Goal: Task Accomplishment & Management: Use online tool/utility

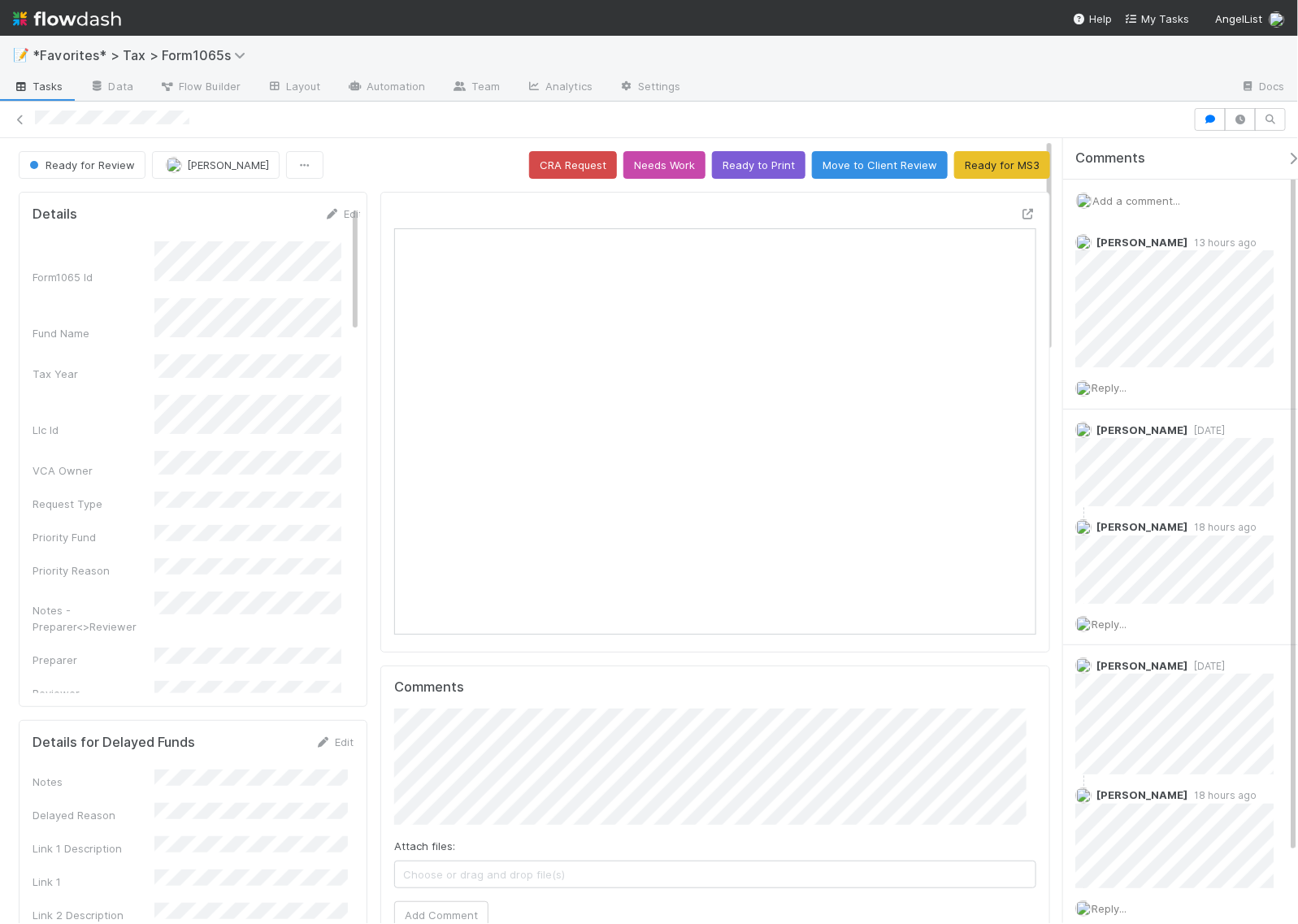
click at [992, 90] on div at bounding box center [961, 88] width 534 height 26
drag, startPoint x: 57, startPoint y: 17, endPoint x: 14, endPoint y: 30, distance: 44.9
click at [57, 17] on img at bounding box center [67, 18] width 108 height 27
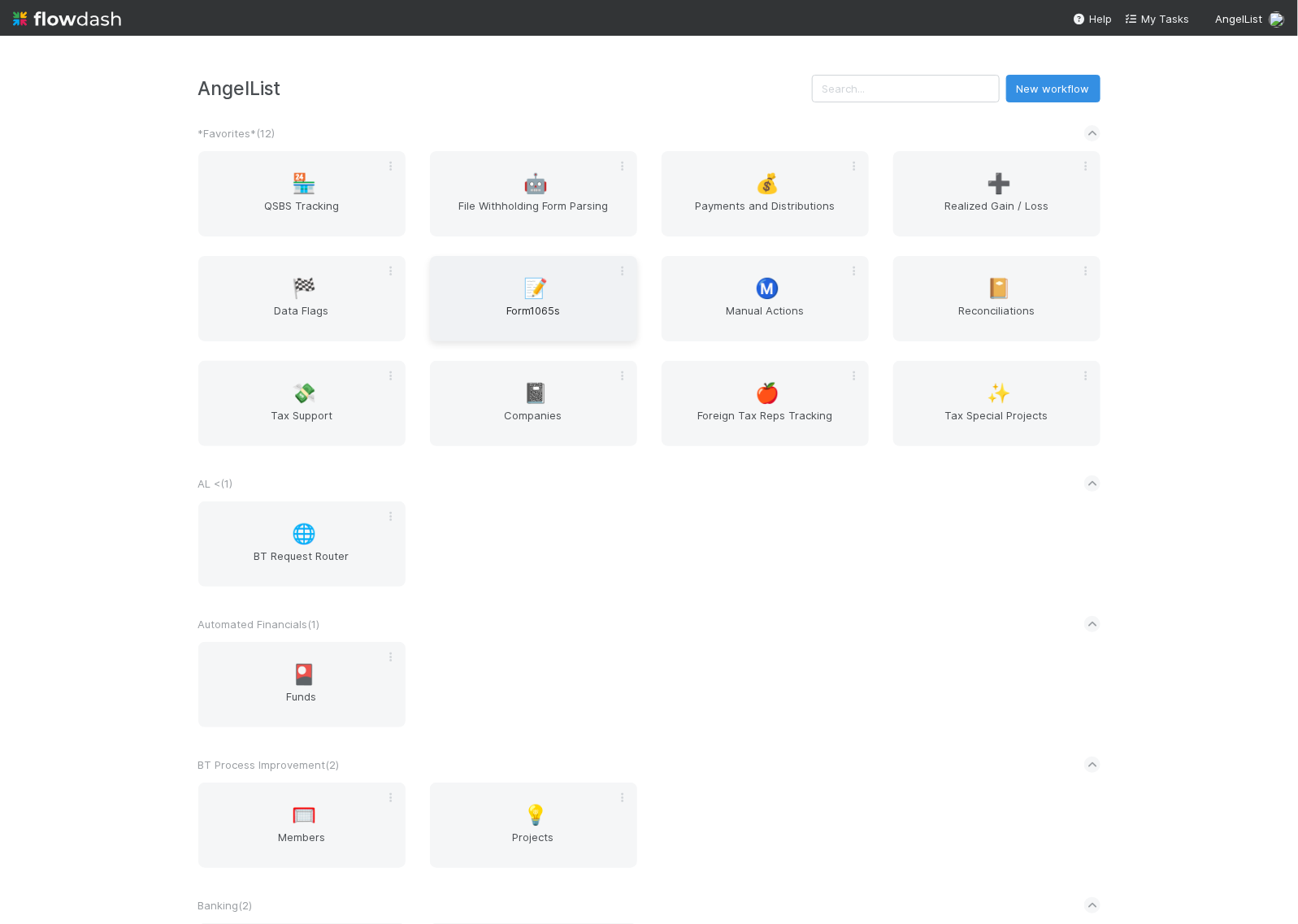
click at [538, 297] on span "📝" at bounding box center [536, 288] width 24 height 21
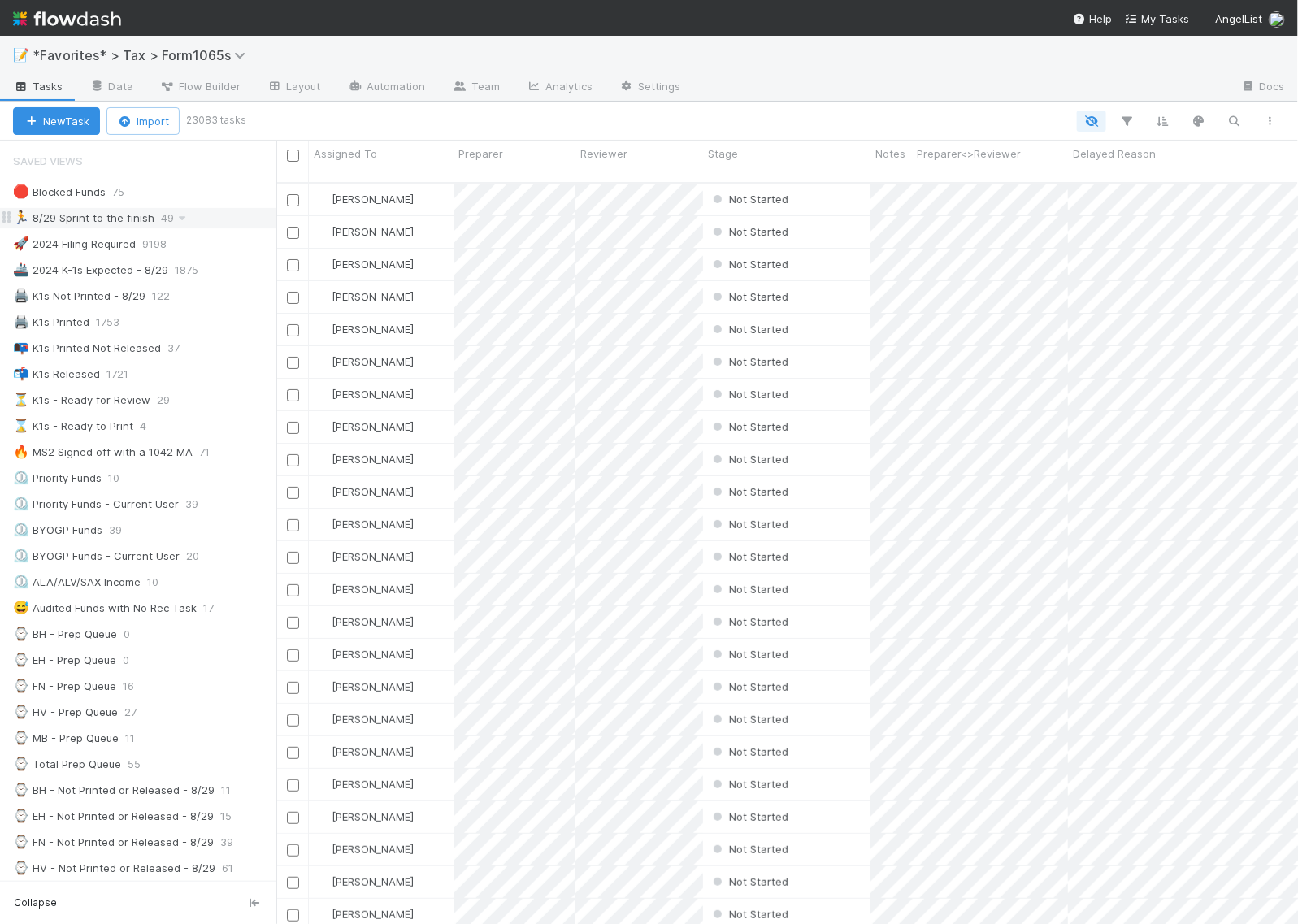
click at [74, 215] on div "🏃 8/29 Sprint to the finish" at bounding box center [84, 218] width 141 height 21
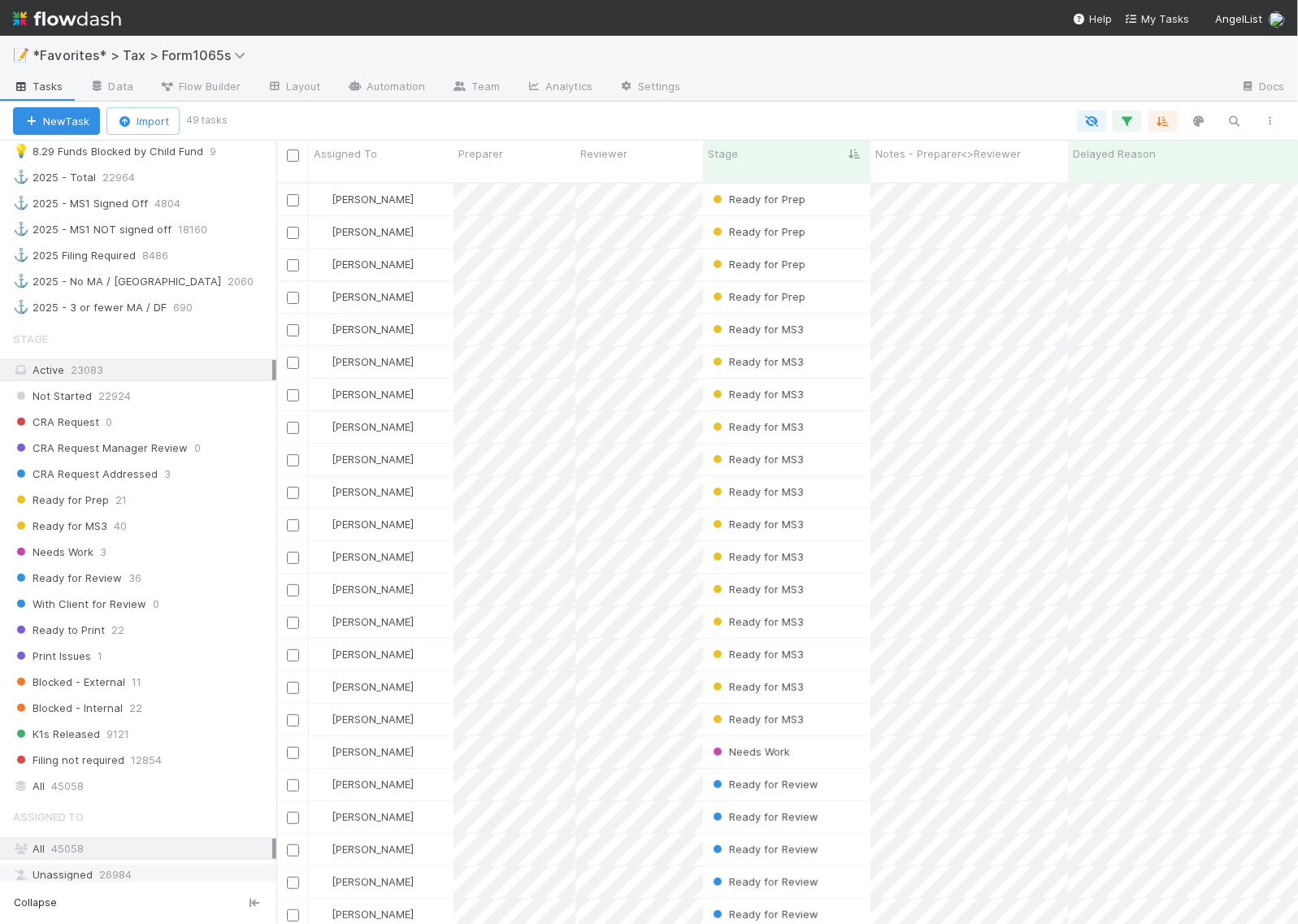
scroll to position [1219, 0]
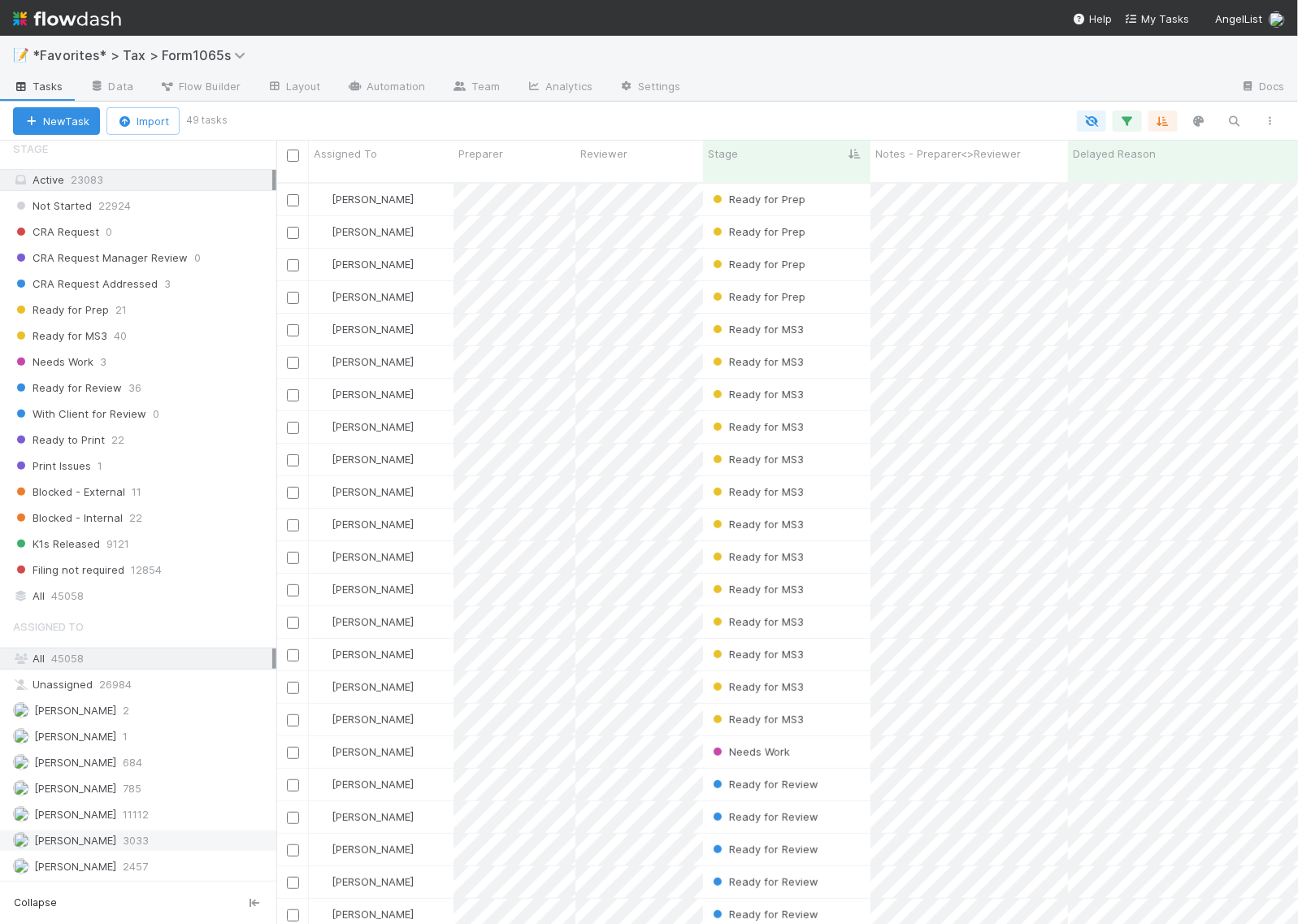
click at [56, 847] on span "[PERSON_NAME]" at bounding box center [74, 840] width 82 height 13
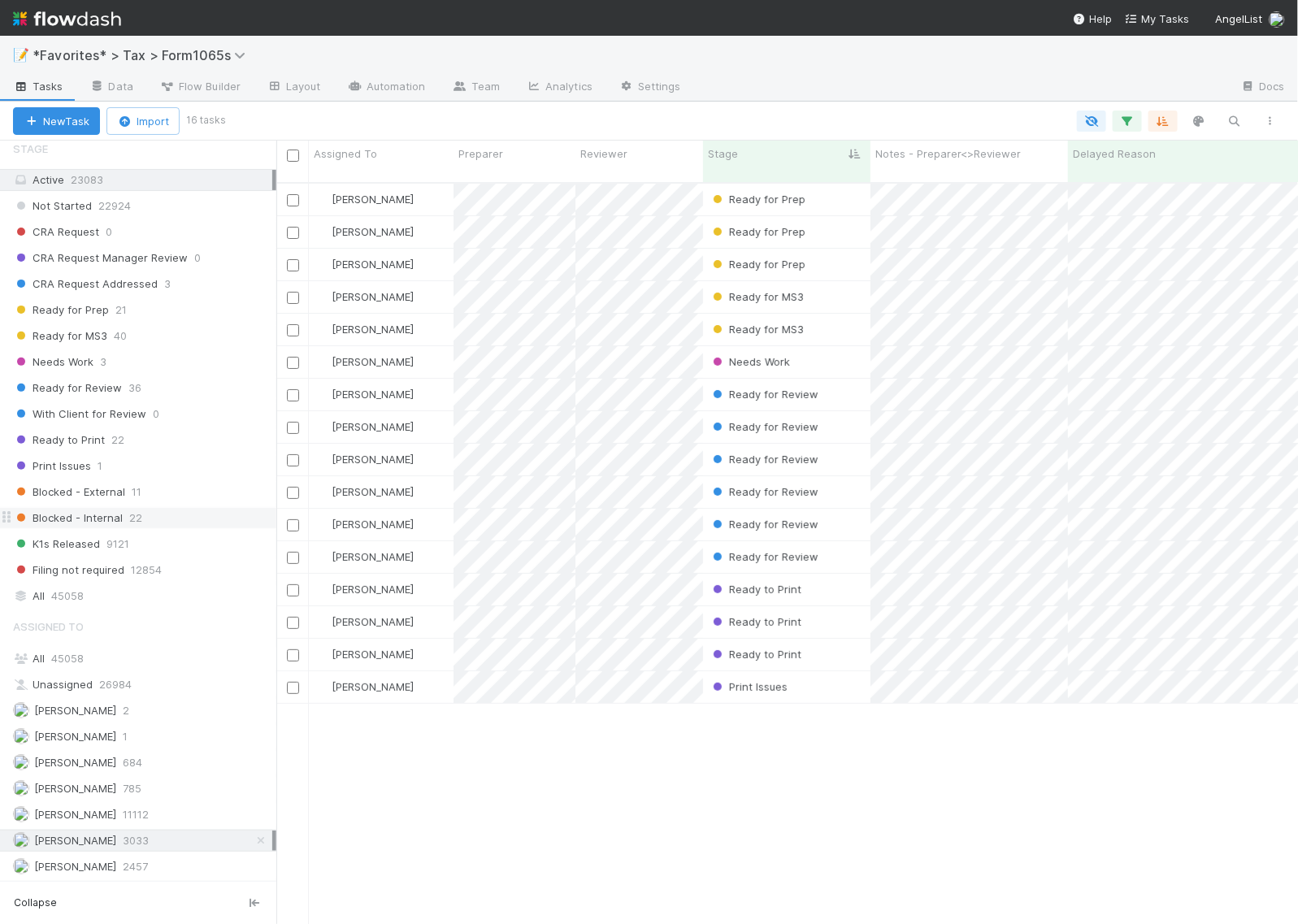
scroll to position [740, 1006]
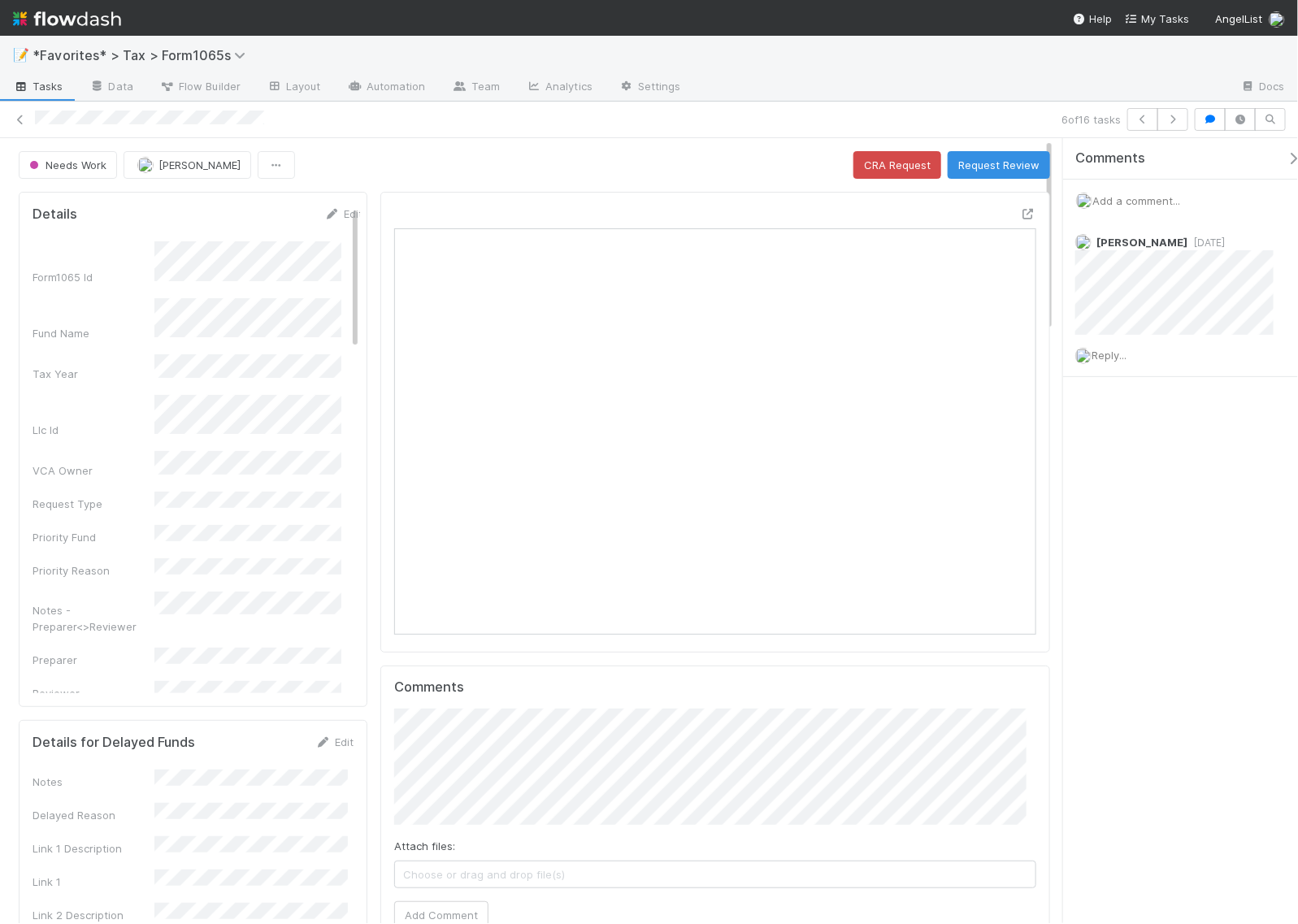
scroll to position [314, 617]
click at [1020, 212] on icon at bounding box center [1028, 214] width 16 height 10
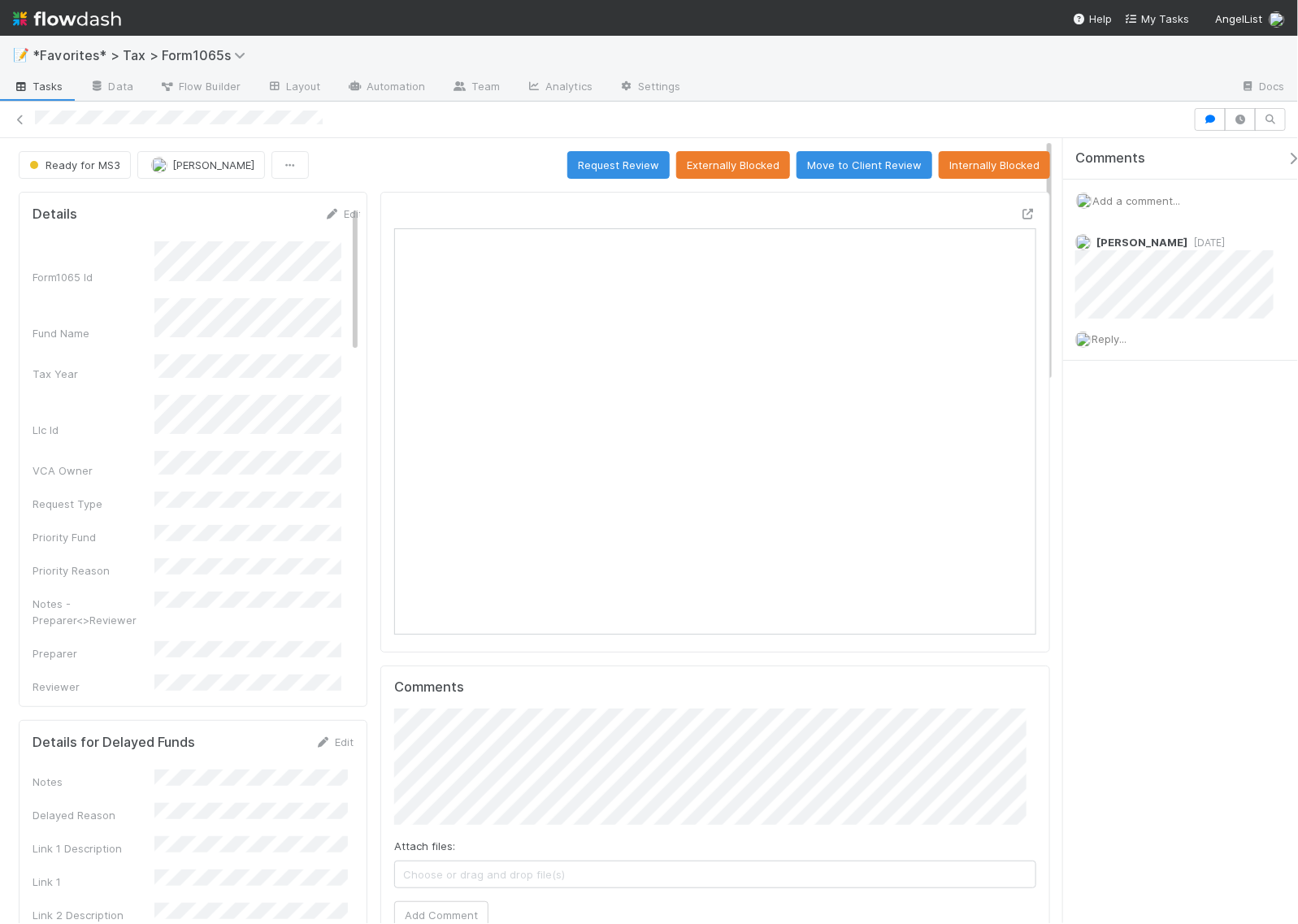
scroll to position [314, 301]
click at [1215, 748] on div "Comments Add a comment... Amy Gregorius 2 weeks ago Reply..." at bounding box center [1181, 531] width 235 height 785
click at [21, 130] on div at bounding box center [649, 119] width 1298 height 23
click at [18, 120] on icon at bounding box center [20, 119] width 16 height 10
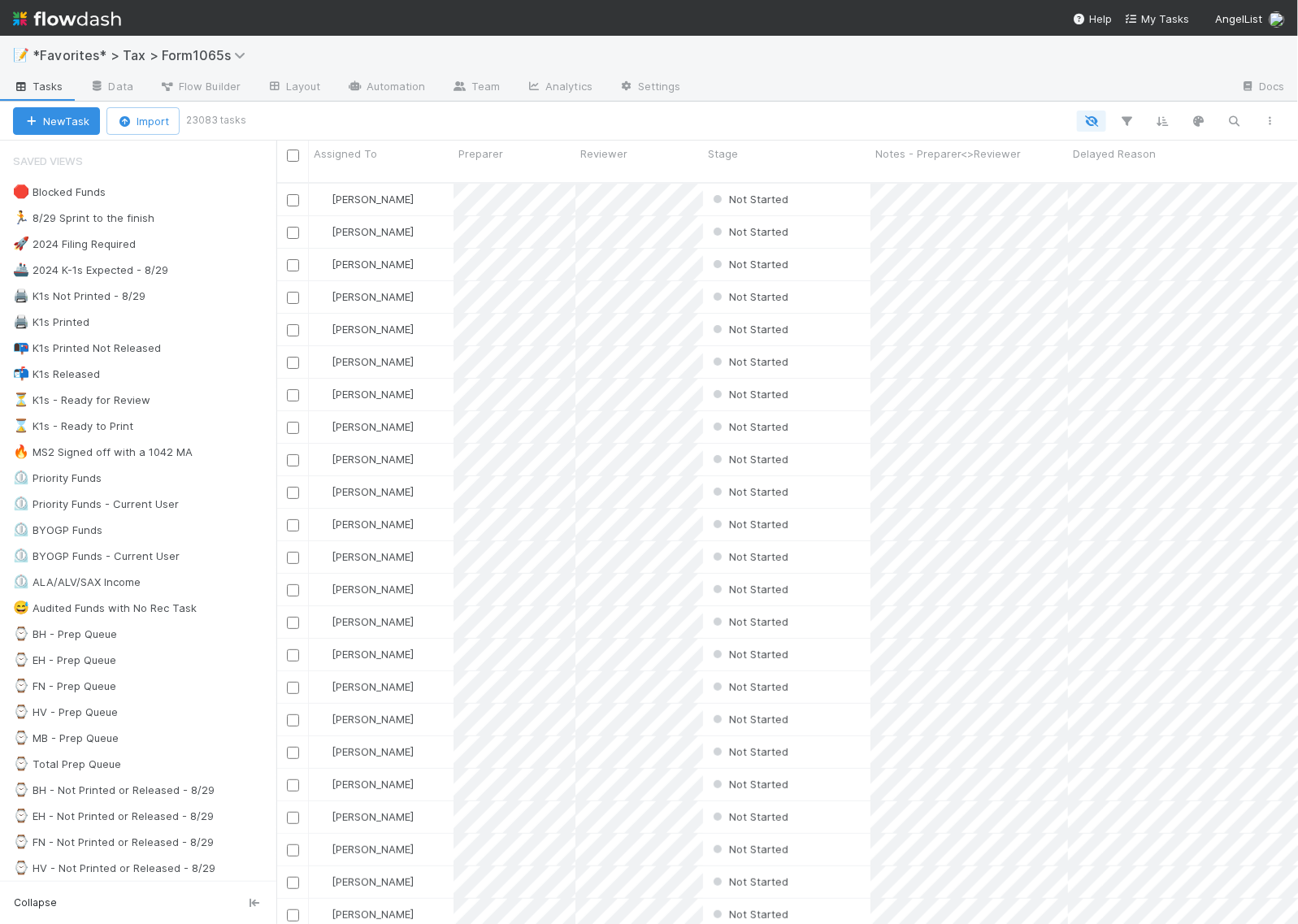
scroll to position [740, 1006]
click at [88, 189] on div "🛑 Blocked Funds" at bounding box center [59, 192] width 92 height 21
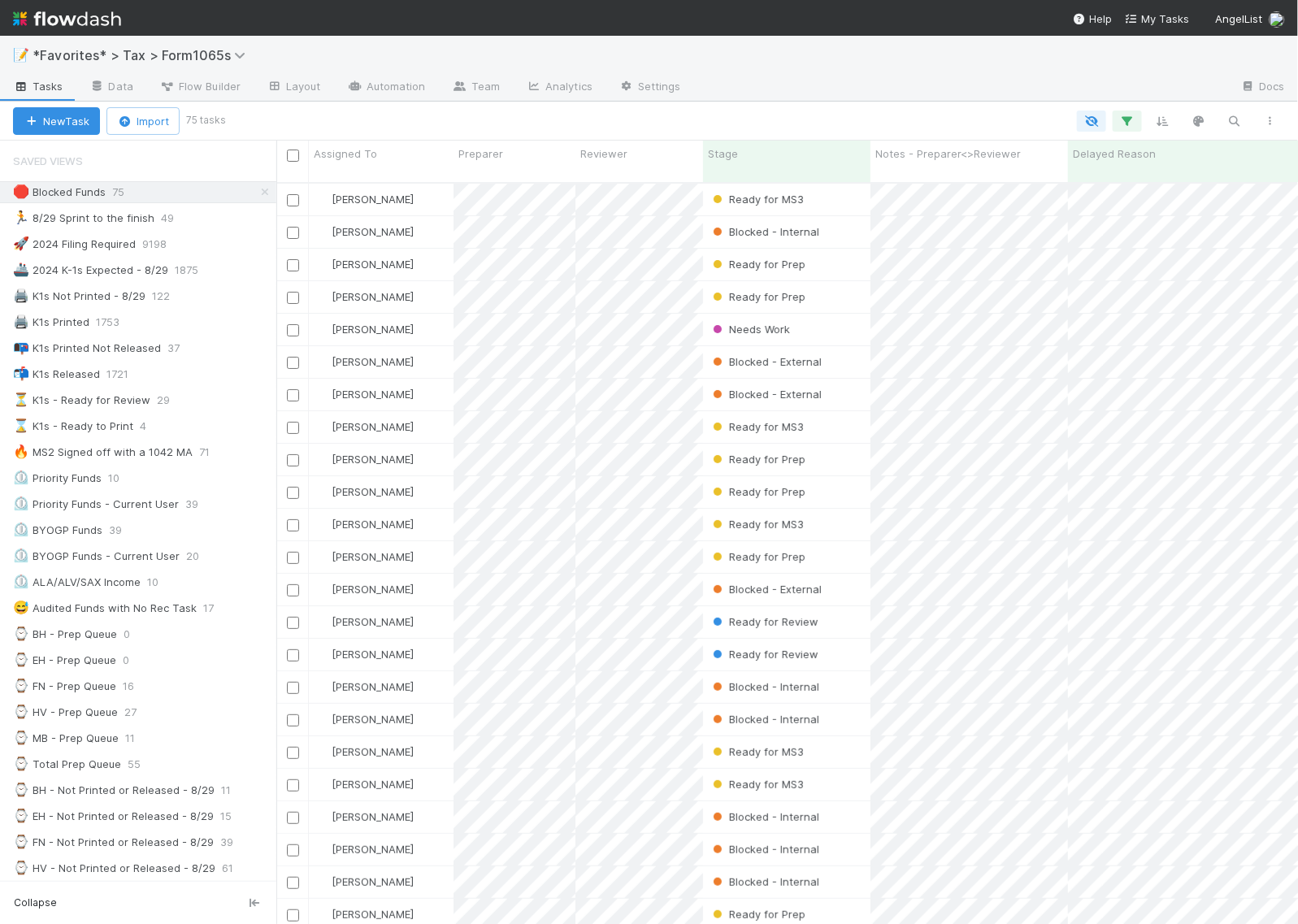
scroll to position [740, 1006]
click at [1135, 120] on icon "button" at bounding box center [1127, 121] width 16 height 15
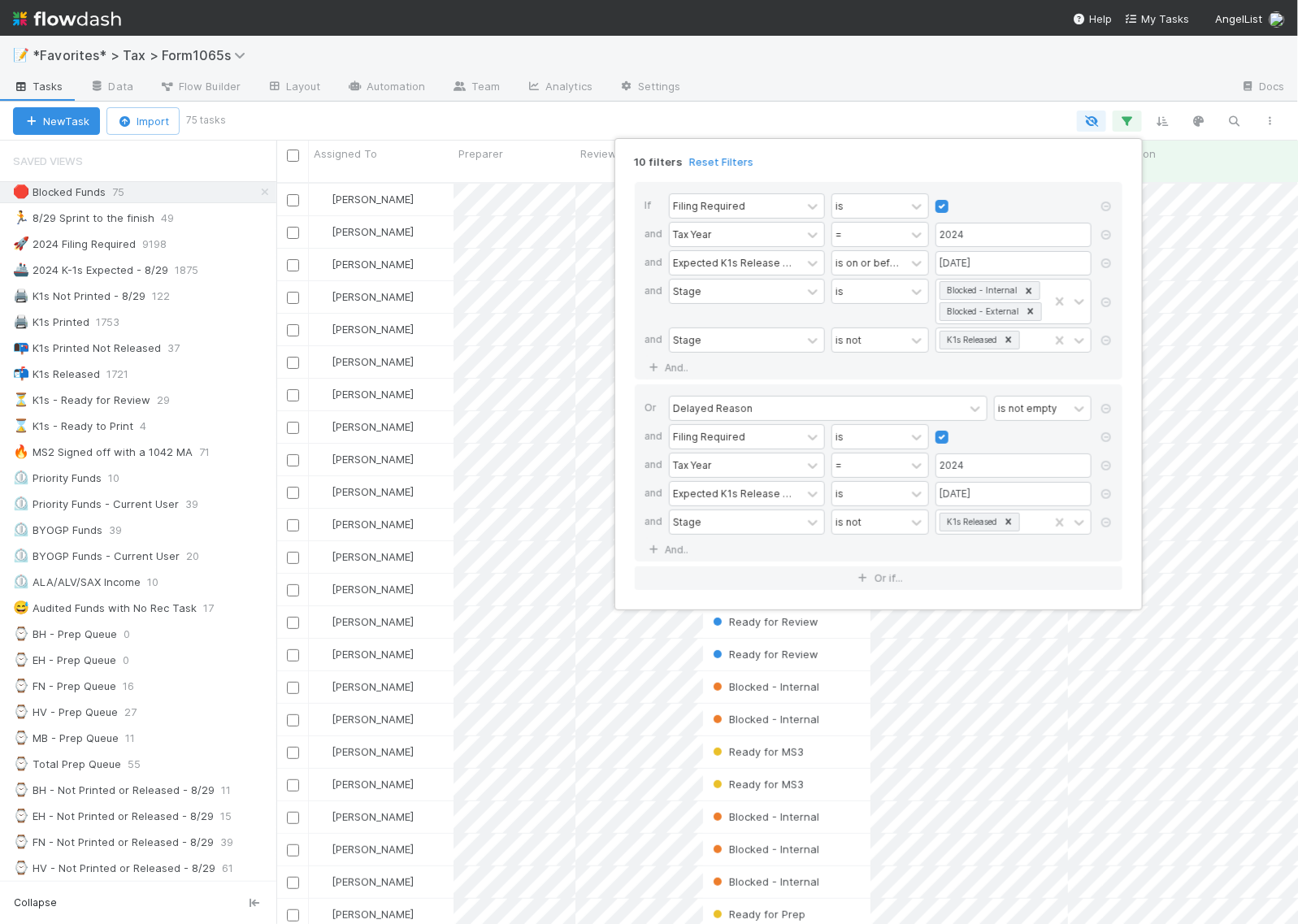
click at [943, 88] on div "10 filters Reset Filters If Filing Required is and Tax Year = 2024 and Expected…" at bounding box center [649, 462] width 1298 height 924
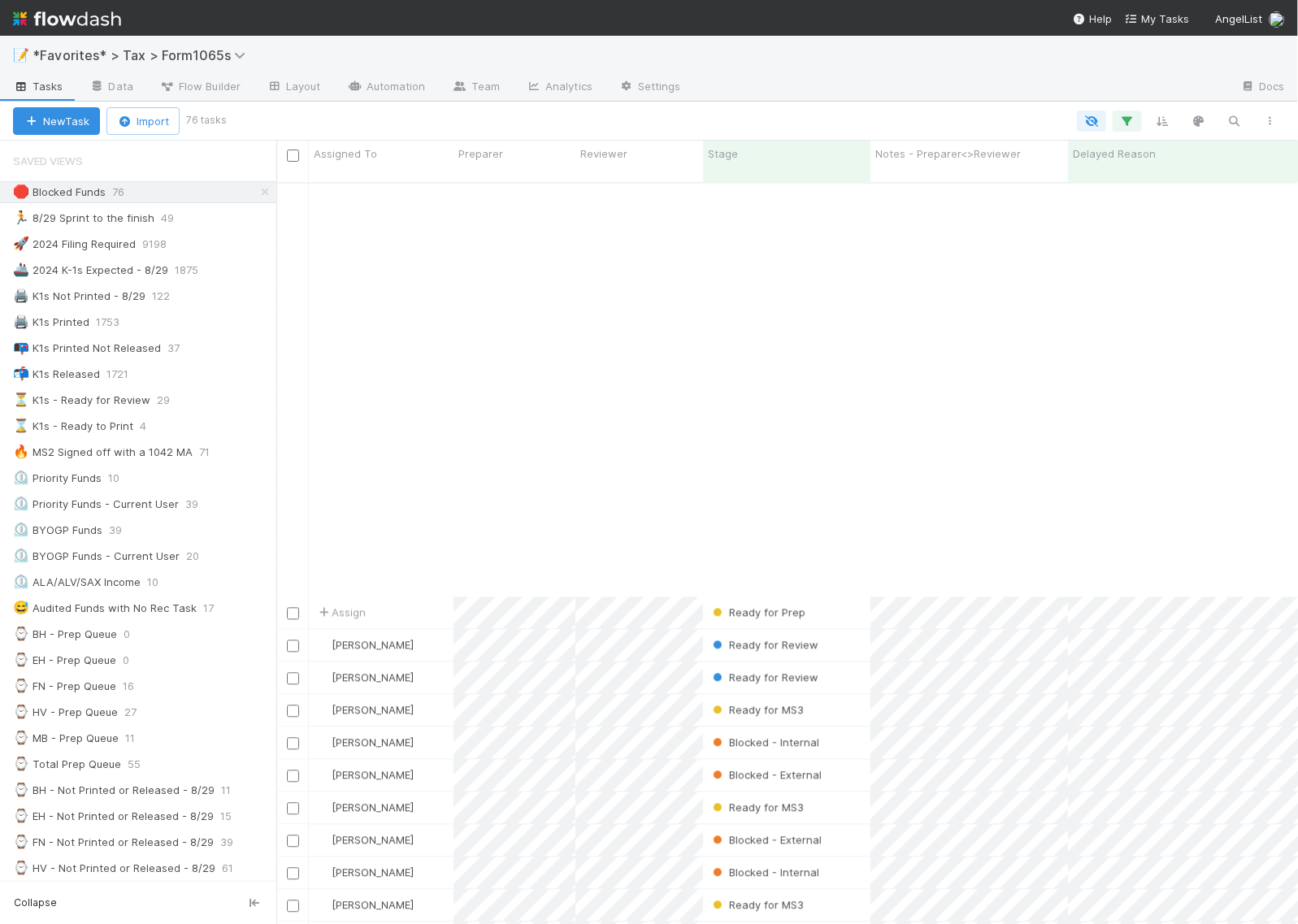
scroll to position [1731, 0]
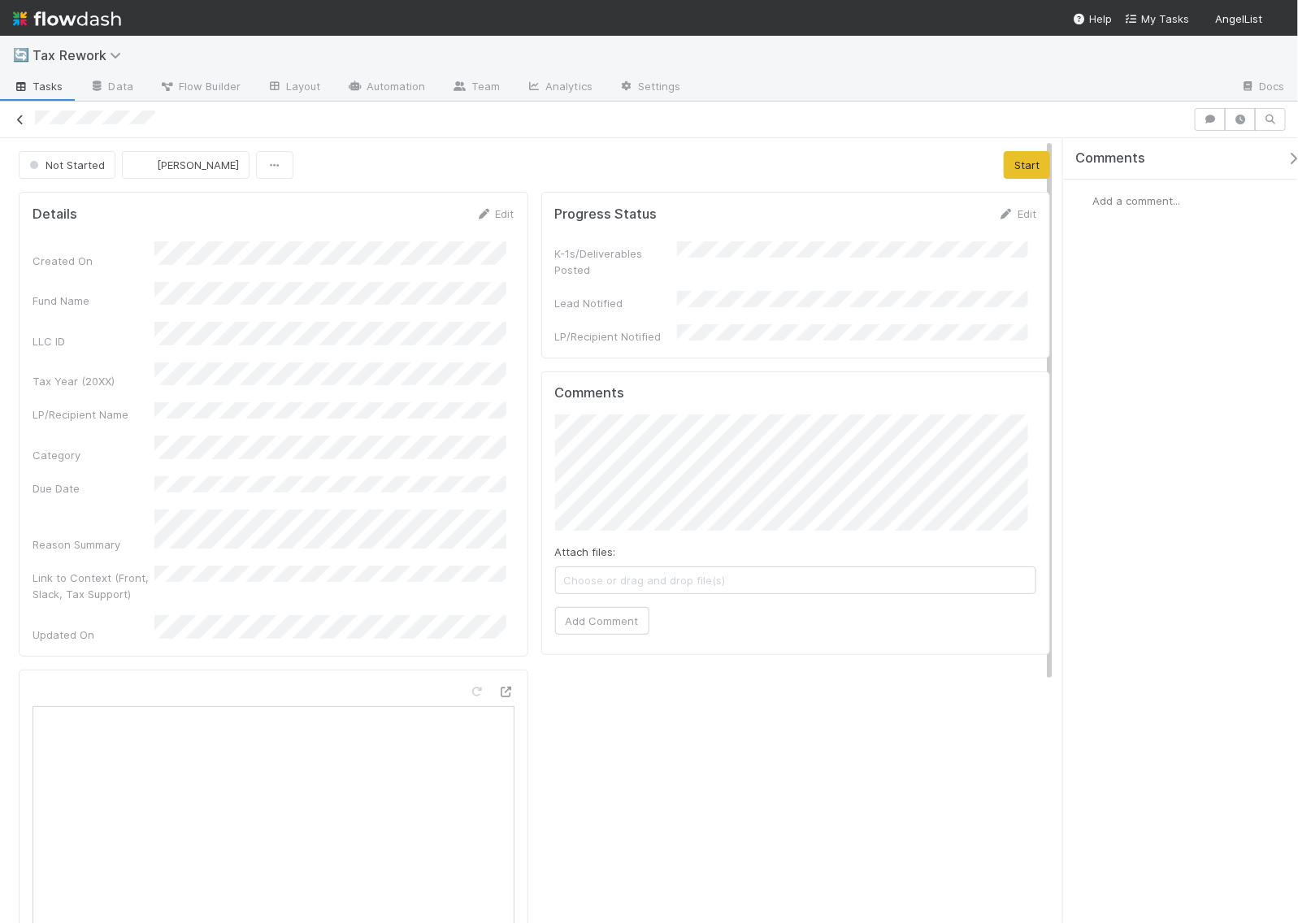
click at [15, 116] on icon at bounding box center [20, 119] width 16 height 10
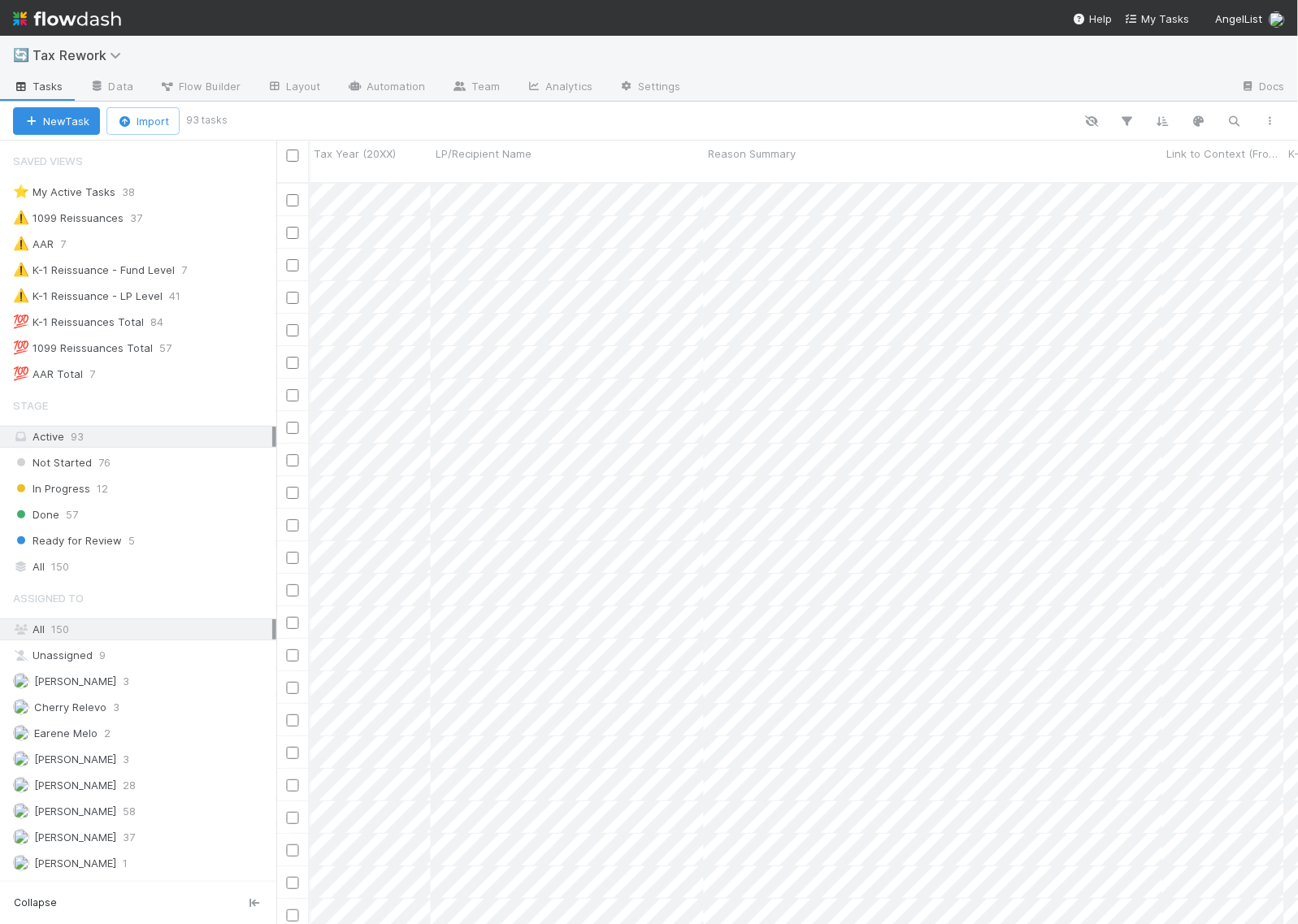
scroll to position [0, 1636]
click at [615, 154] on div "Reason Summary" at bounding box center [727, 153] width 450 height 16
click at [607, 181] on div "Sort A → Z" at bounding box center [595, 184] width 185 height 24
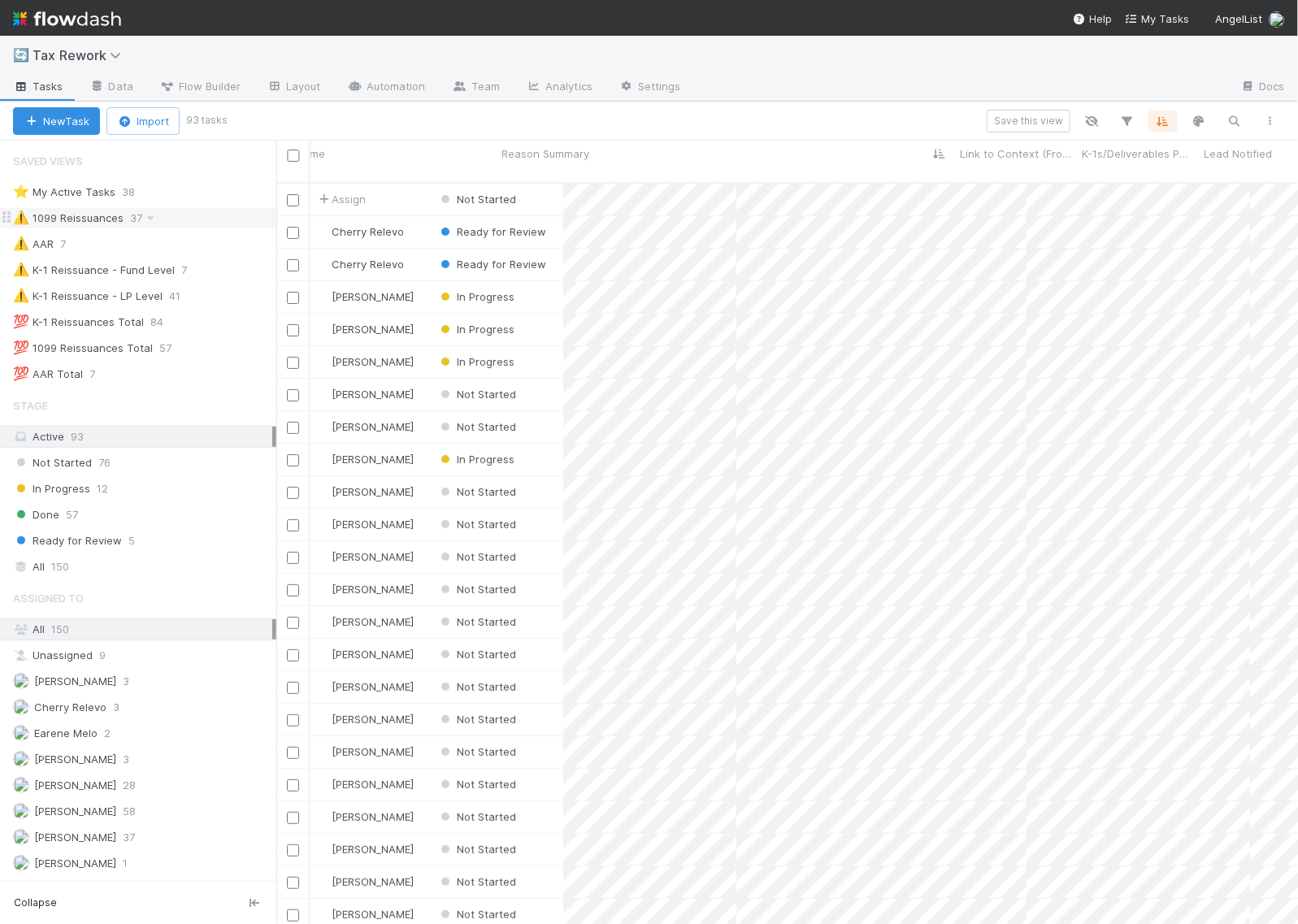
scroll to position [740, 1006]
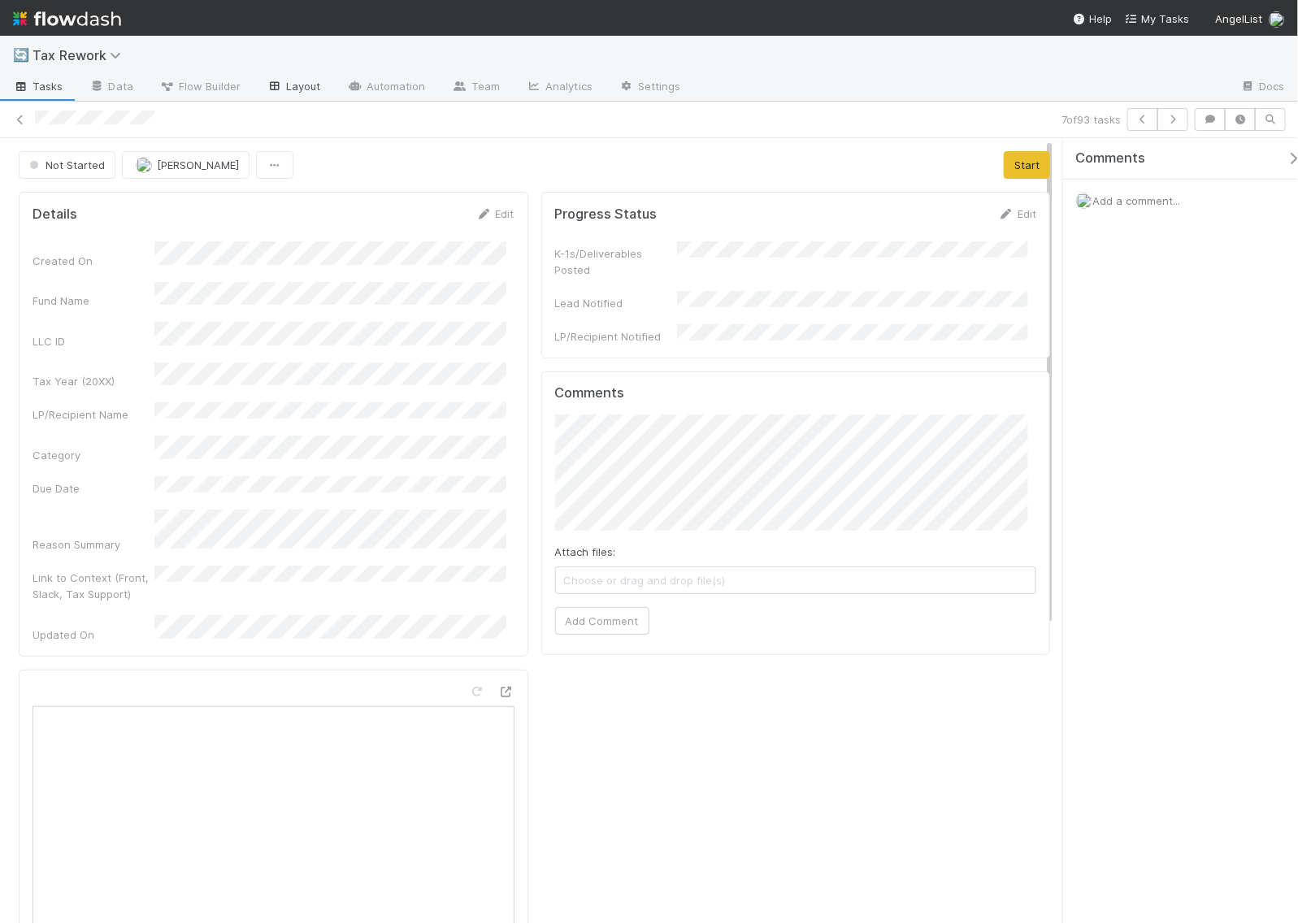
click at [314, 87] on link "Layout" at bounding box center [293, 88] width 80 height 26
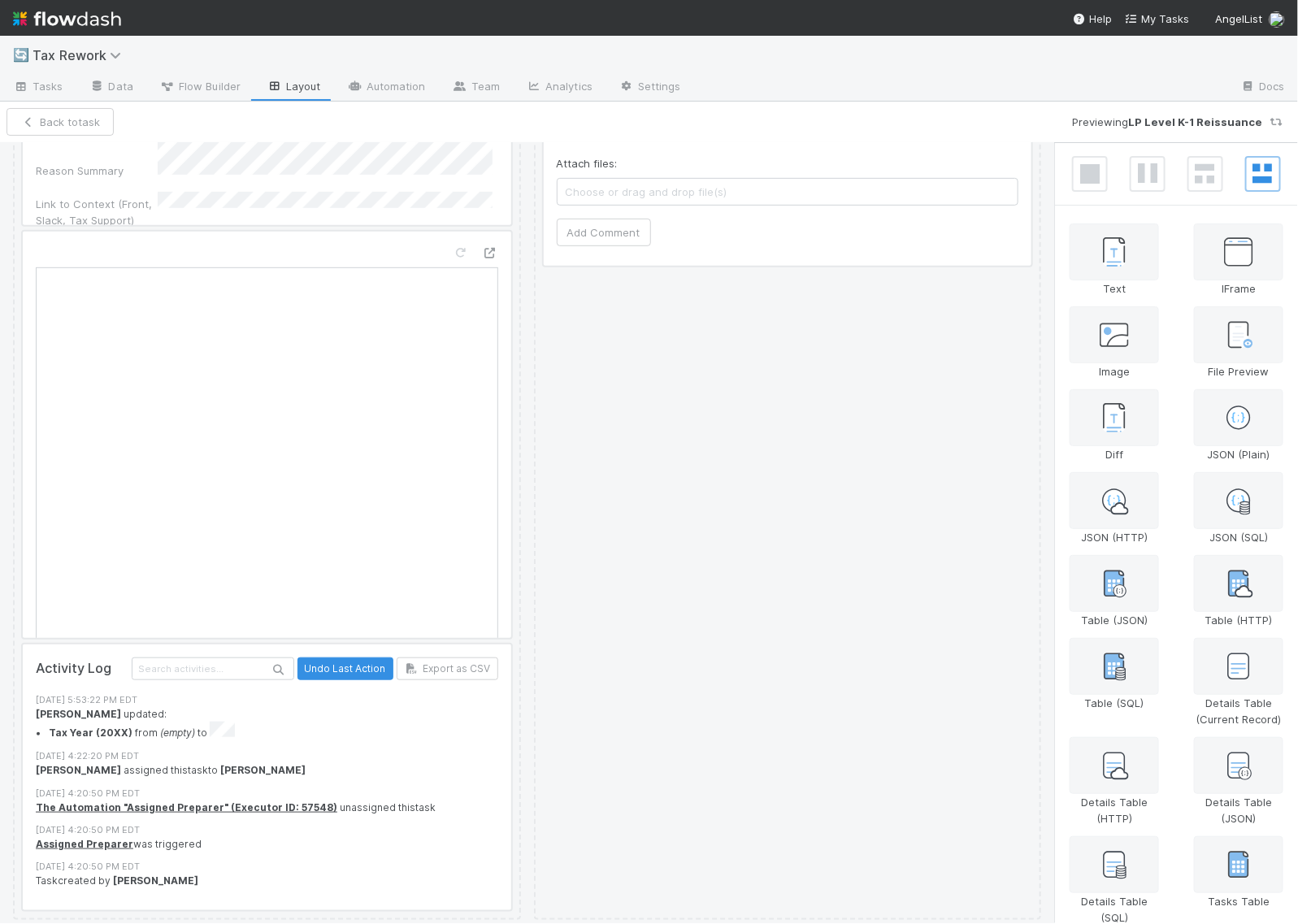
scroll to position [293, 0]
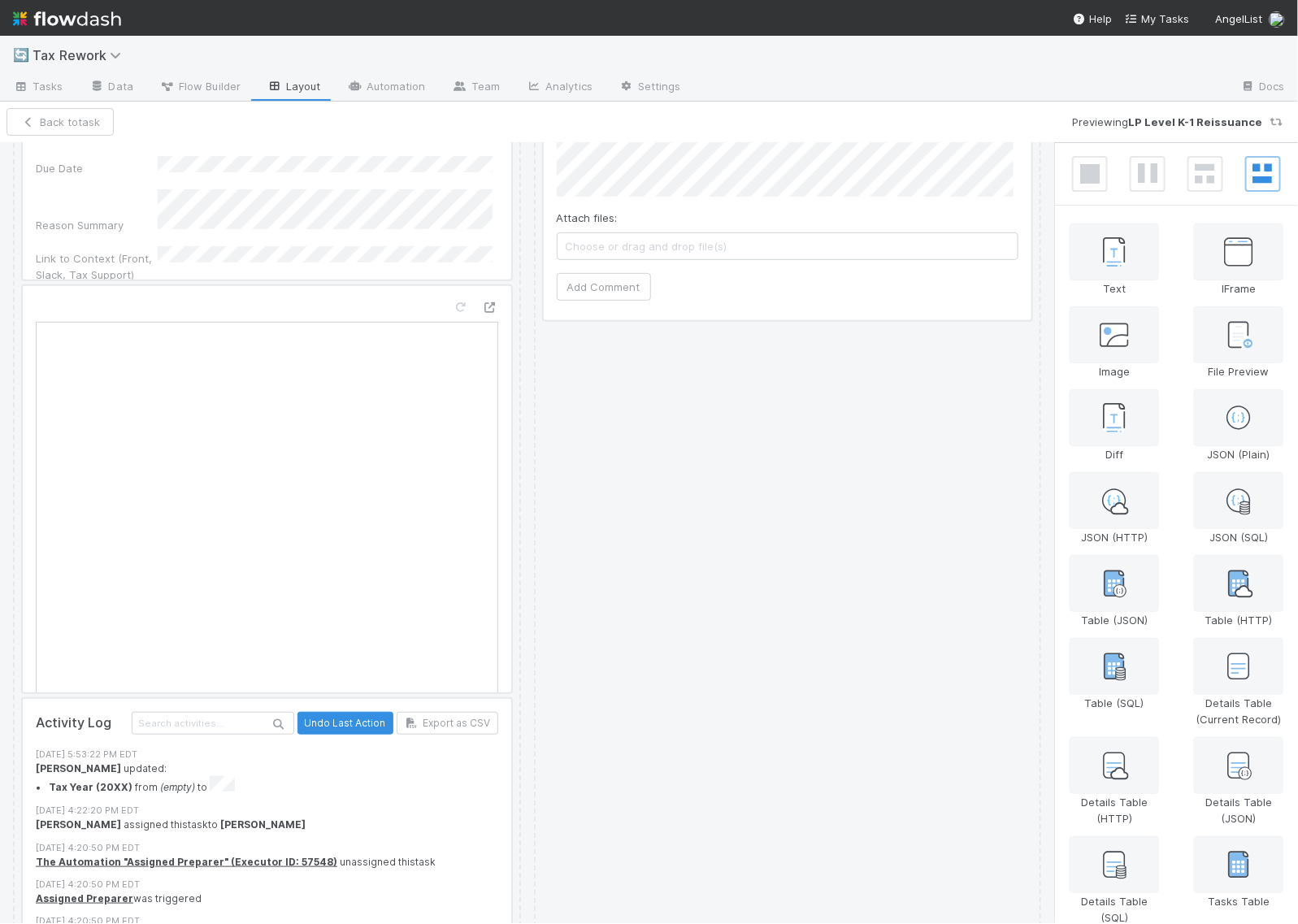
click at [393, 310] on div at bounding box center [266, 489] width 489 height 406
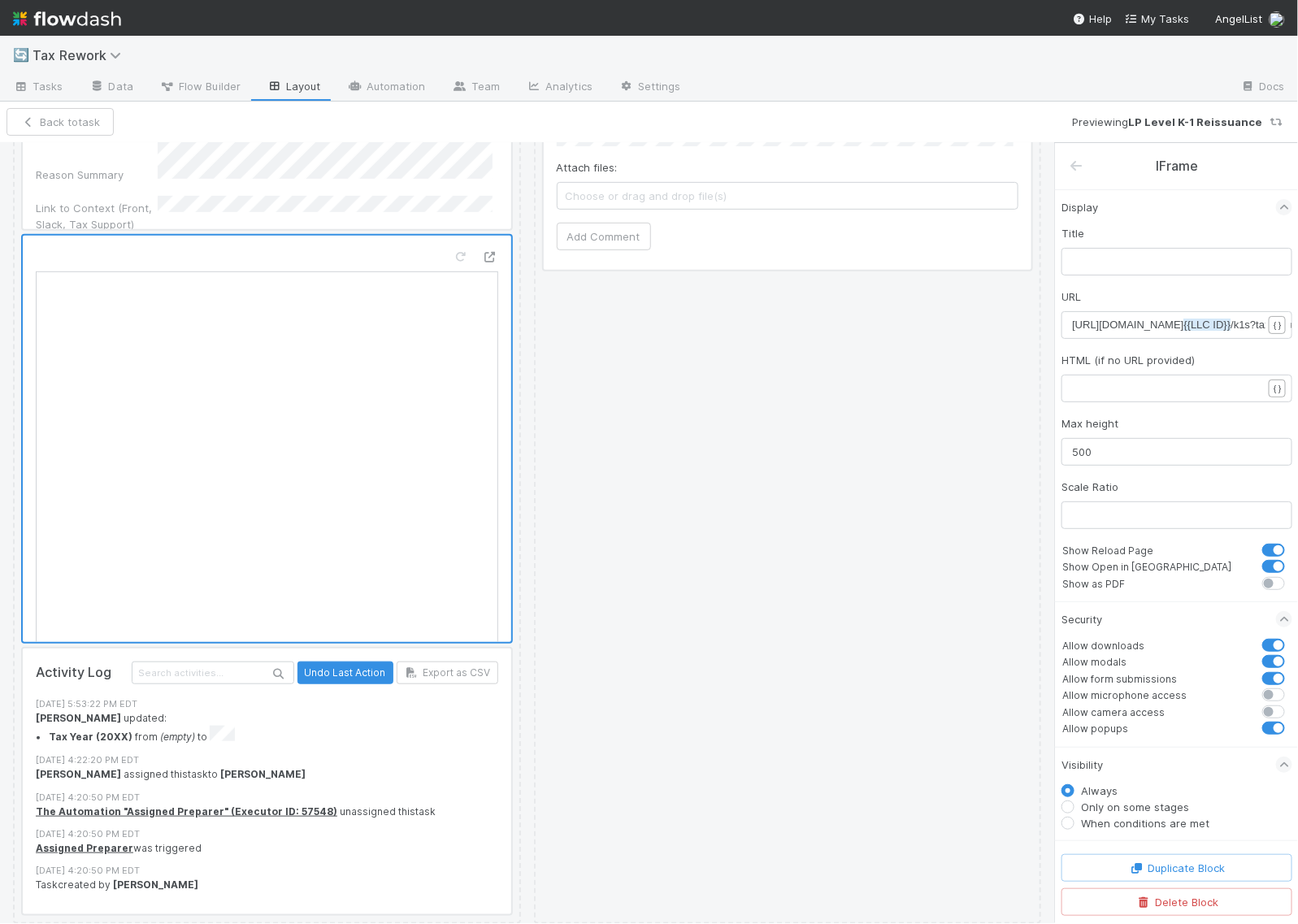
scroll to position [394, 0]
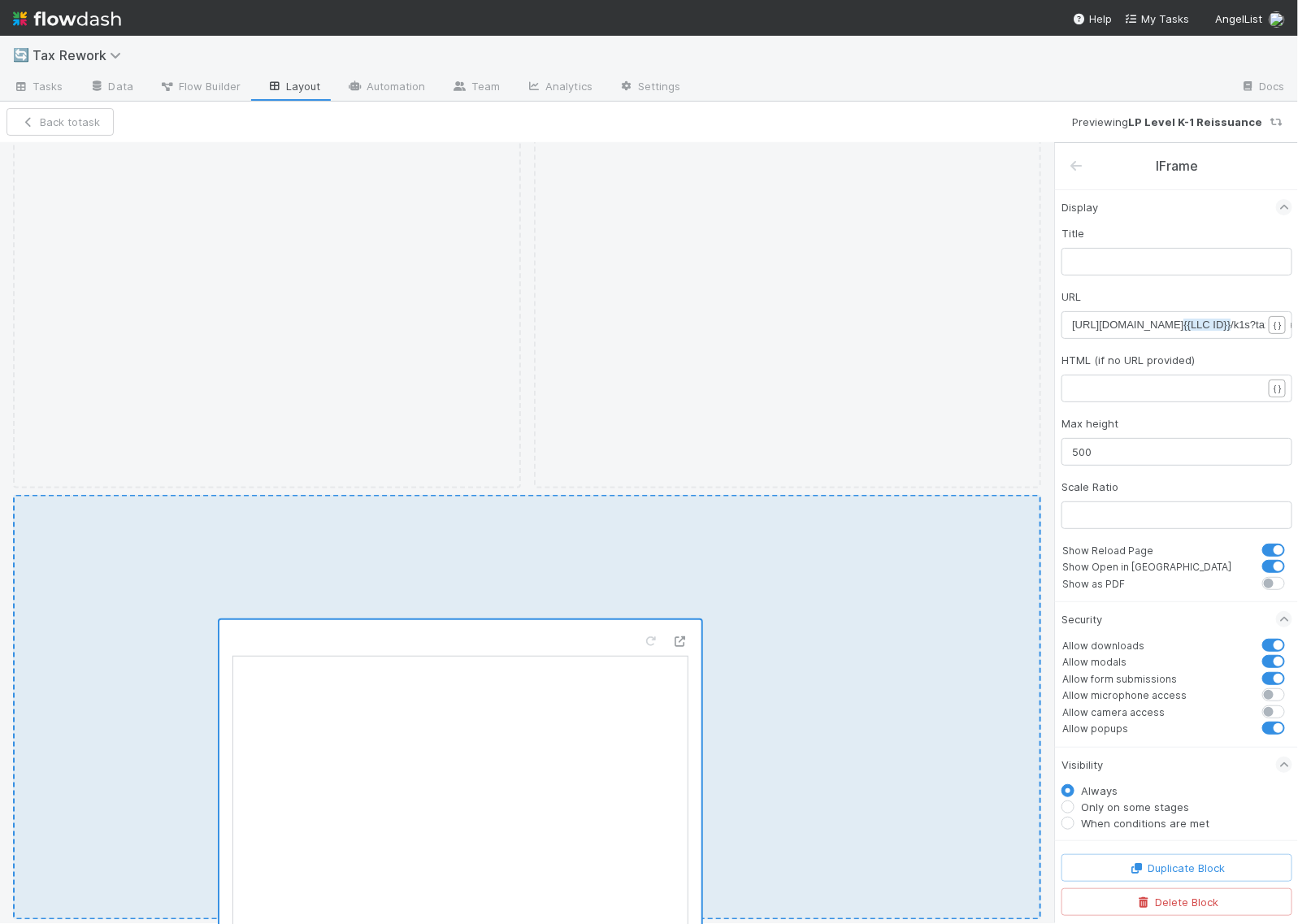
drag, startPoint x: 309, startPoint y: 205, endPoint x: 513, endPoint y: 644, distance: 484.1
click at [513, 644] on div "Details Edit Created On Fund Name LLC ID Tax Year (20XX) LP/Recipient Name Cate…" at bounding box center [527, 149] width 1028 height 1540
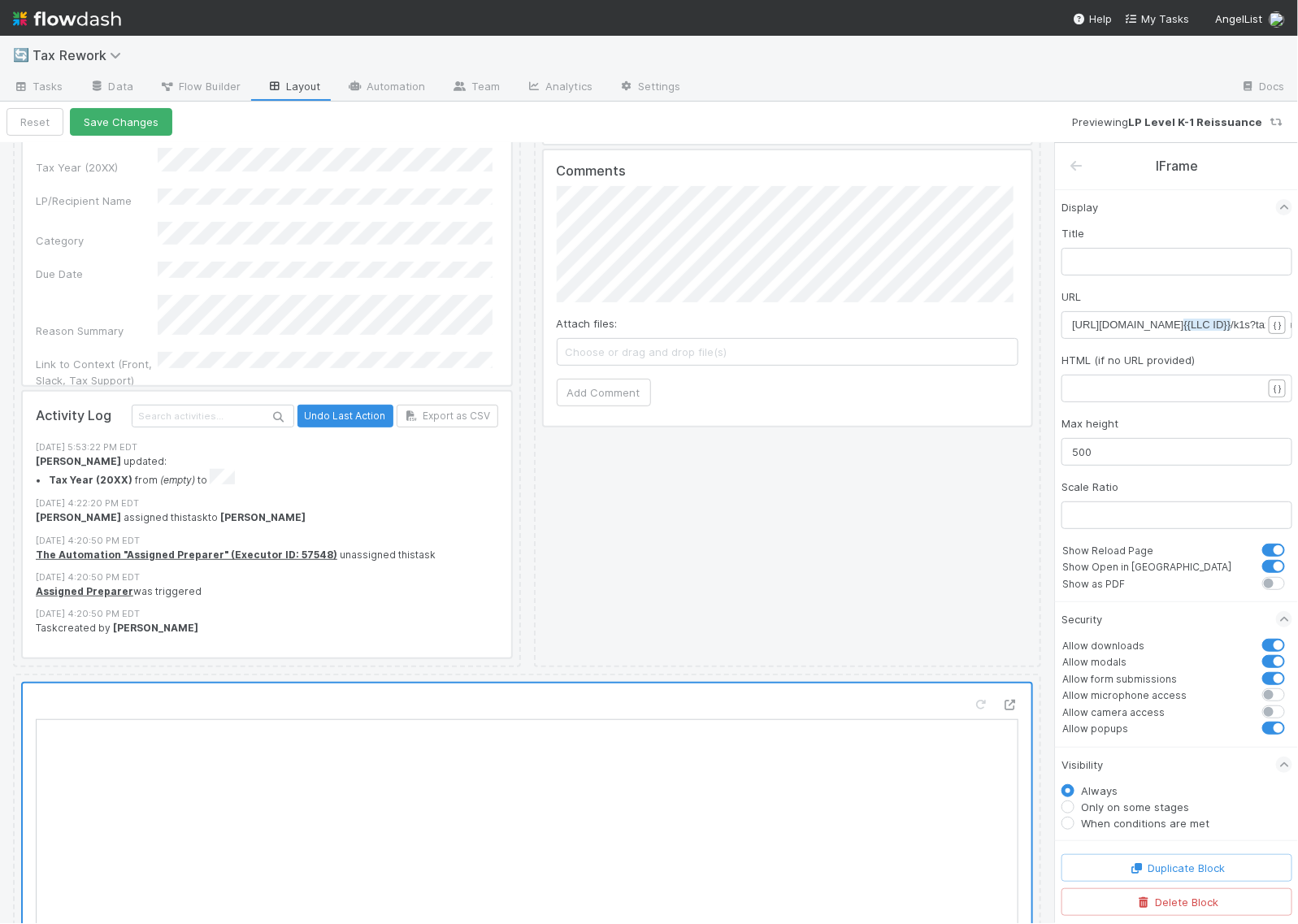
scroll to position [163, 0]
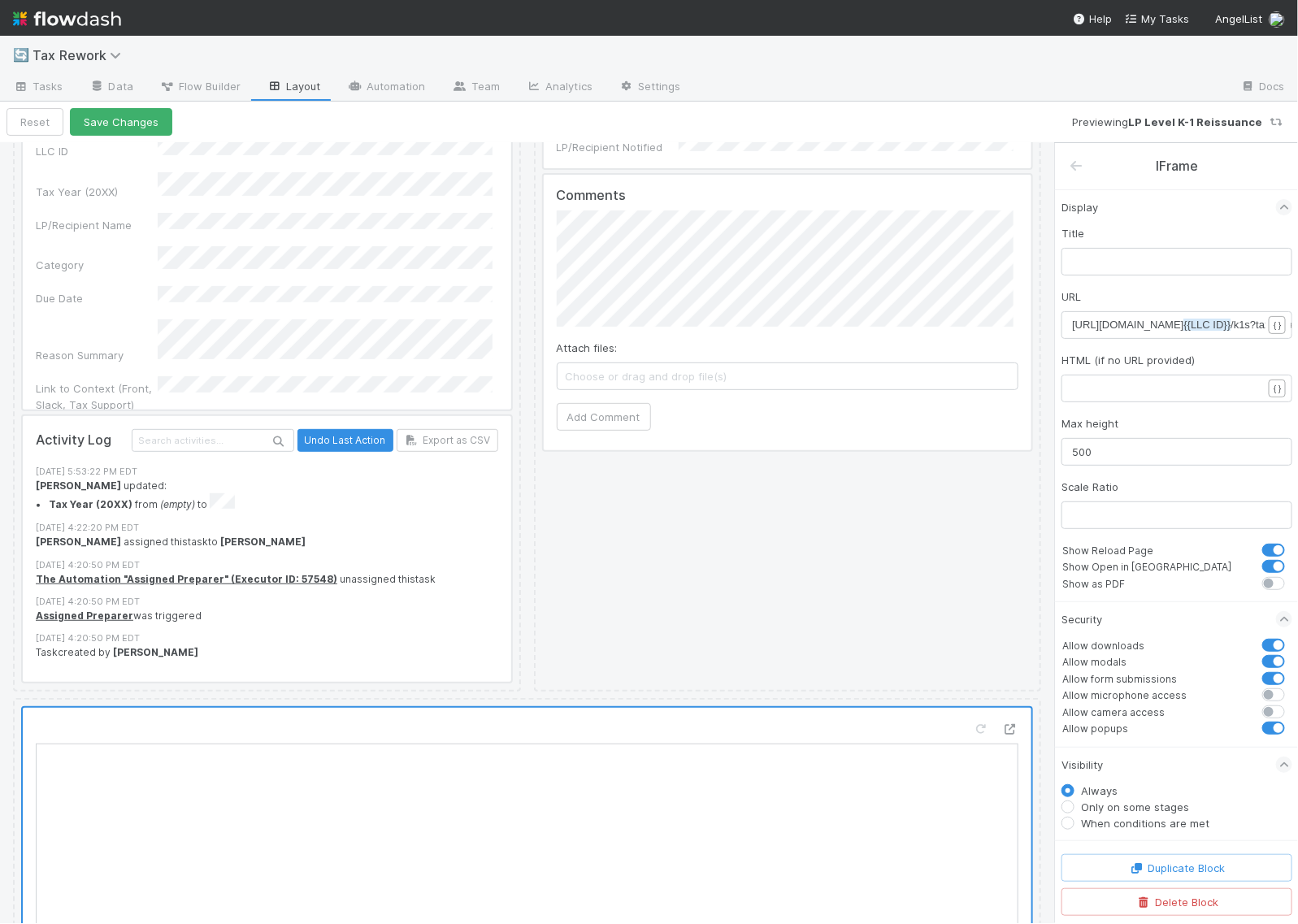
click at [443, 497] on div at bounding box center [266, 549] width 489 height 265
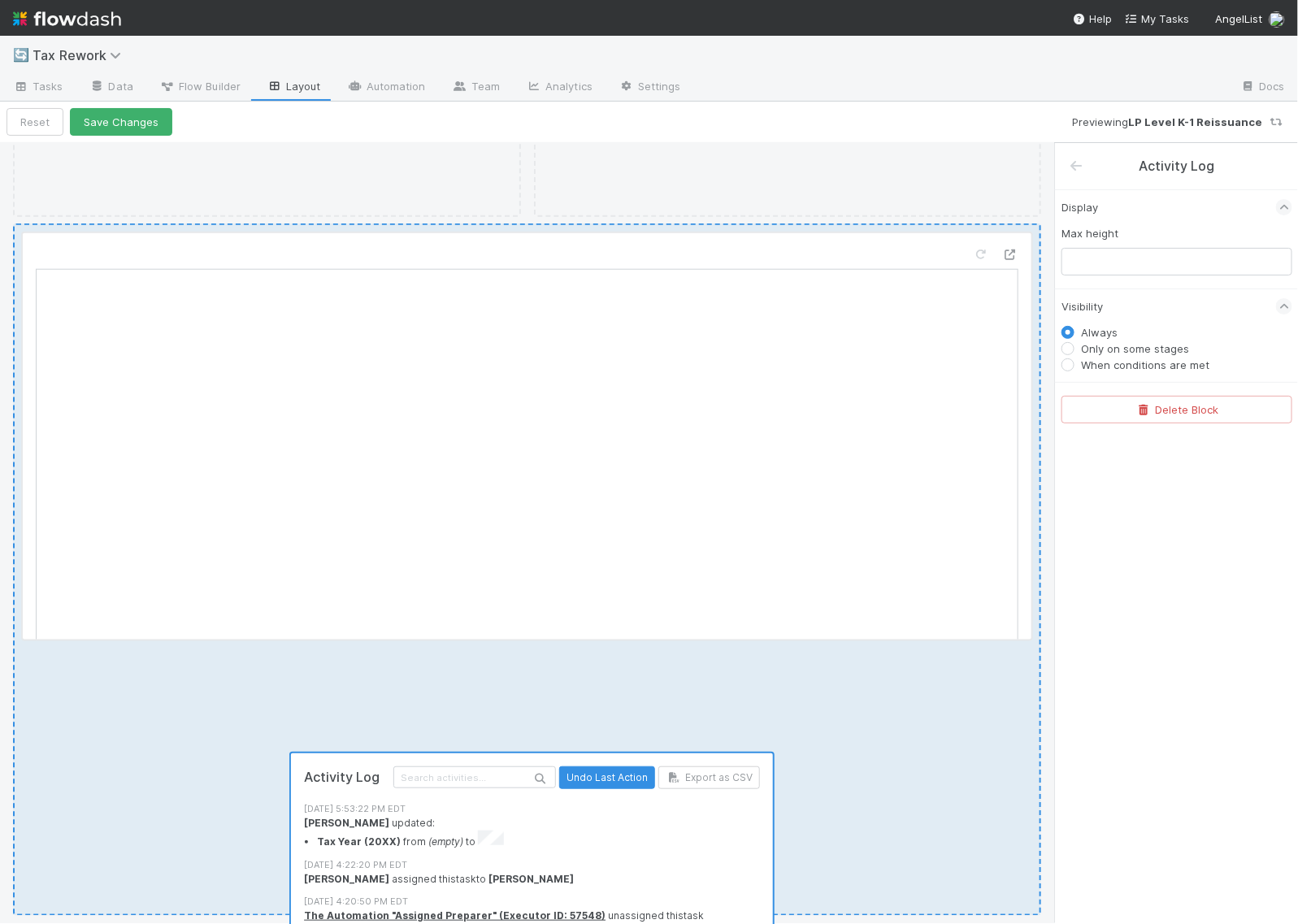
drag, startPoint x: 122, startPoint y: 426, endPoint x: 393, endPoint y: 770, distance: 437.9
click at [393, 770] on div "Details Edit Created On Fund Name LLC ID Tax Year (20XX) LP/Recipient Name Cate…" at bounding box center [527, 220] width 1028 height 1391
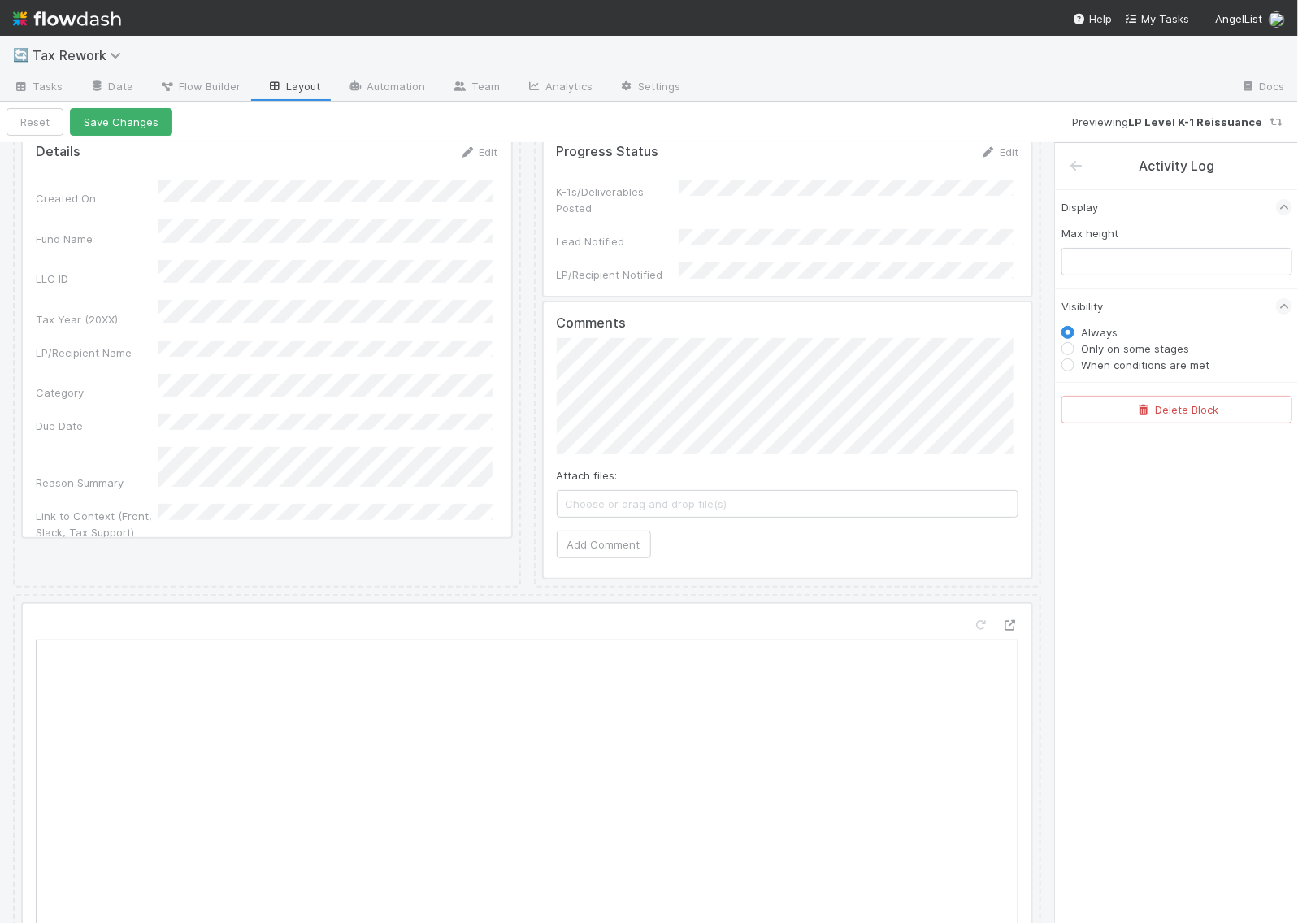
scroll to position [0, 0]
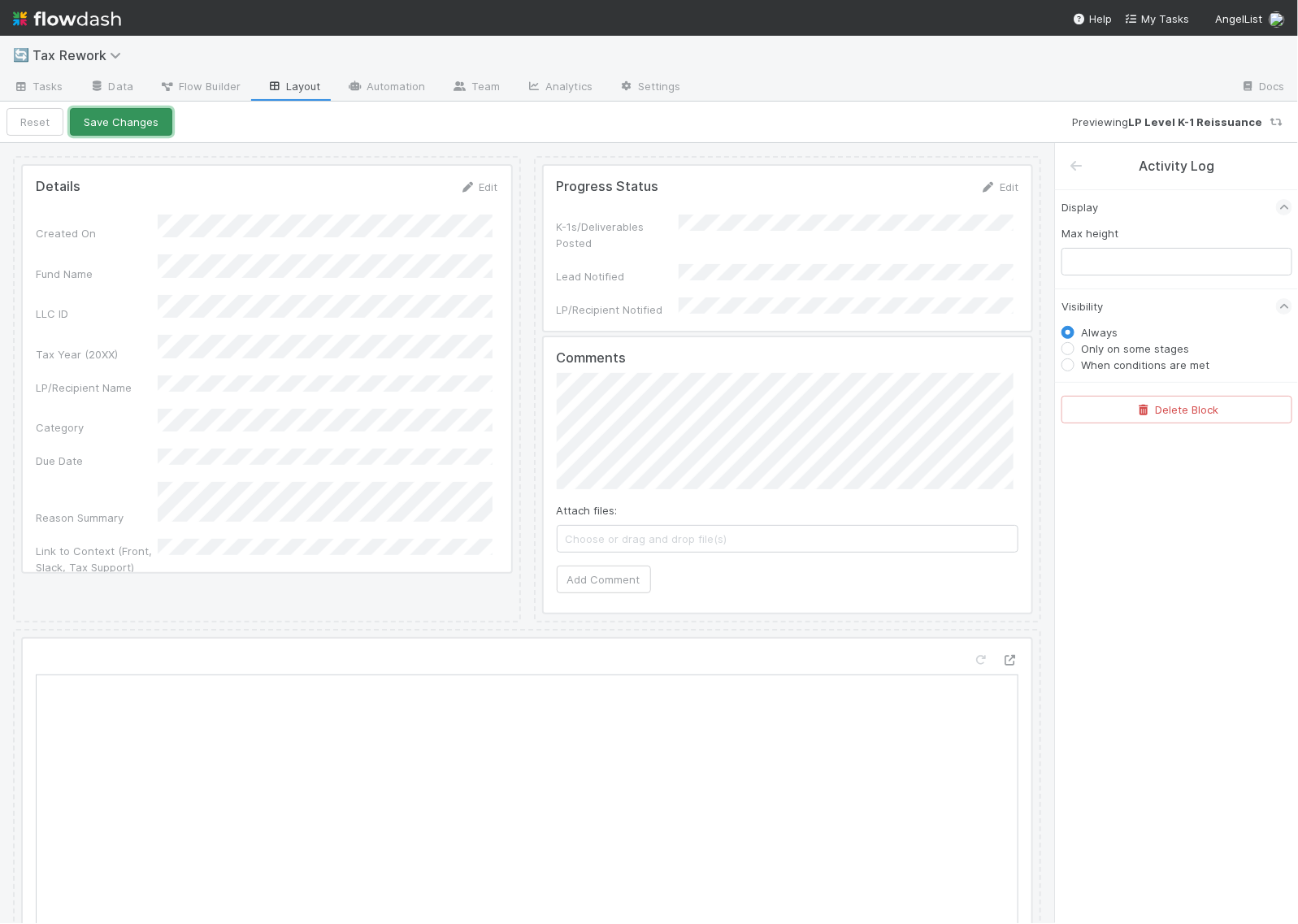
click at [151, 124] on button "Save Changes" at bounding box center [120, 121] width 103 height 27
click at [79, 123] on button "Back to task" at bounding box center [60, 121] width 107 height 27
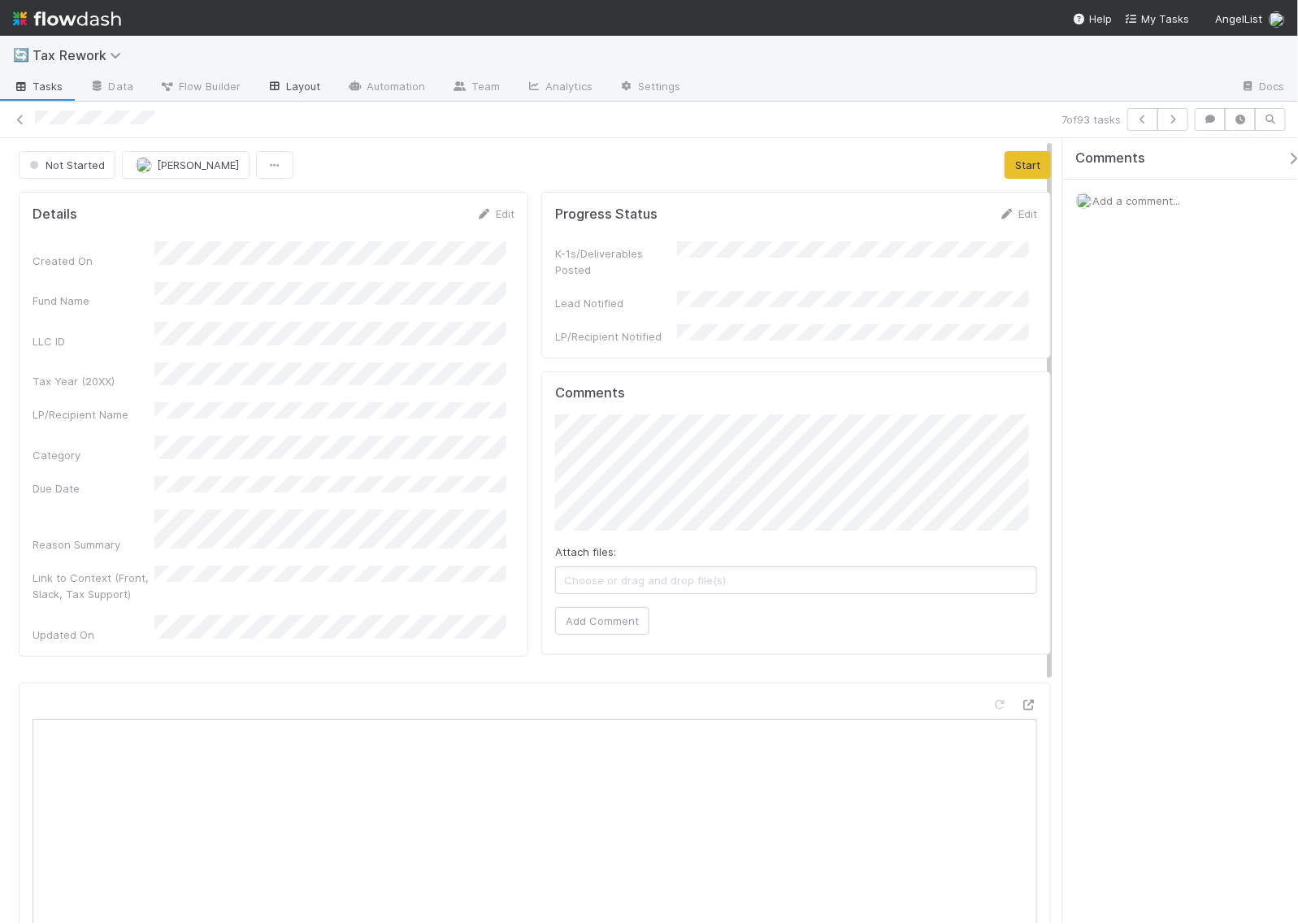
click at [306, 86] on link "Layout" at bounding box center [293, 88] width 80 height 26
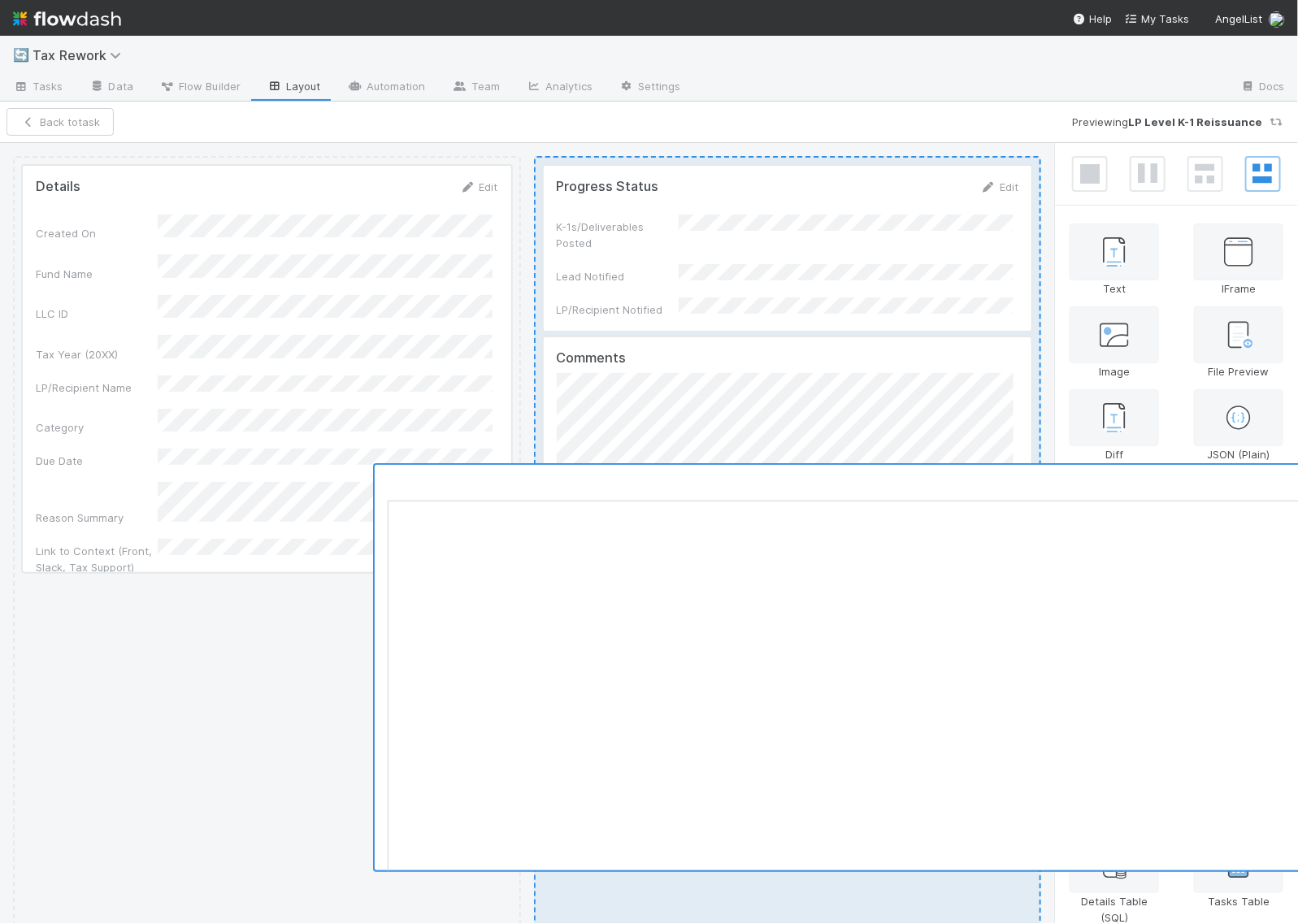
scroll to position [8, 0]
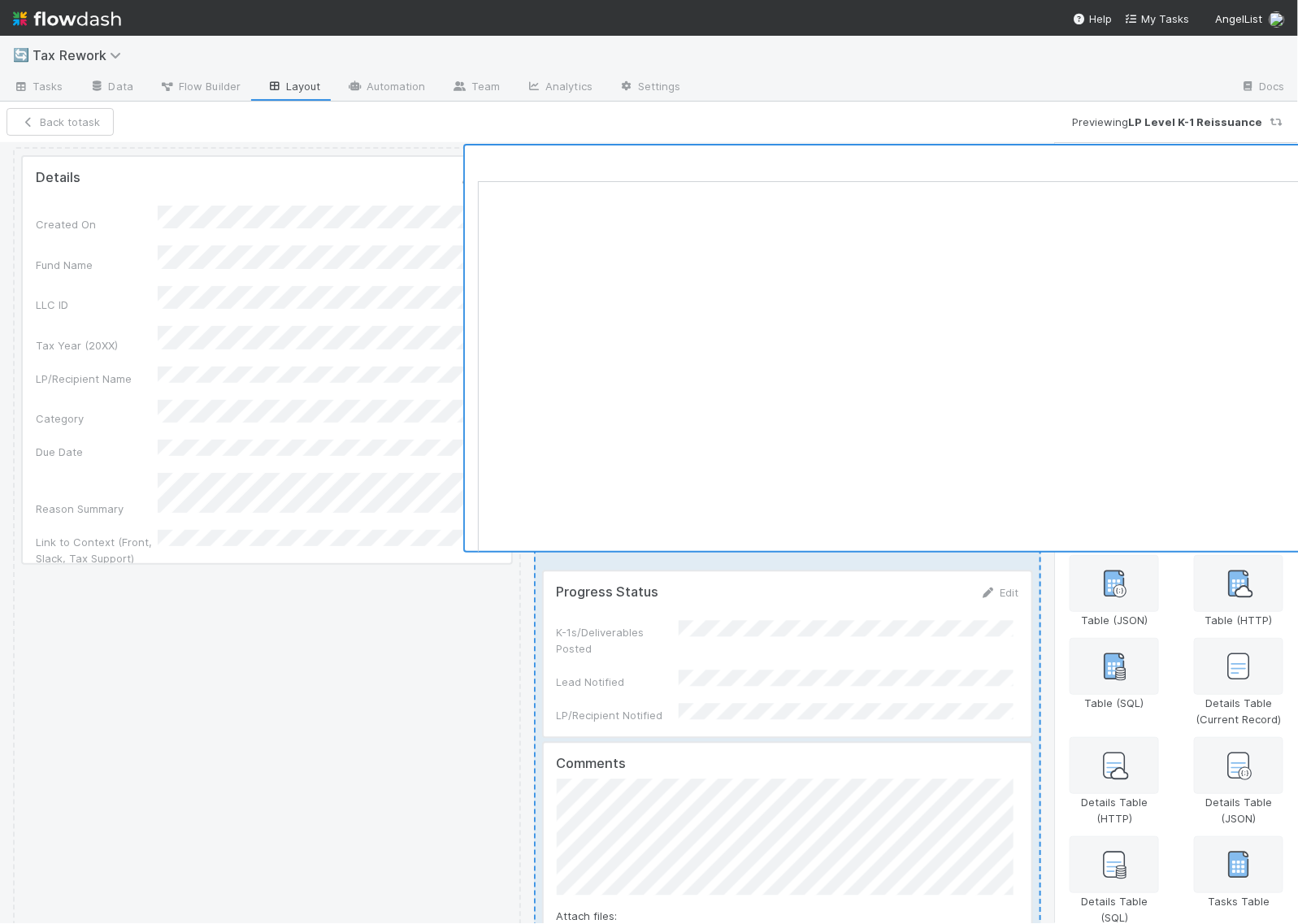
drag, startPoint x: 275, startPoint y: 640, endPoint x: 729, endPoint y: 157, distance: 662.9
click at [729, 157] on div "Details Edit Created On Fund Name LLC ID Tax Year (20XX) LP/Recipient Name Cate…" at bounding box center [527, 937] width 1028 height 1581
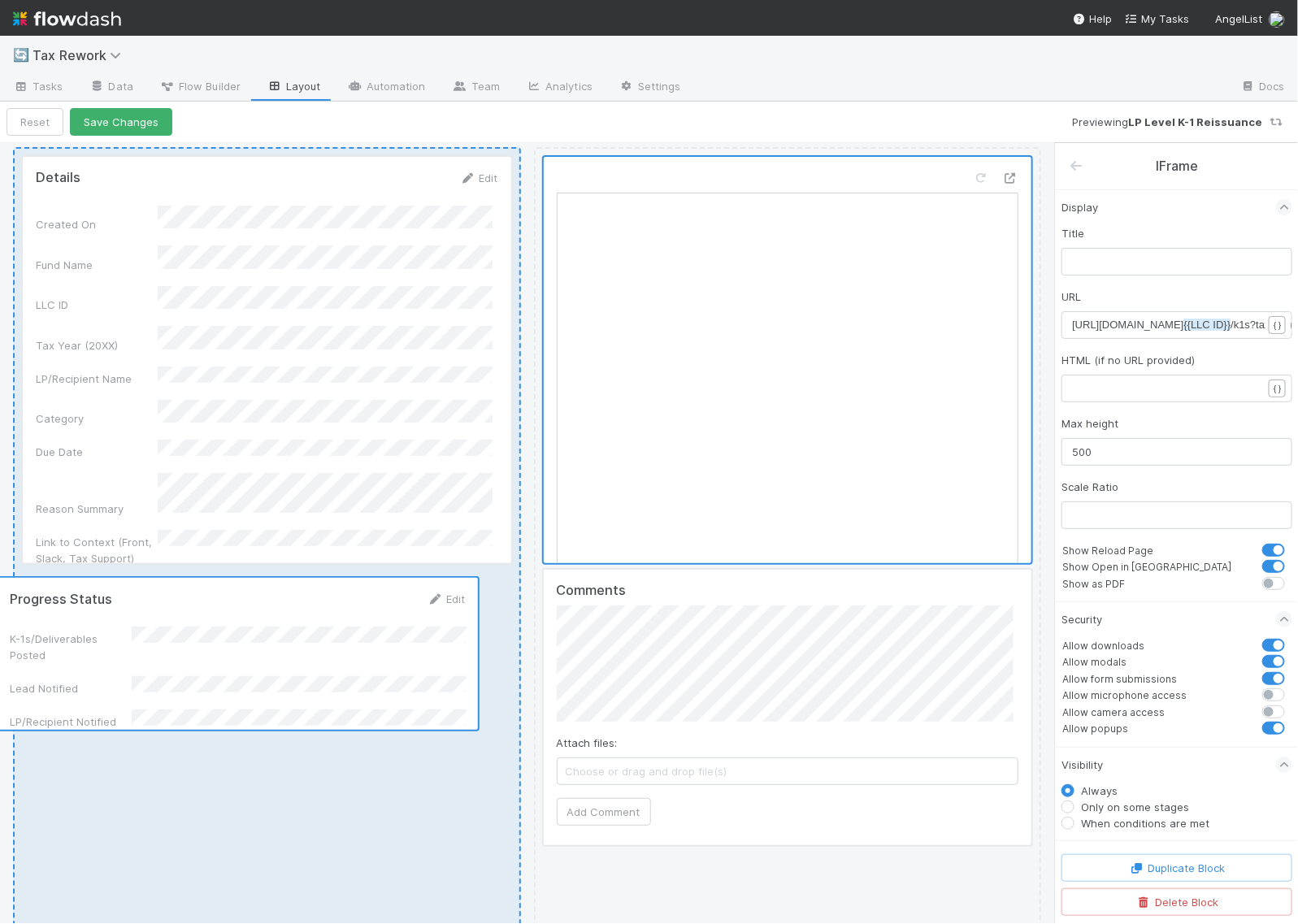
drag, startPoint x: 753, startPoint y: 618, endPoint x: 209, endPoint y: 629, distance: 544.1
click at [209, 629] on div "Details Edit Created On Fund Name LLC ID Tax Year (20XX) LP/Recipient Name Cate…" at bounding box center [527, 580] width 1028 height 866
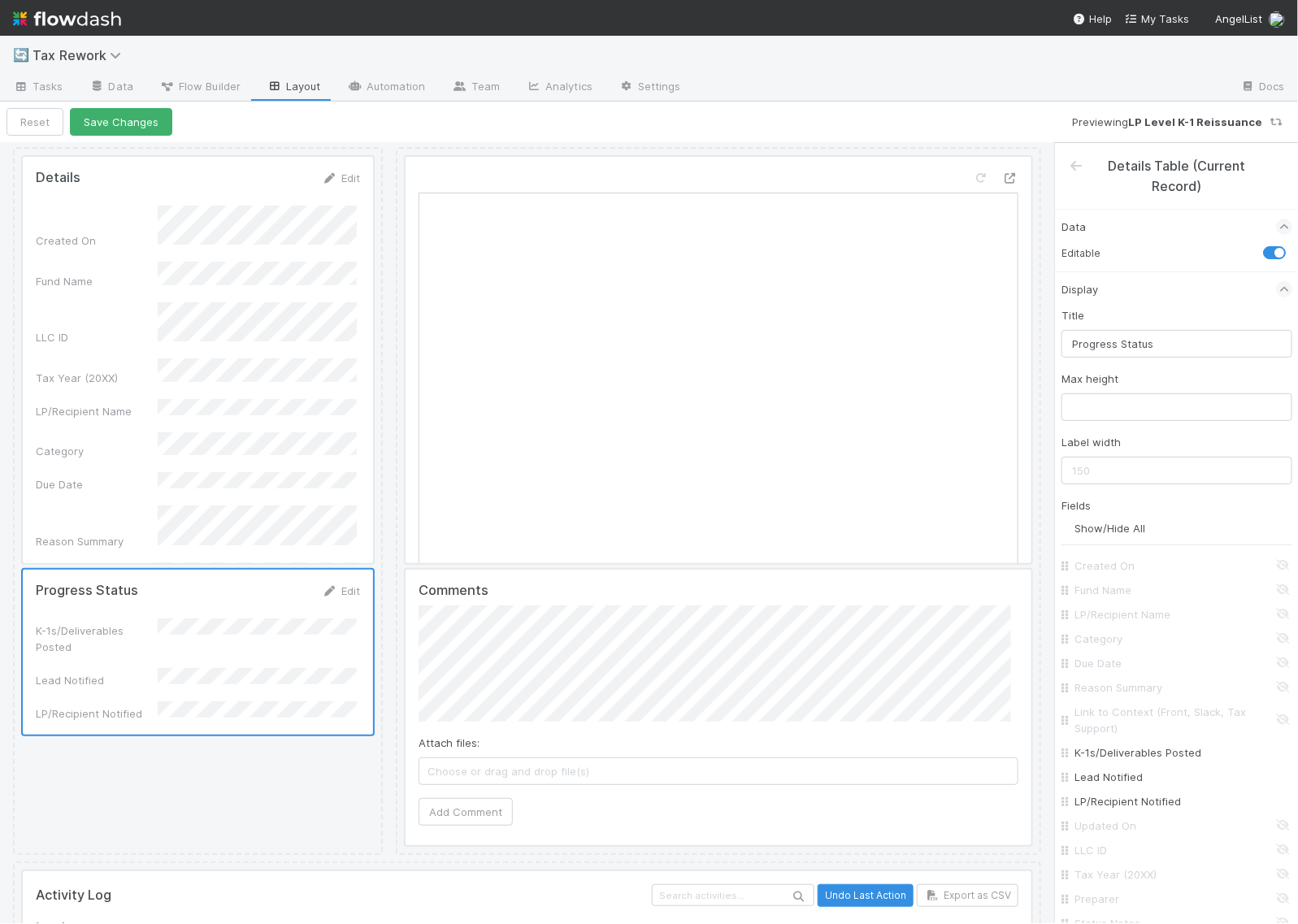
drag, startPoint x: 515, startPoint y: 401, endPoint x: 378, endPoint y: 398, distance: 137.0
click at [383, 398] on div at bounding box center [390, 501] width 13 height 708
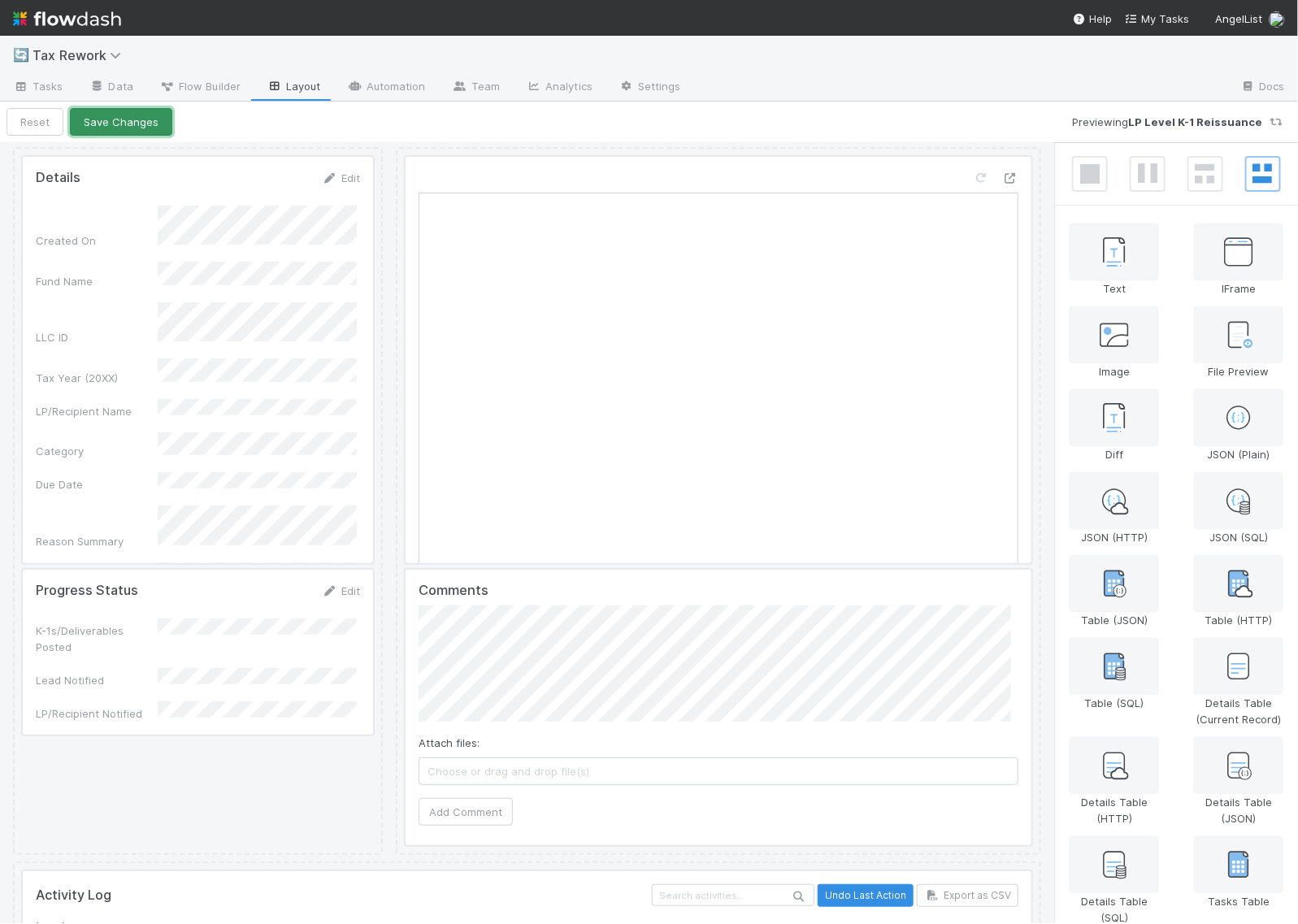
click at [130, 122] on button "Save Changes" at bounding box center [120, 121] width 103 height 27
click at [92, 124] on button "Back to task" at bounding box center [60, 121] width 107 height 27
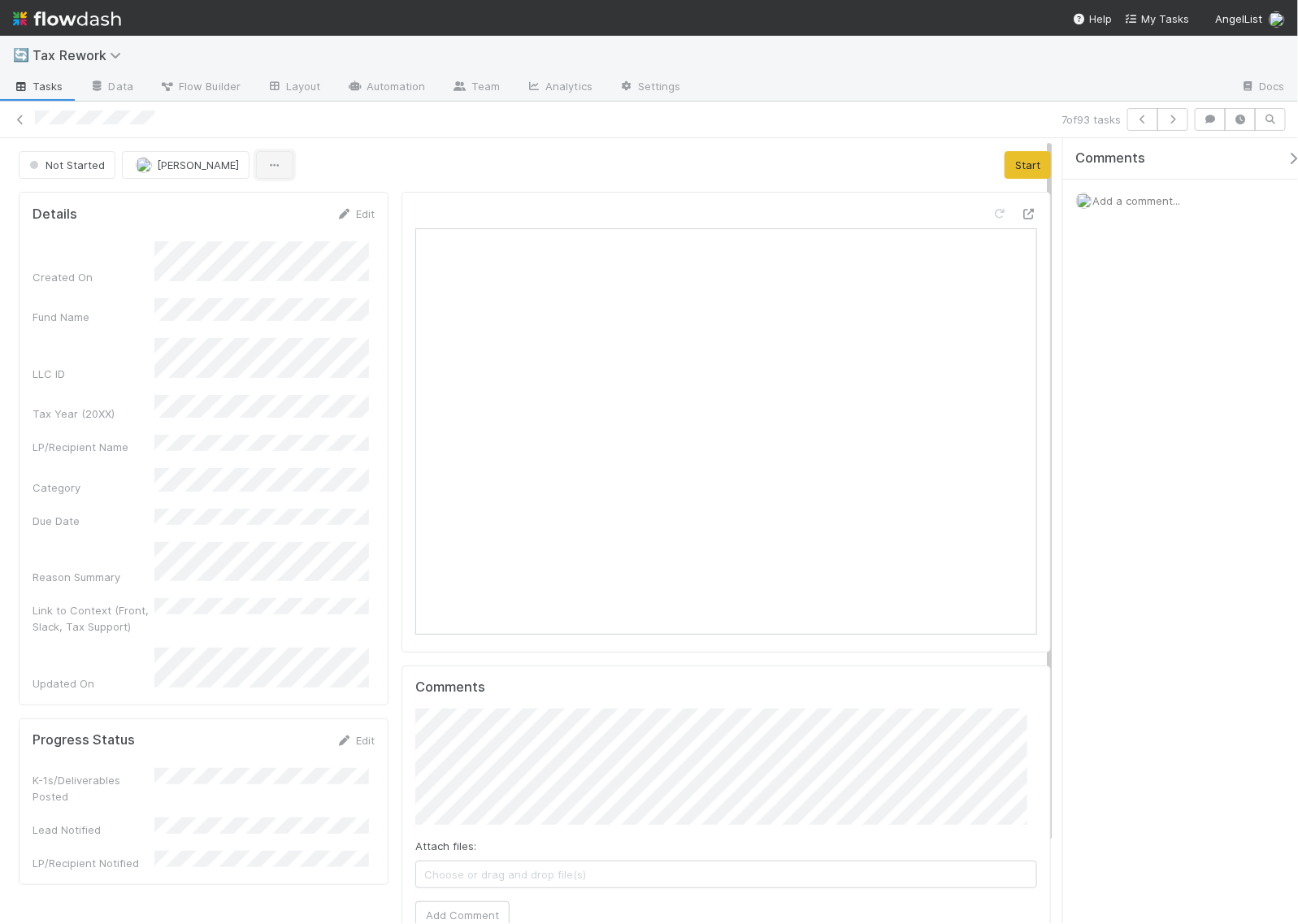
click at [272, 164] on icon "button" at bounding box center [274, 165] width 16 height 10
click at [468, 160] on div "Duplicate Delete" at bounding box center [649, 462] width 1298 height 924
click at [1124, 199] on span "Add a comment..." at bounding box center [1136, 200] width 88 height 13
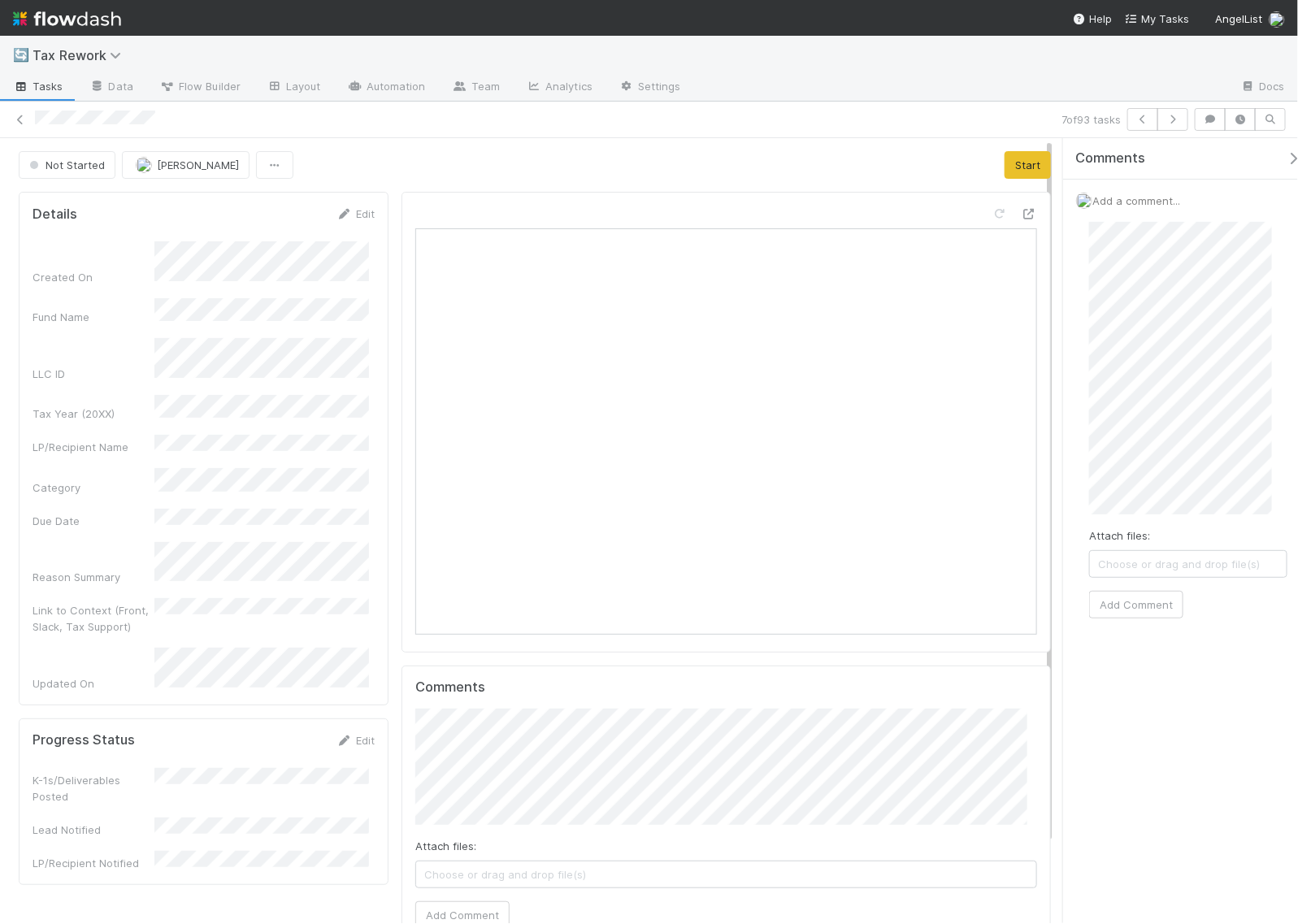
click at [1053, 284] on div "Not Started Johnmel Matining Start Details Edit Created On Fund Name LLC ID Tax…" at bounding box center [649, 531] width 1298 height 785
click at [1146, 591] on div "Attach files: Choose or drag and drop file(s) Add Comment" at bounding box center [1188, 420] width 199 height 396
click at [1136, 603] on button "Add Comment" at bounding box center [1136, 604] width 94 height 27
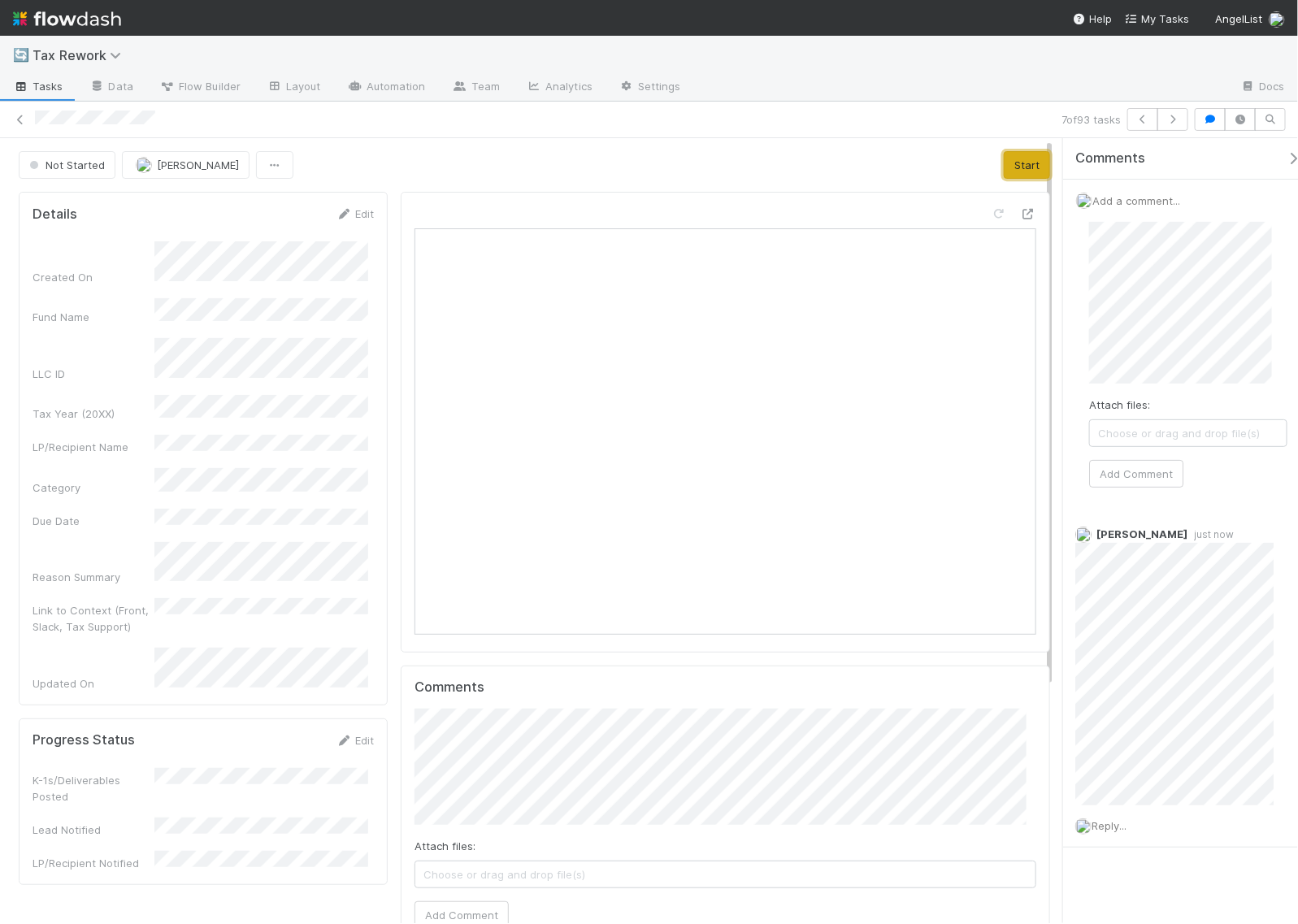
click at [1006, 167] on button "Start" at bounding box center [1027, 165] width 46 height 27
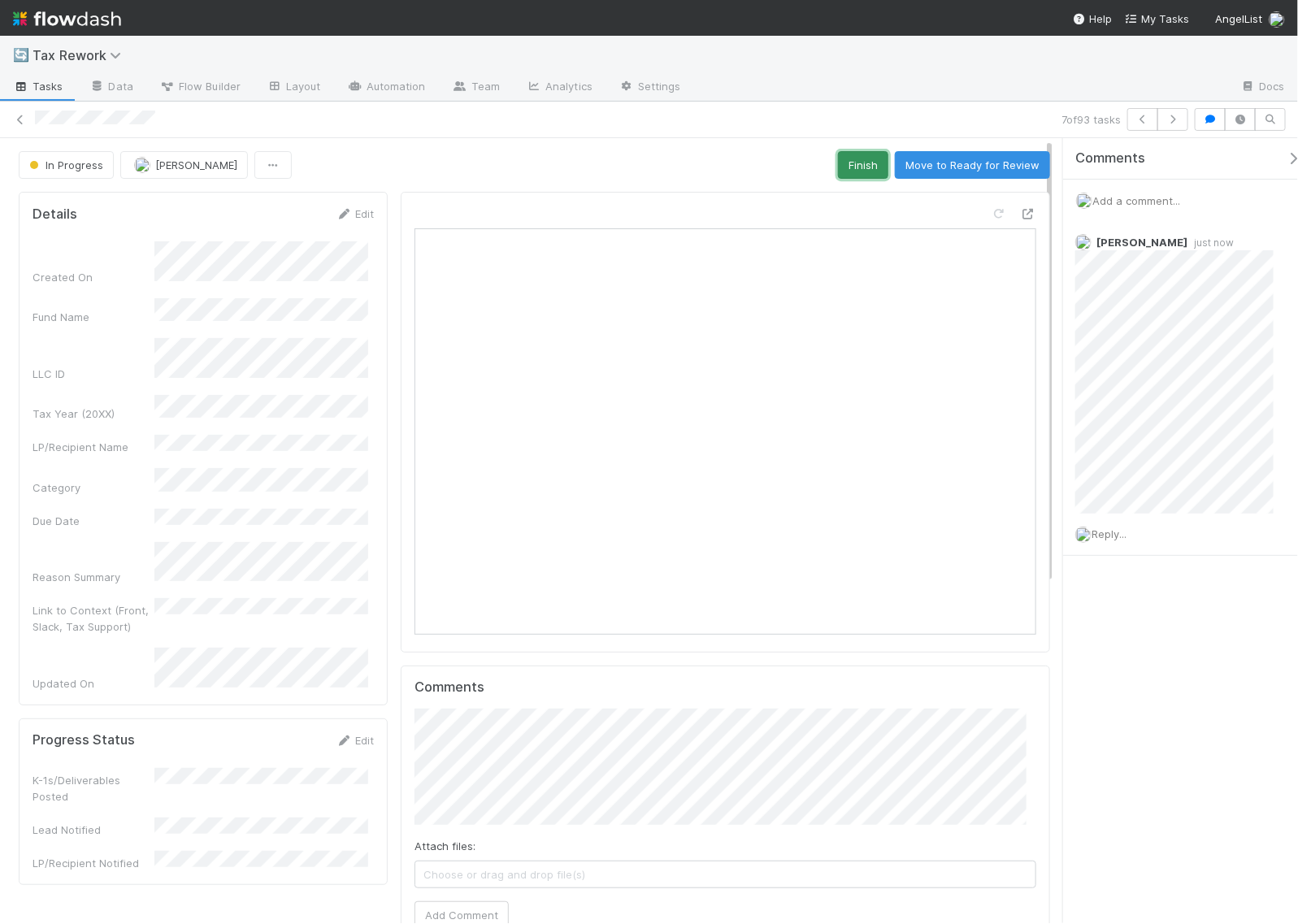
click at [856, 157] on button "Finish" at bounding box center [863, 165] width 51 height 27
click at [388, 158] on div "Done Johnmel Matining" at bounding box center [535, 165] width 1032 height 27
click at [1172, 119] on icon "button" at bounding box center [1173, 119] width 16 height 9
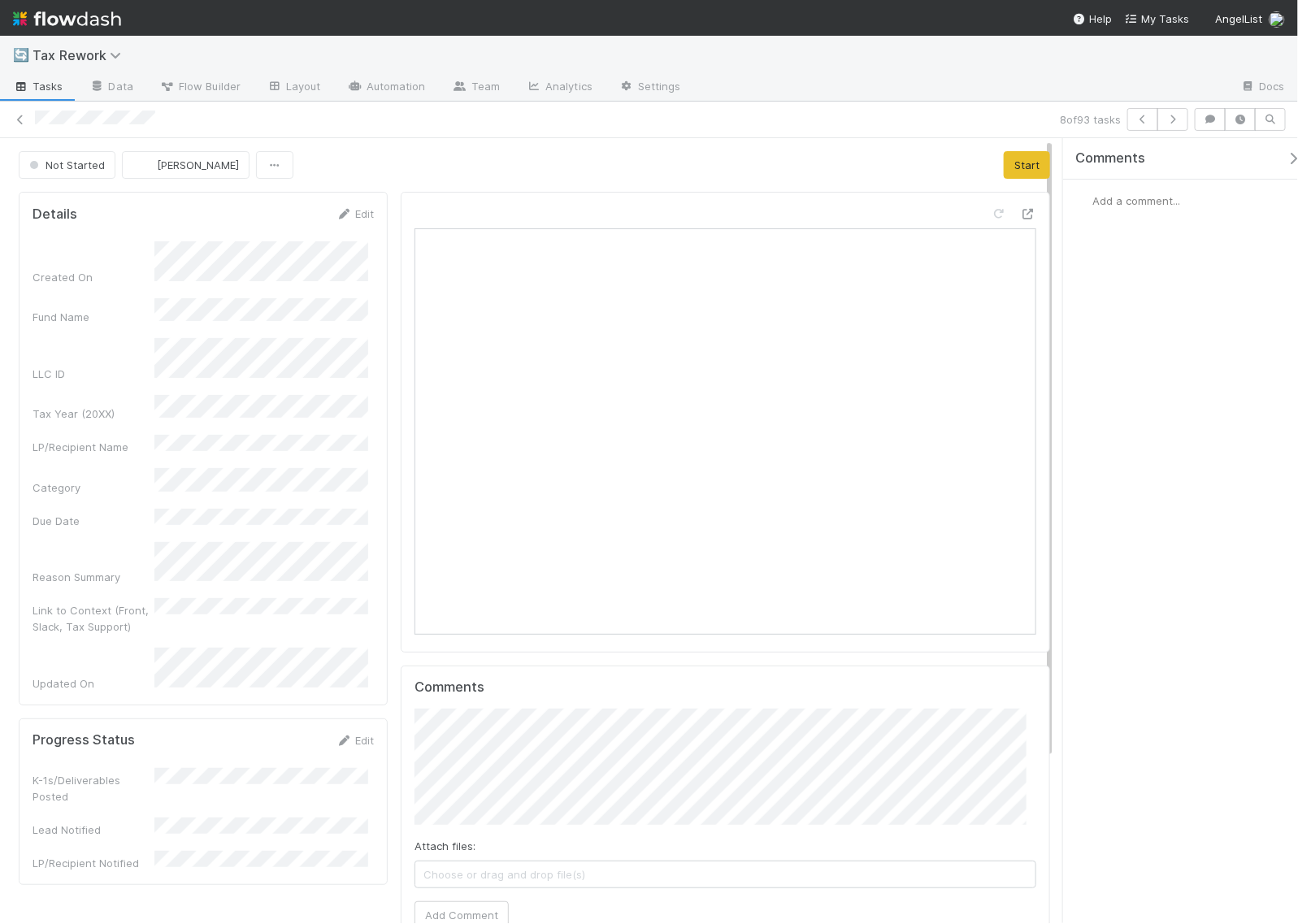
click at [1118, 194] on span "Add a comment..." at bounding box center [1136, 200] width 88 height 13
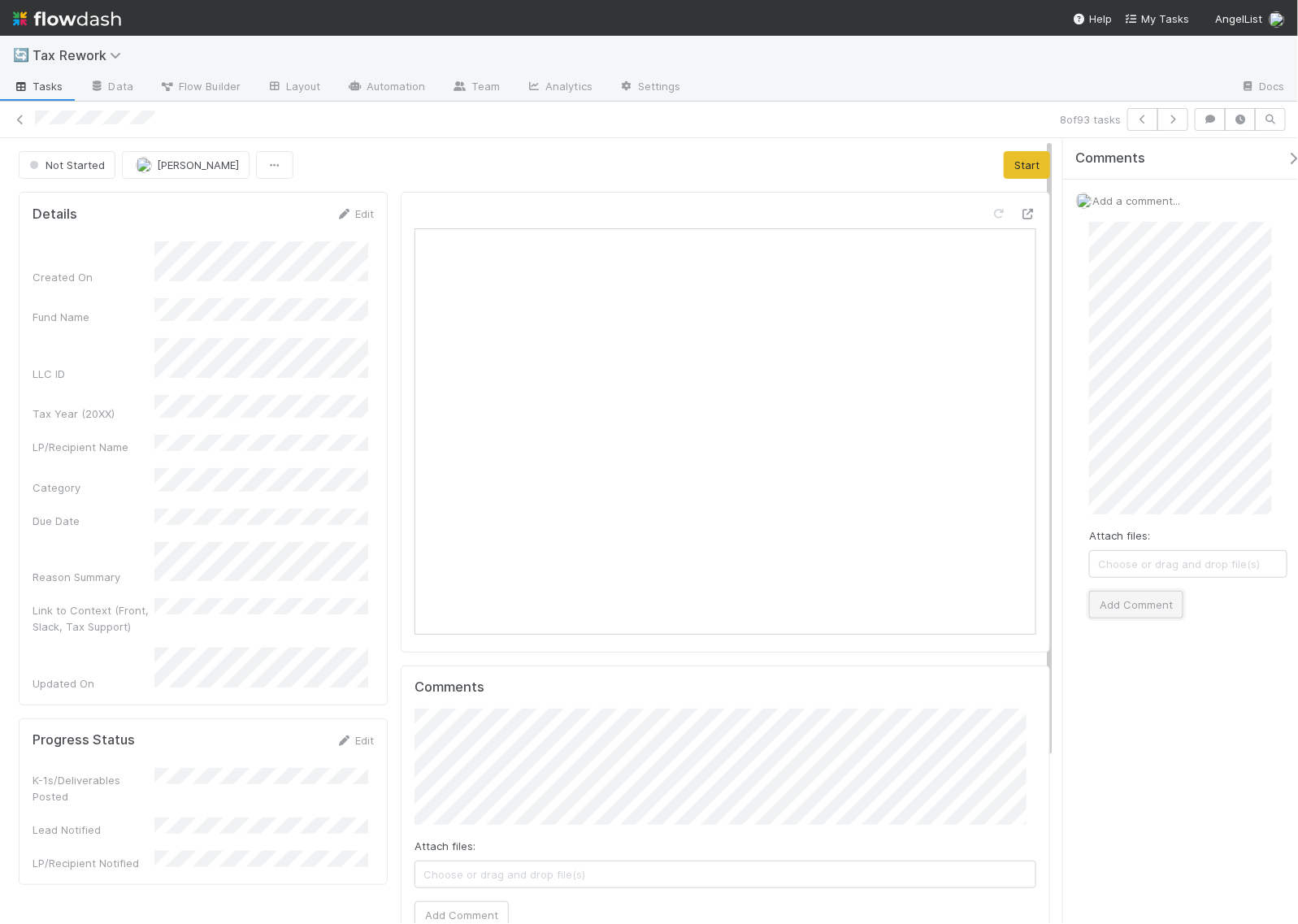
click at [1115, 610] on button "Add Comment" at bounding box center [1136, 604] width 94 height 27
click at [1006, 164] on button "Start" at bounding box center [1027, 165] width 46 height 27
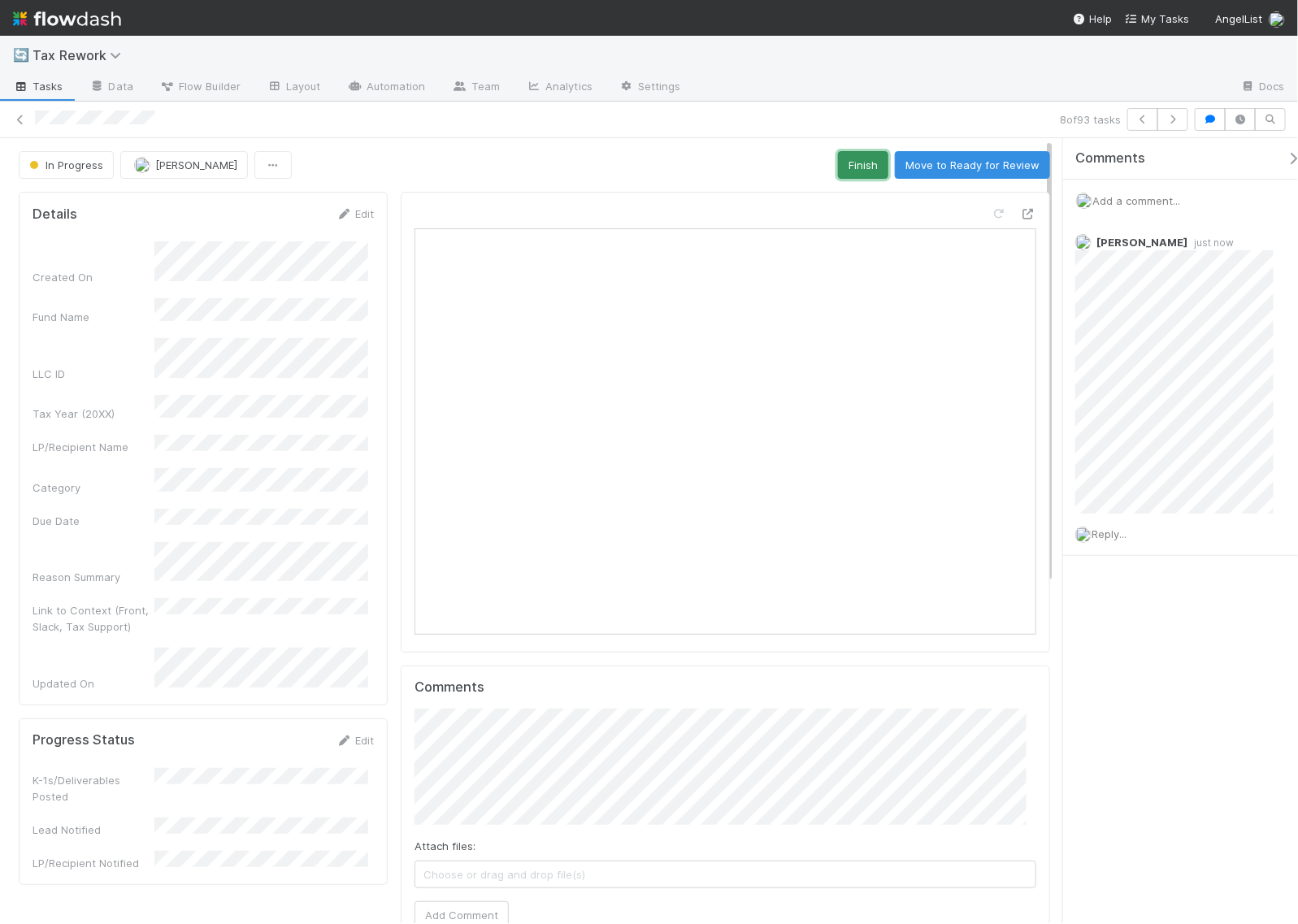
click at [856, 164] on button "Finish" at bounding box center [863, 165] width 51 height 27
click at [1173, 122] on icon "button" at bounding box center [1173, 119] width 16 height 9
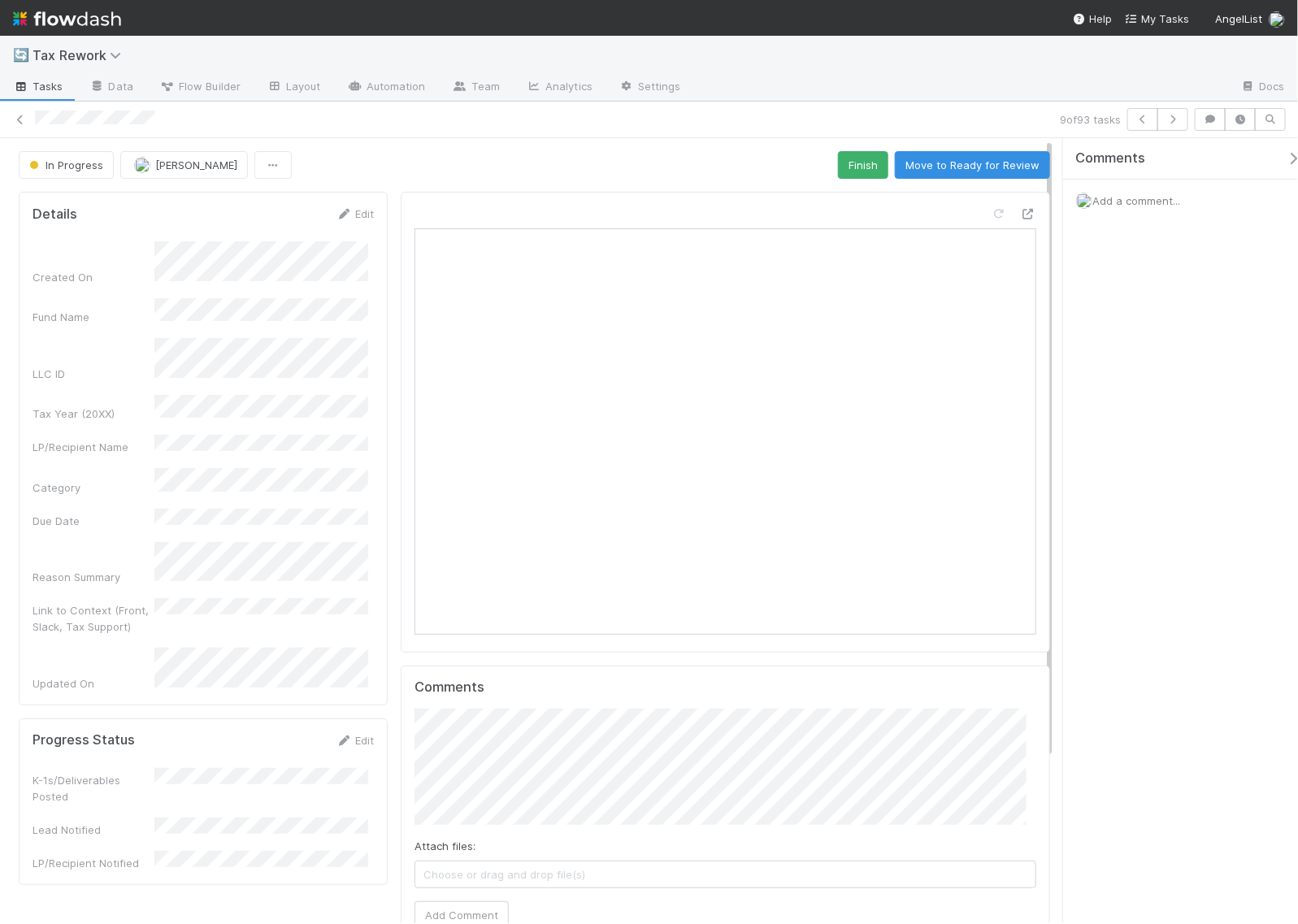
click at [1146, 201] on span "Add a comment..." at bounding box center [1136, 200] width 88 height 13
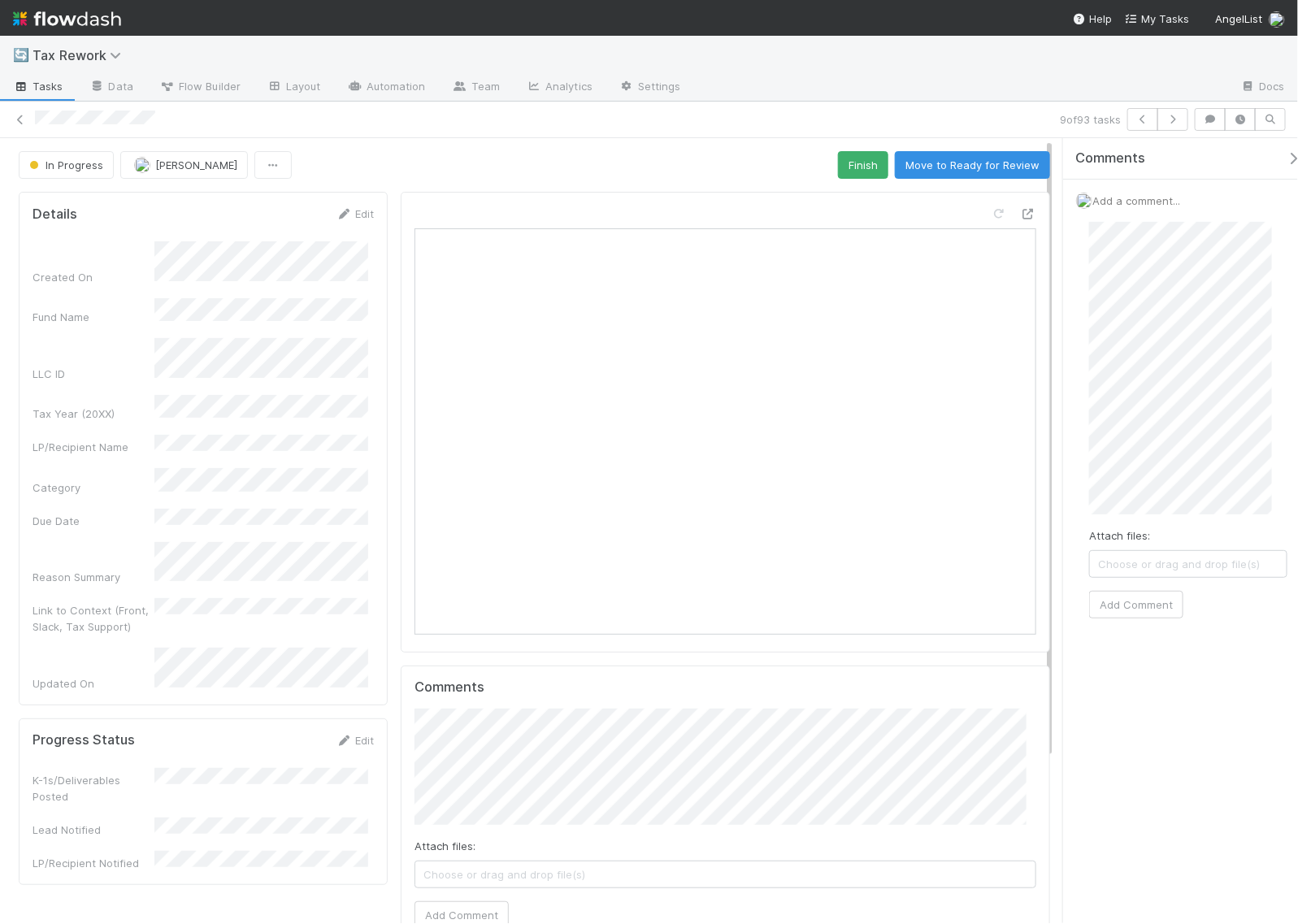
click at [1119, 626] on div "Attach files: Choose or drag and drop file(s) Add Comment" at bounding box center [1188, 420] width 224 height 422
click at [1124, 605] on button "Add Comment" at bounding box center [1136, 604] width 94 height 27
click at [843, 167] on button "Finish" at bounding box center [863, 165] width 51 height 27
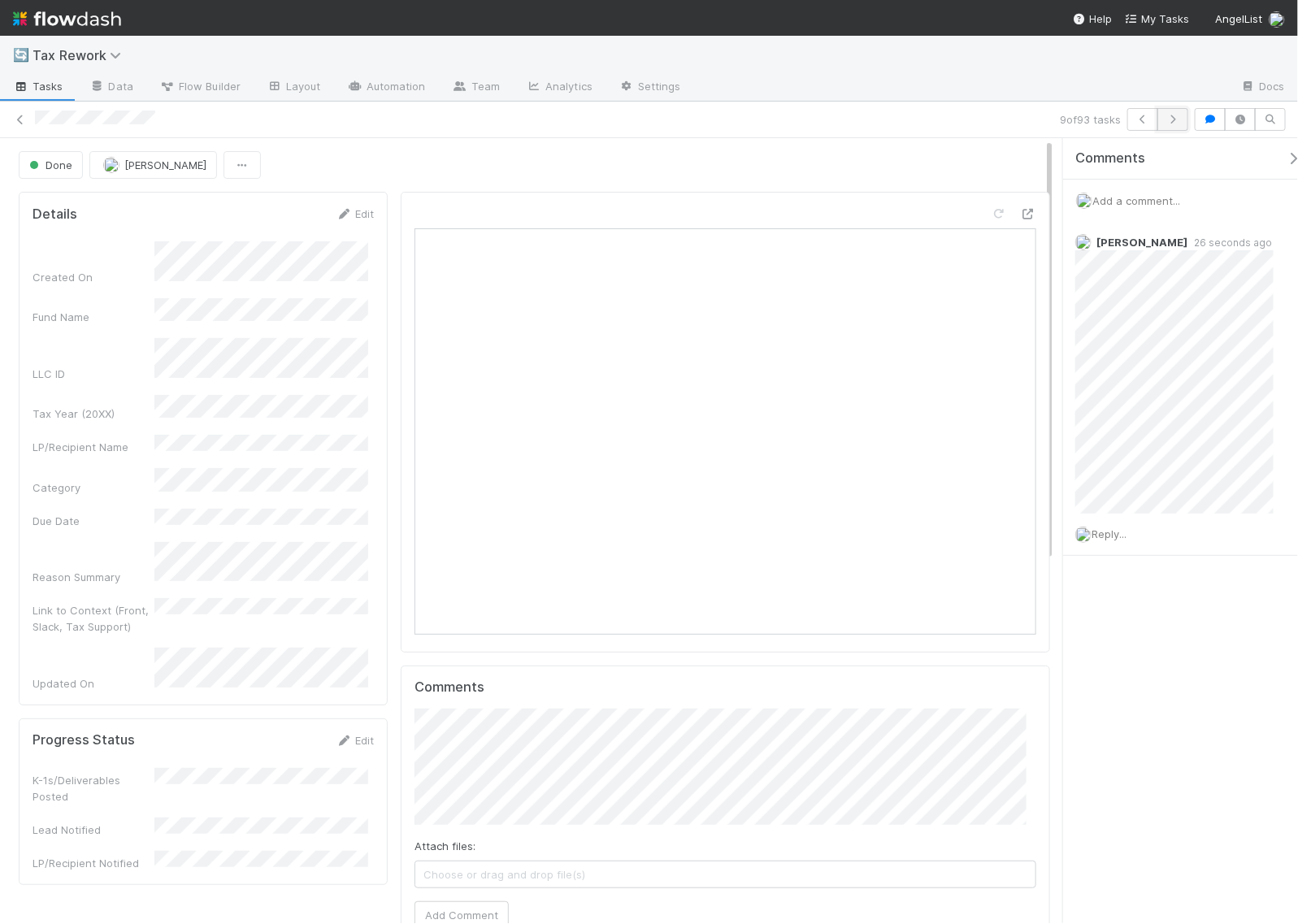
click at [1171, 115] on icon "button" at bounding box center [1173, 119] width 16 height 9
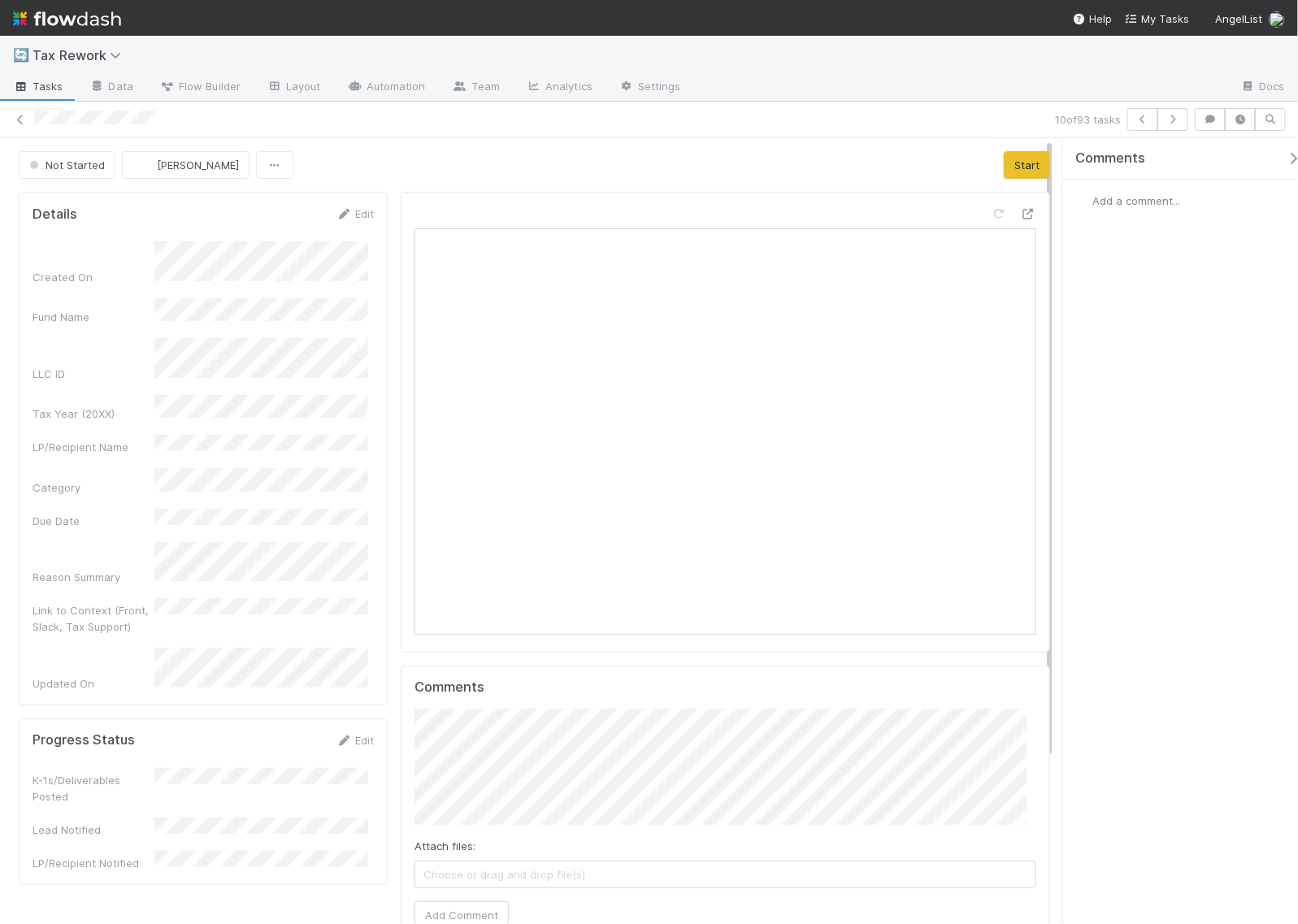
click at [1135, 209] on div "Add a comment..." at bounding box center [1189, 200] width 250 height 42
click at [1124, 199] on span "Add a comment..." at bounding box center [1136, 200] width 88 height 13
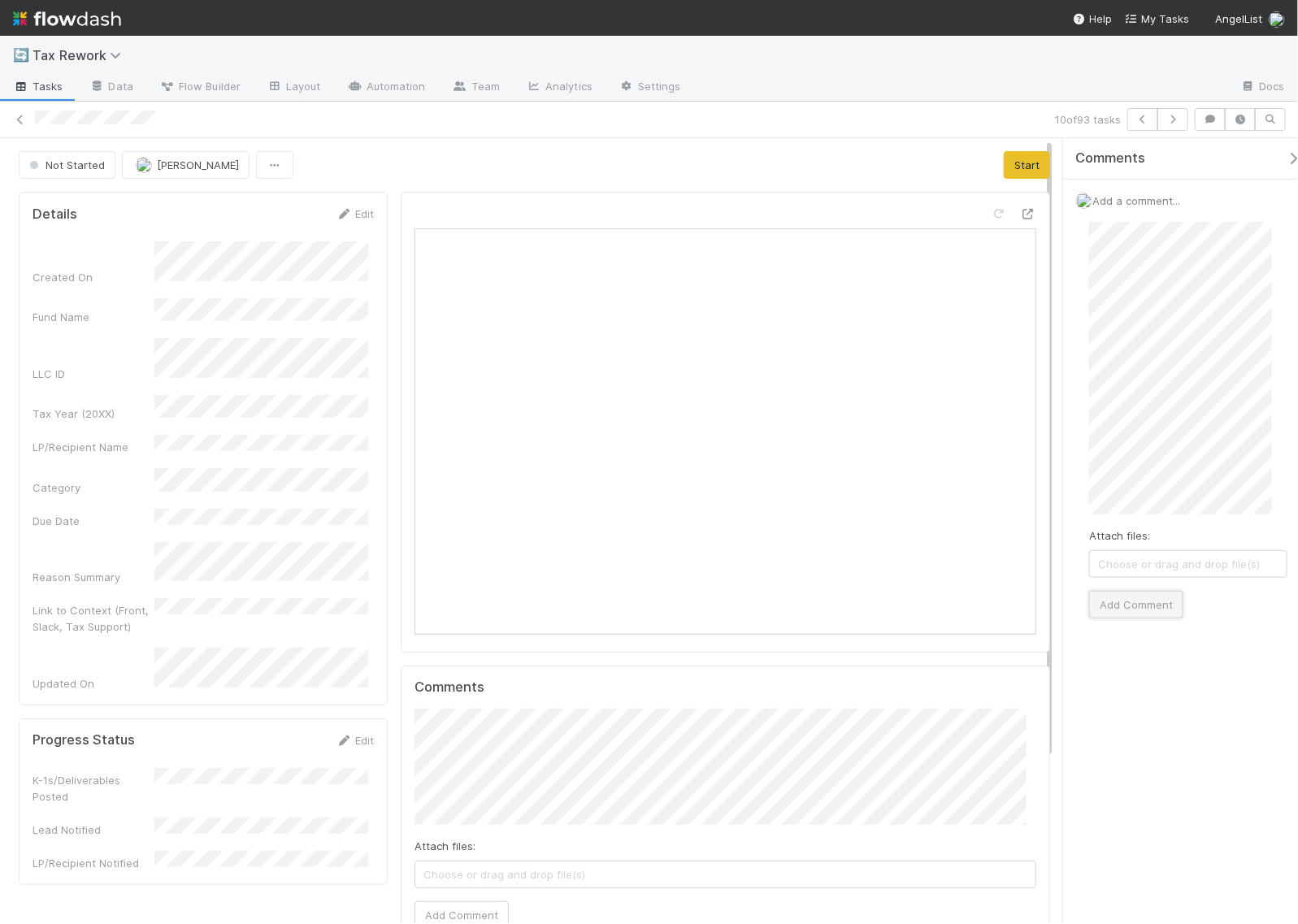
click at [1138, 611] on button "Add Comment" at bounding box center [1136, 604] width 94 height 27
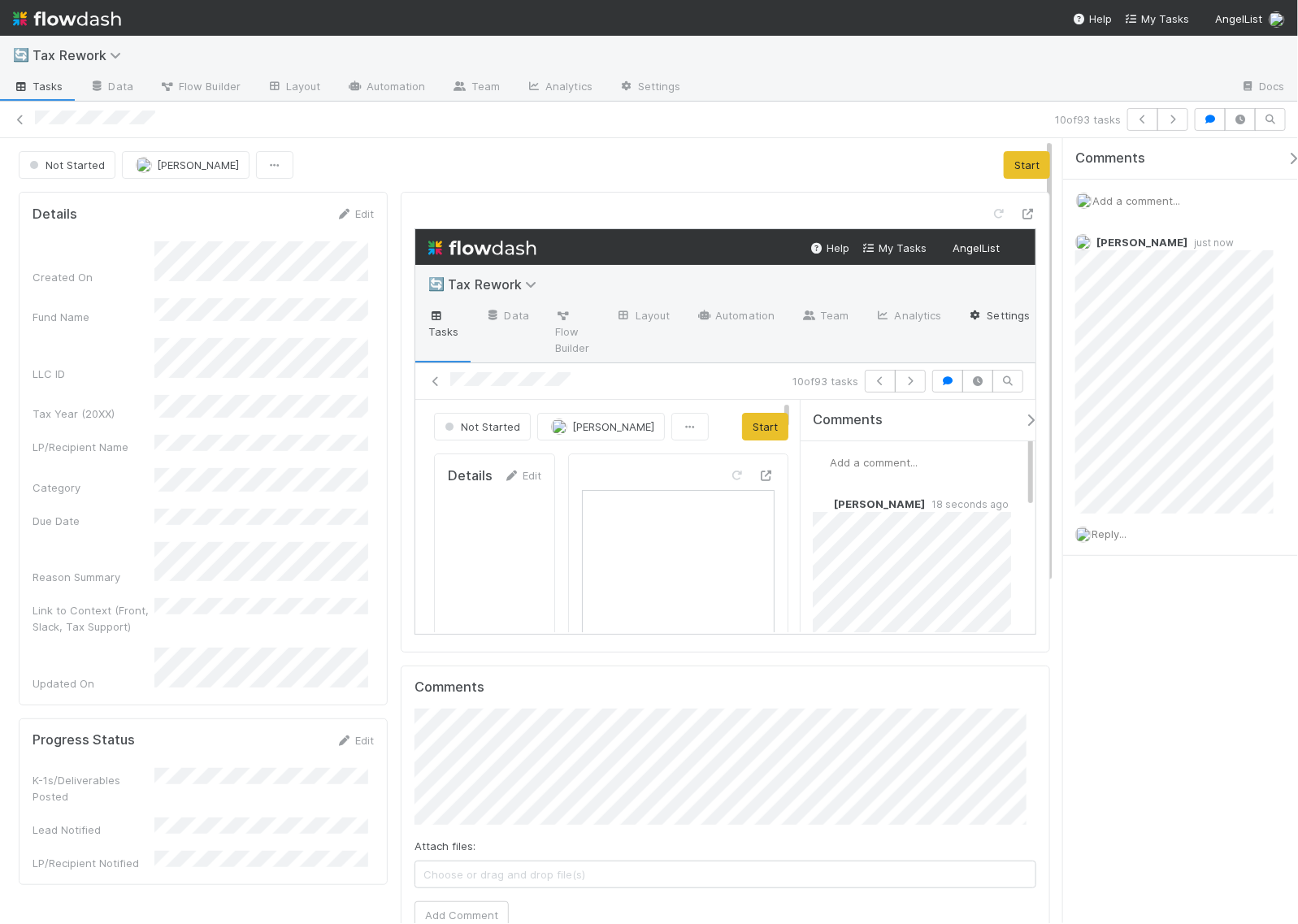
scroll to position [14, 0]
click at [1004, 158] on button "Start" at bounding box center [1027, 165] width 46 height 27
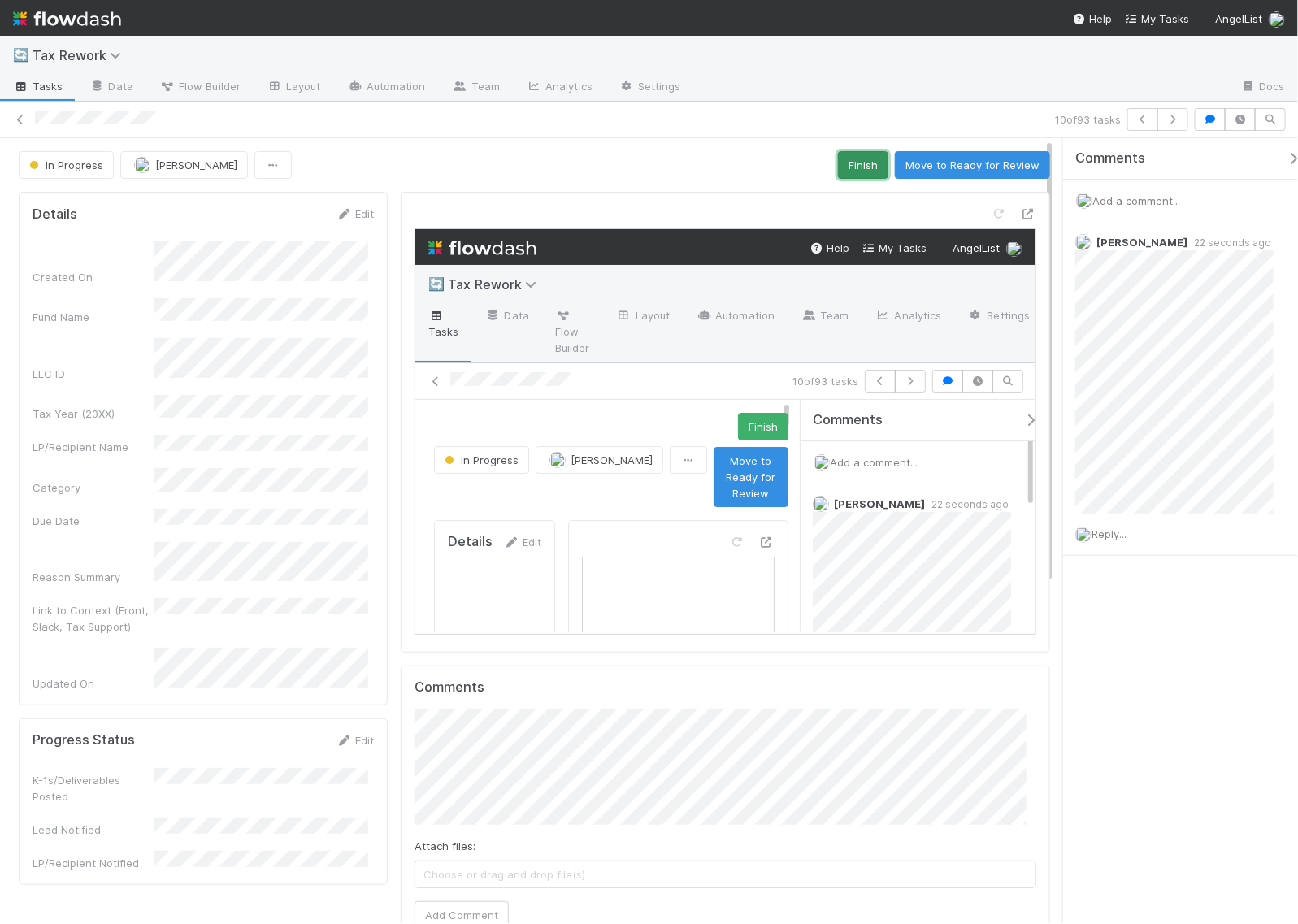
click at [874, 161] on button "Finish" at bounding box center [863, 165] width 51 height 27
click at [1177, 120] on icon "button" at bounding box center [1173, 119] width 16 height 9
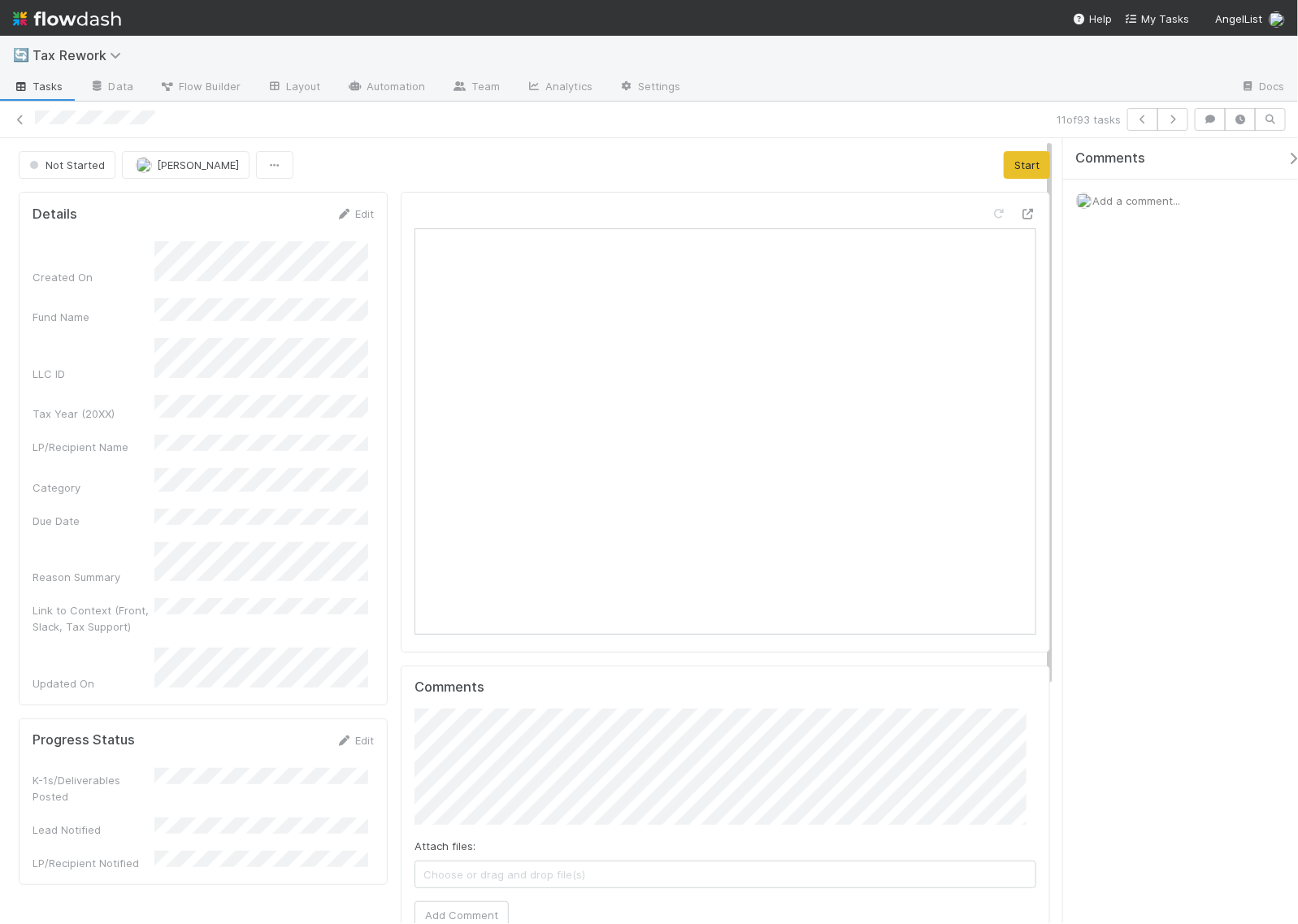
click at [1106, 198] on span "Add a comment..." at bounding box center [1136, 200] width 88 height 13
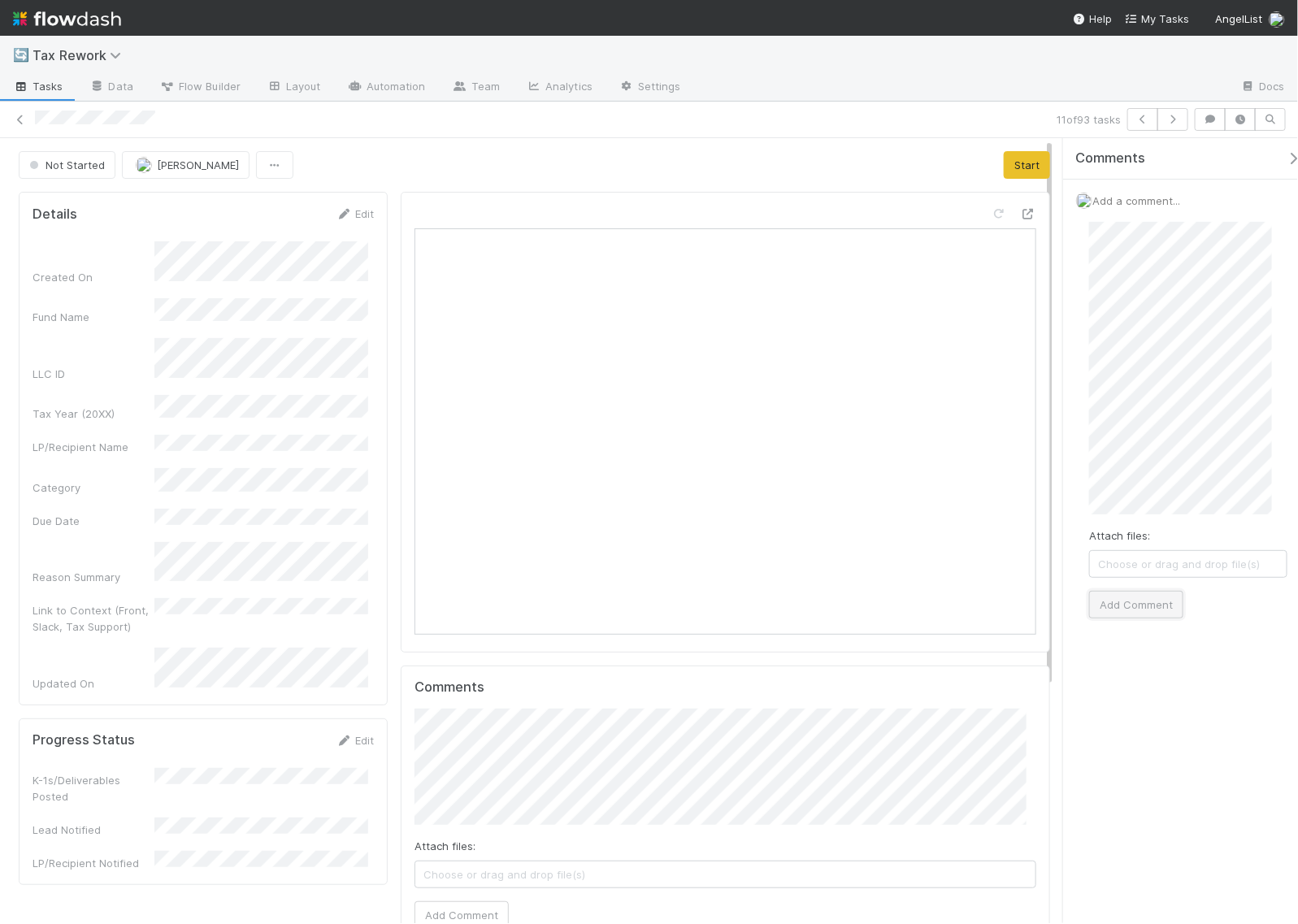
click at [1124, 605] on button "Add Comment" at bounding box center [1136, 604] width 94 height 27
click at [1009, 156] on button "Start" at bounding box center [1027, 165] width 46 height 27
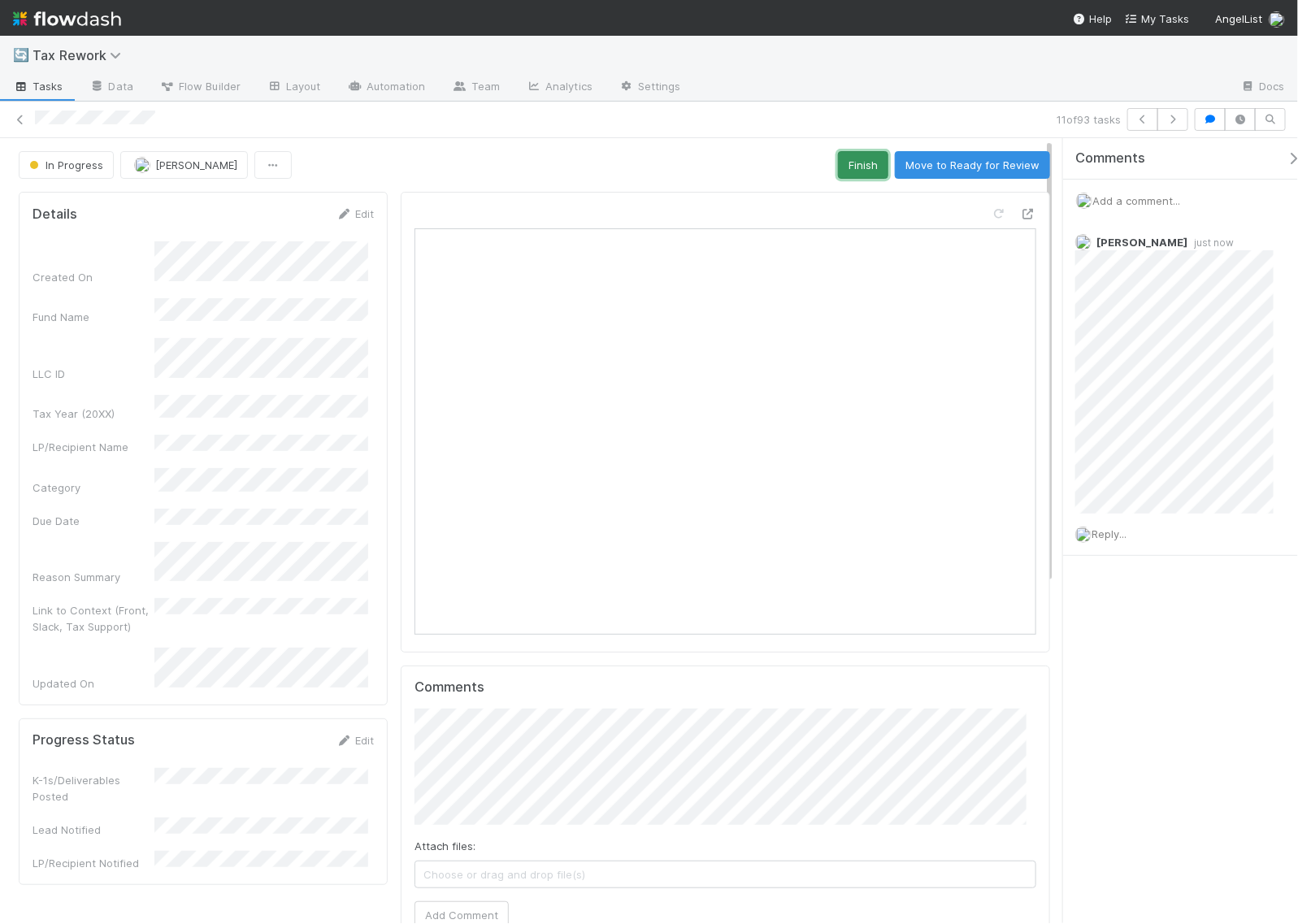
click at [838, 161] on button "Finish" at bounding box center [863, 165] width 51 height 27
click at [1176, 119] on icon "button" at bounding box center [1173, 119] width 16 height 9
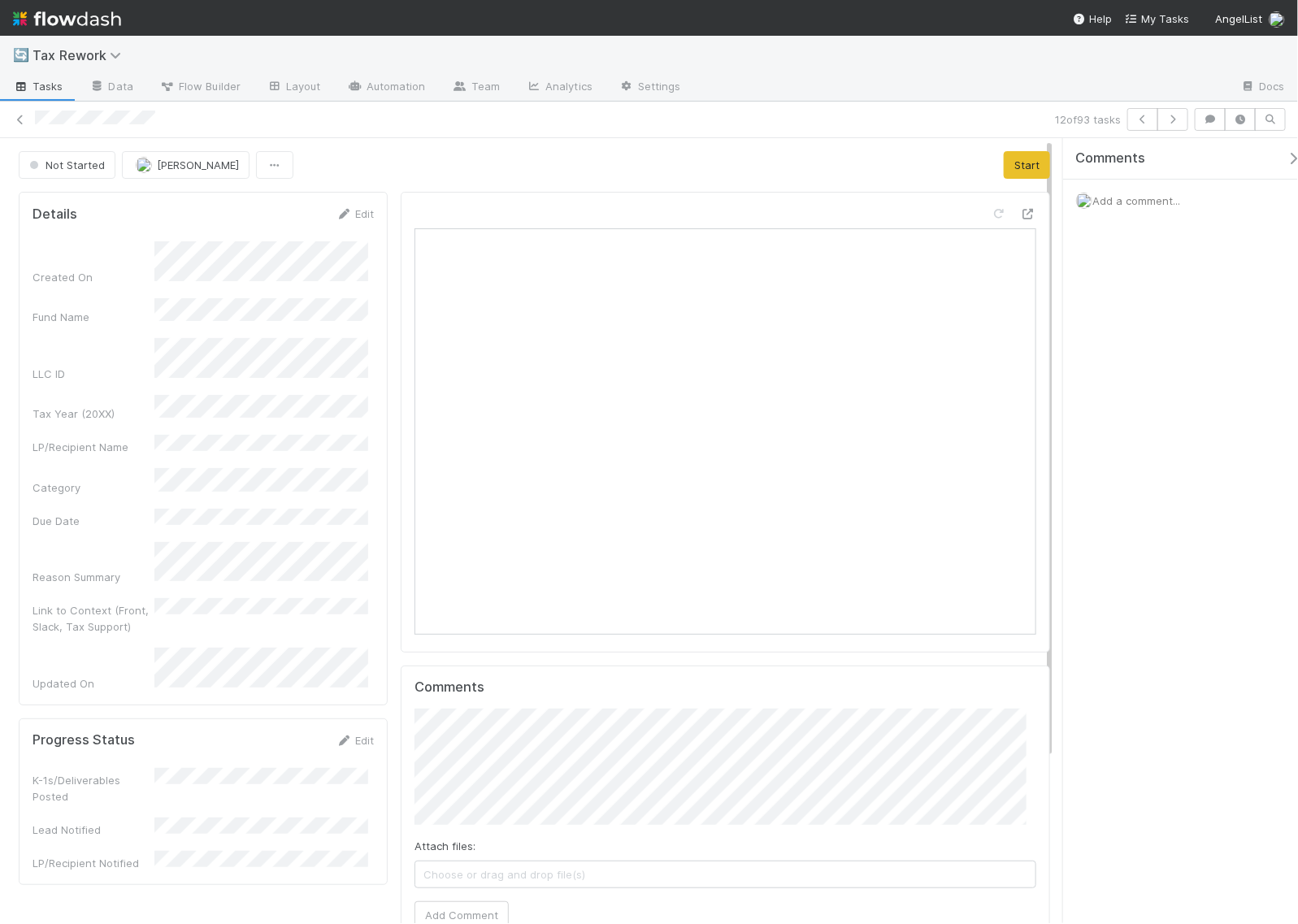
click at [1143, 195] on span "Add a comment..." at bounding box center [1136, 200] width 88 height 13
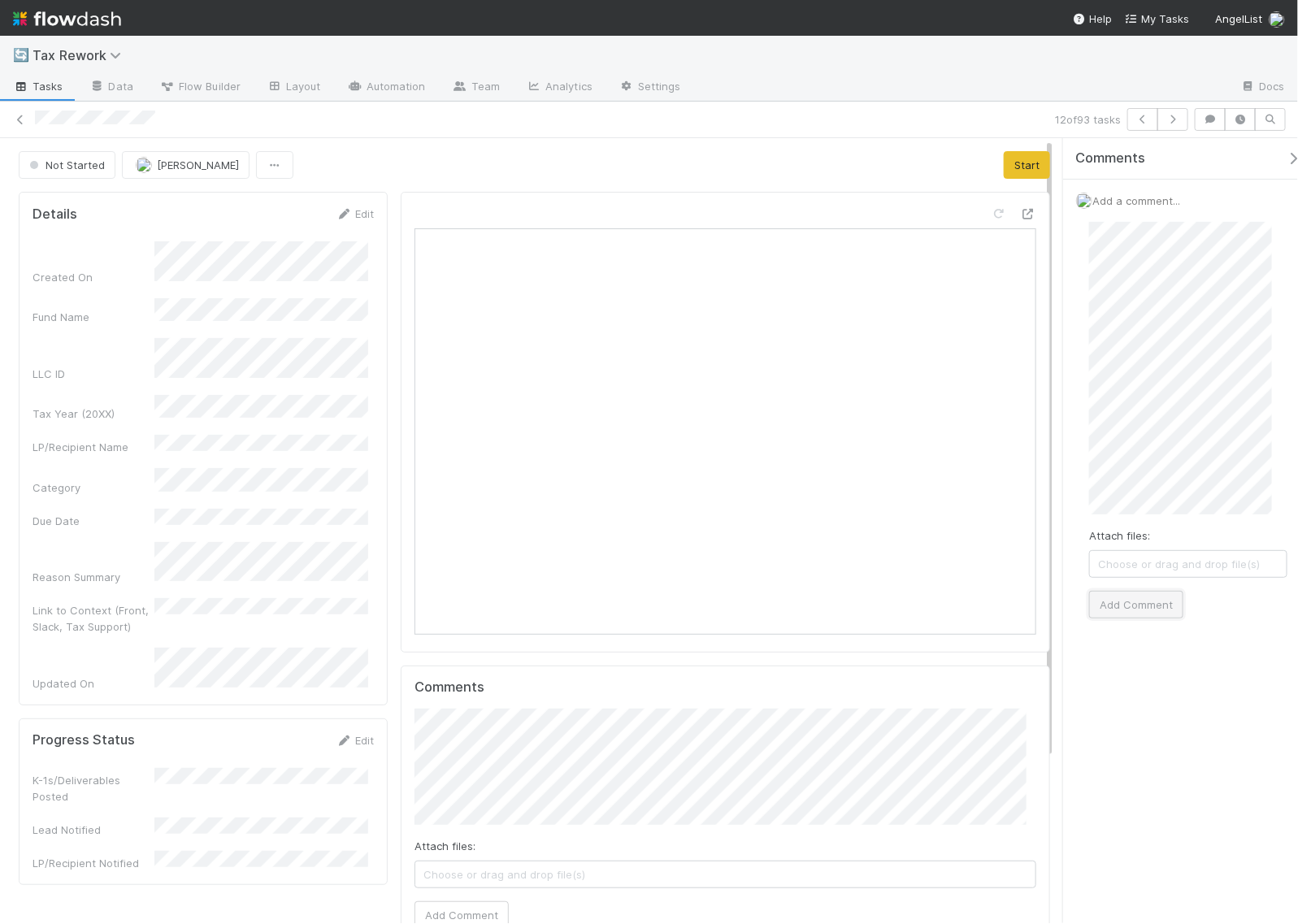
click at [1154, 606] on button "Add Comment" at bounding box center [1136, 604] width 94 height 27
click at [1004, 171] on button "Start" at bounding box center [1027, 165] width 46 height 27
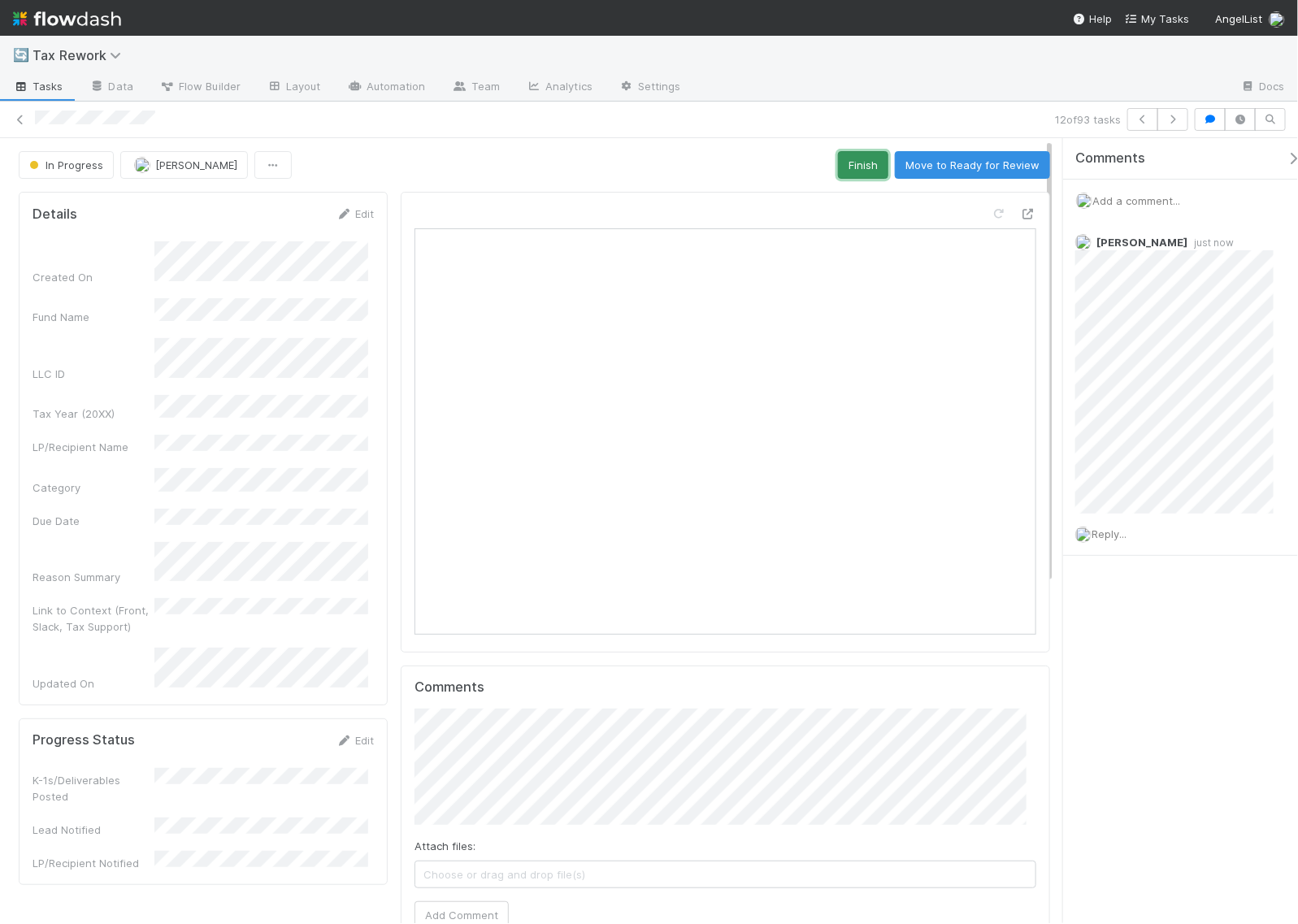
click at [838, 164] on button "Finish" at bounding box center [863, 165] width 51 height 27
click at [1175, 118] on icon "button" at bounding box center [1173, 119] width 16 height 9
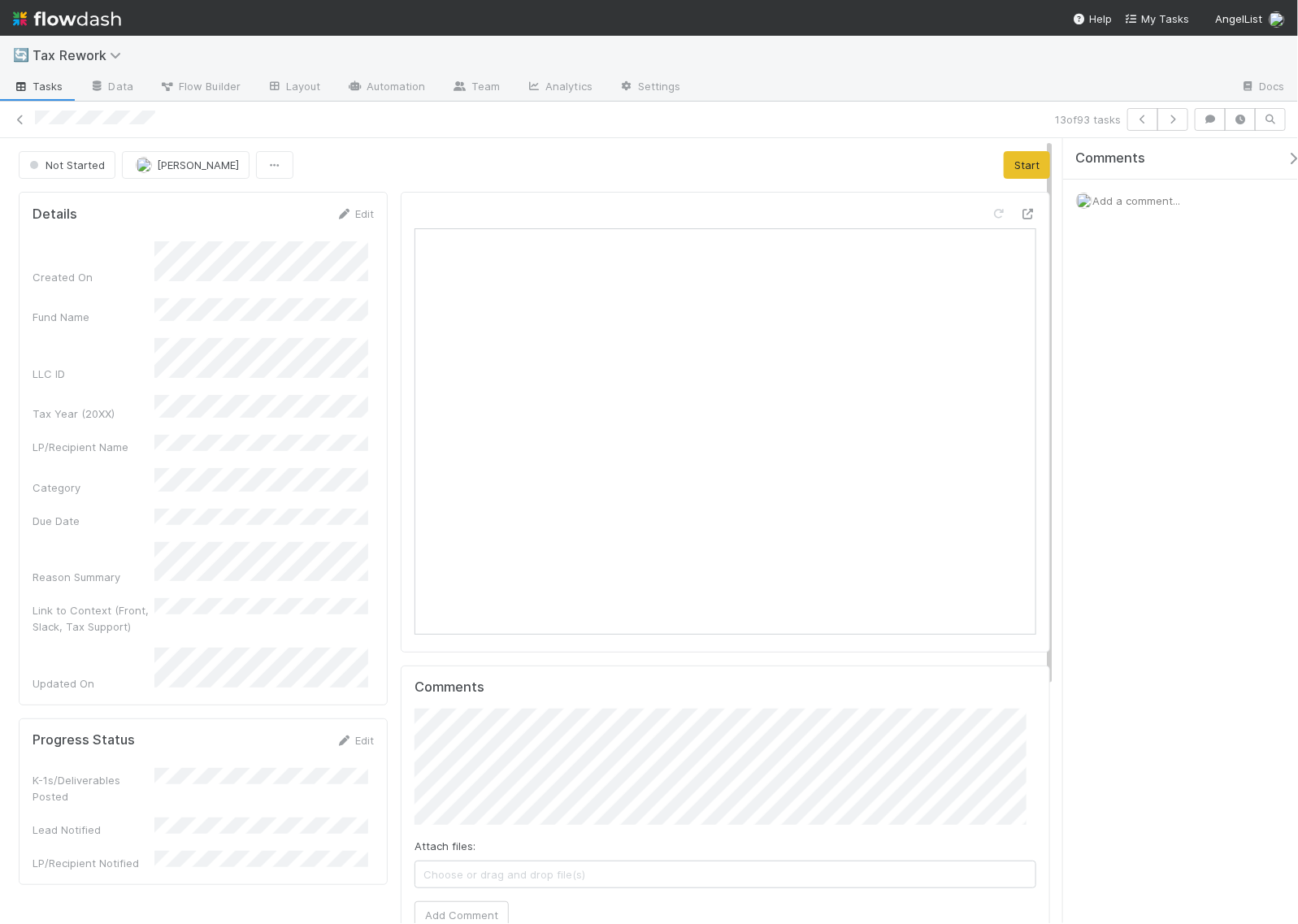
click at [1135, 194] on span "Add a comment..." at bounding box center [1136, 200] width 88 height 13
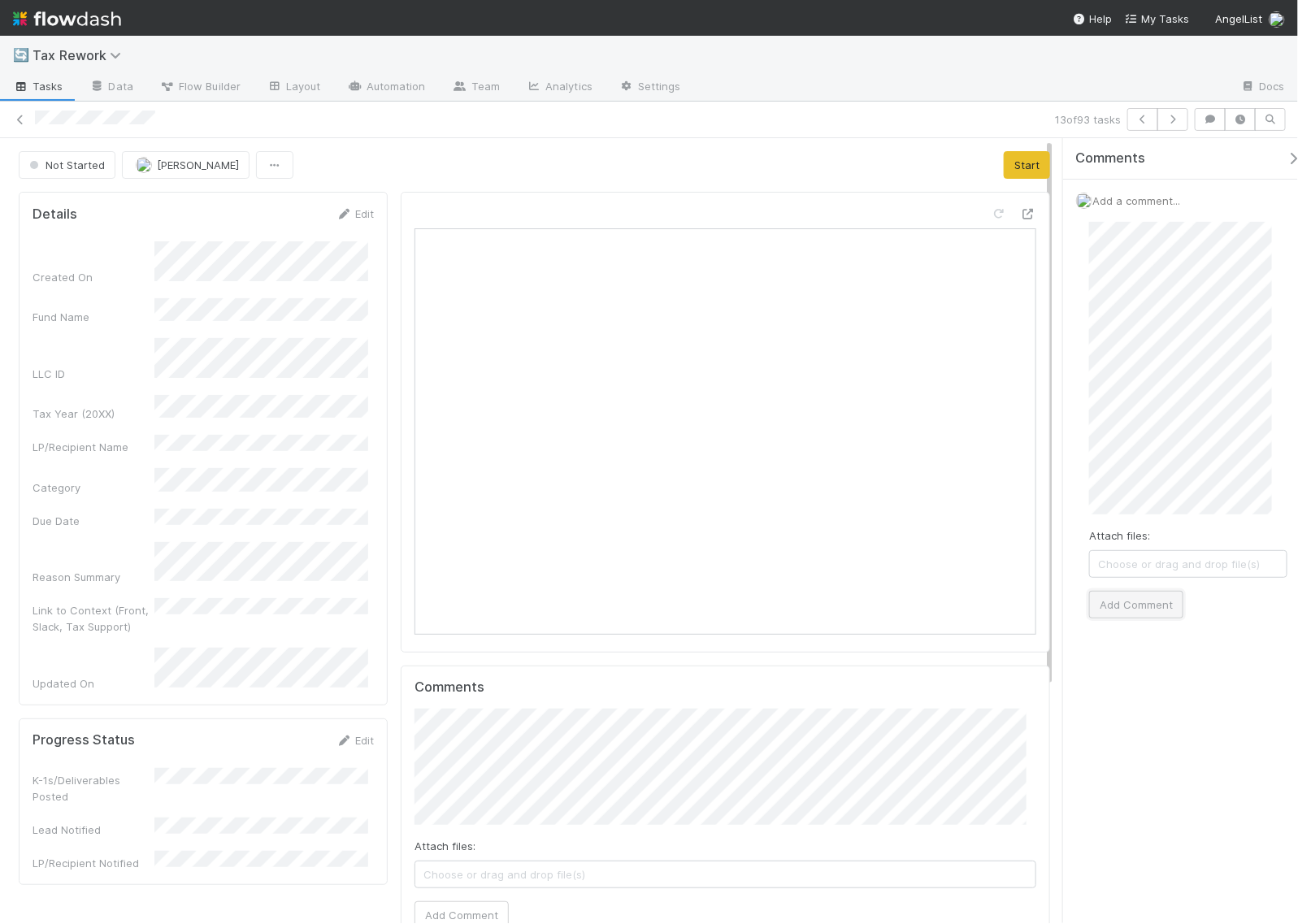
click at [1119, 610] on button "Add Comment" at bounding box center [1136, 604] width 94 height 27
click at [1024, 159] on button "Start" at bounding box center [1027, 165] width 46 height 27
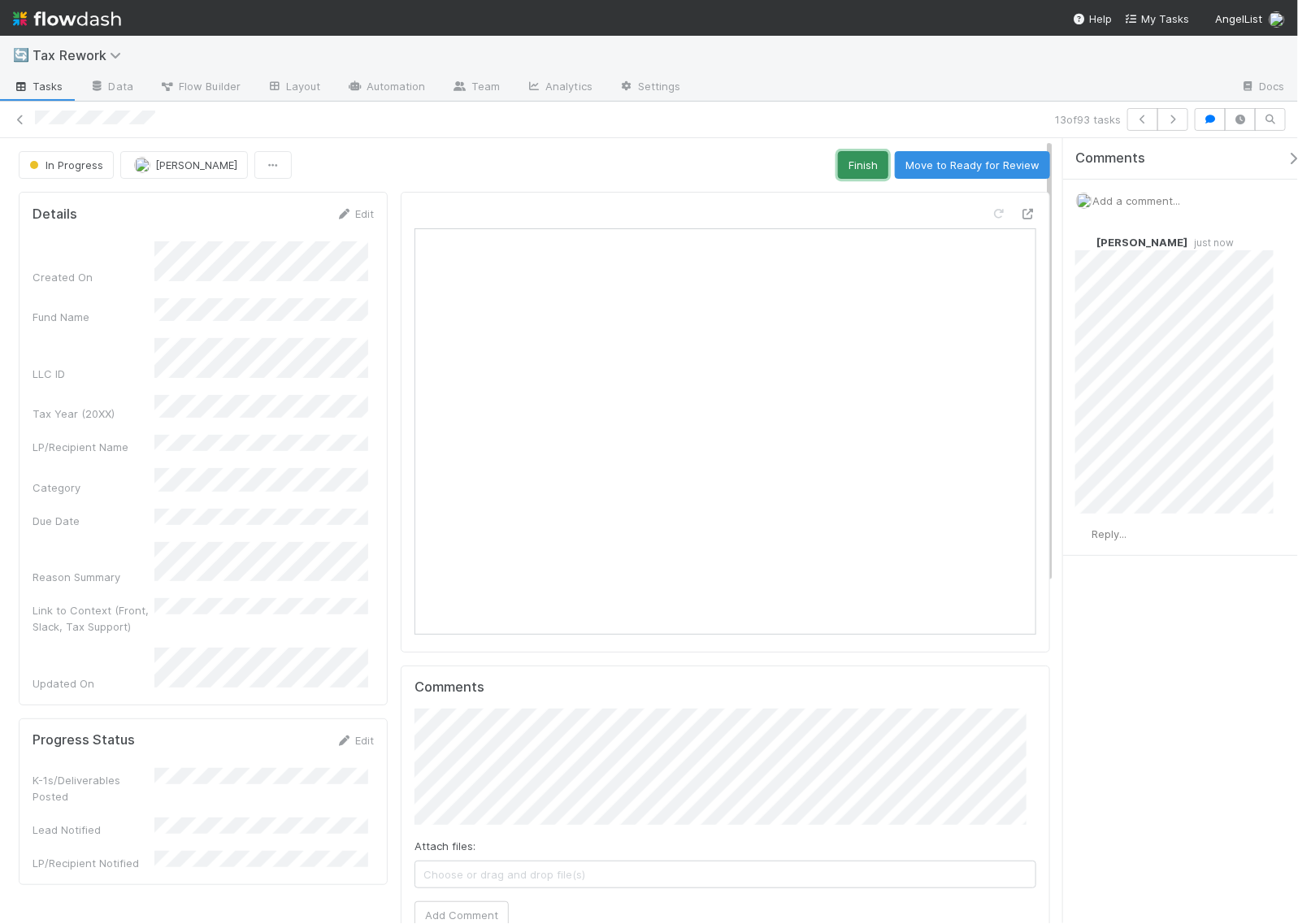
click at [864, 164] on button "Finish" at bounding box center [863, 165] width 51 height 27
click at [1173, 119] on icon "button" at bounding box center [1173, 119] width 16 height 9
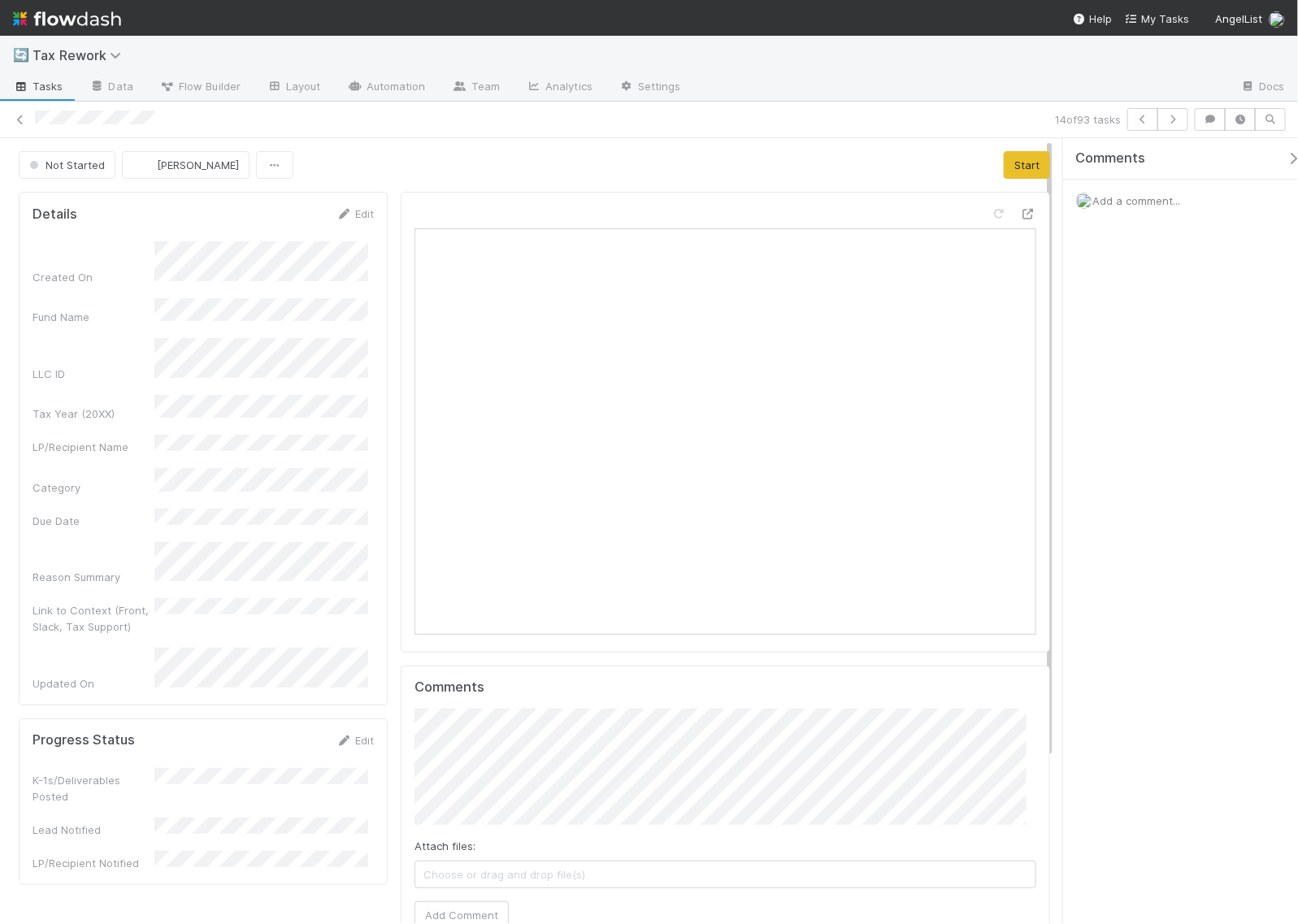
click at [1116, 197] on span "Add a comment..." at bounding box center [1136, 200] width 88 height 13
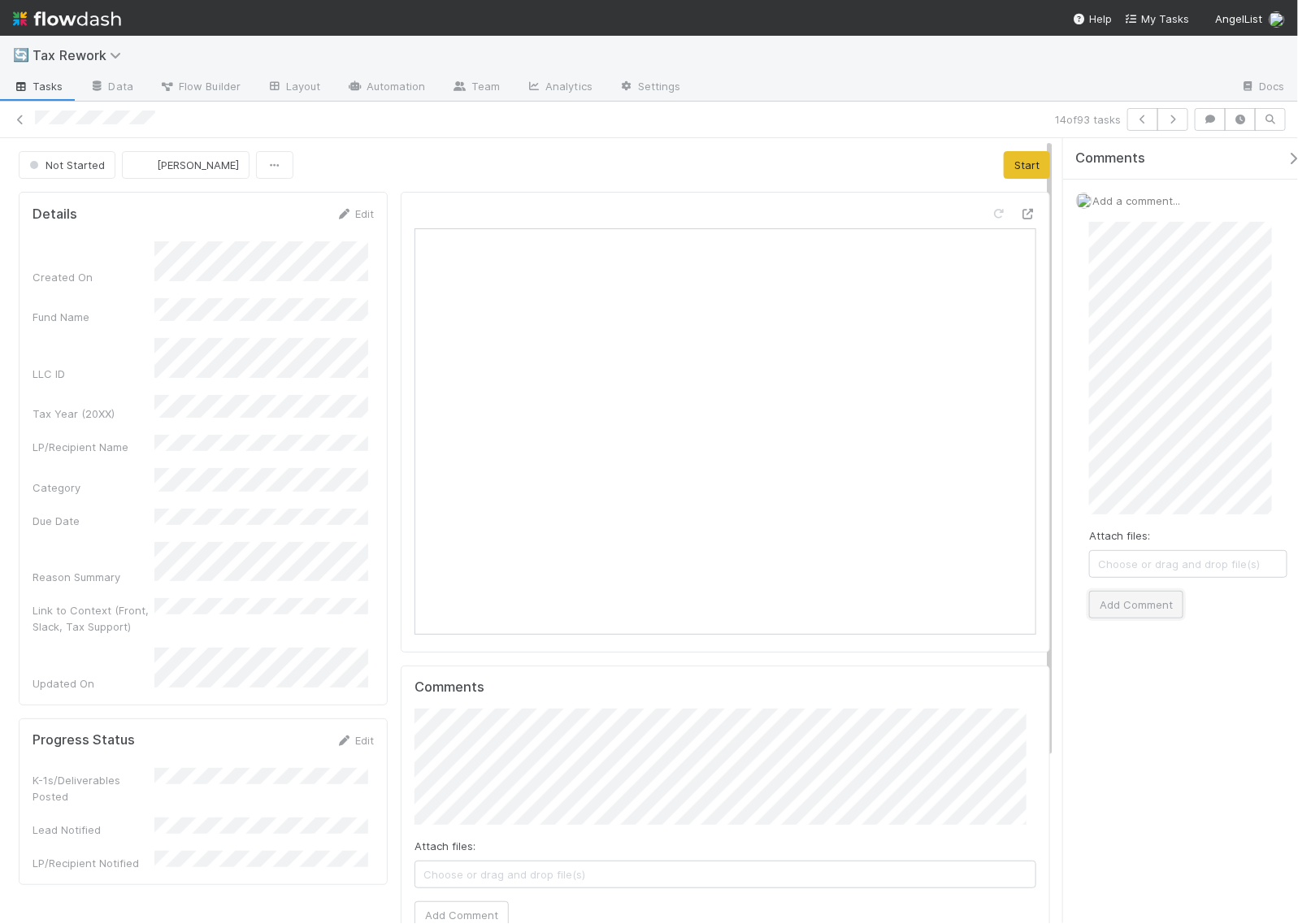
click at [1135, 597] on button "Add Comment" at bounding box center [1136, 604] width 94 height 27
click at [1006, 168] on button "Start" at bounding box center [1027, 165] width 46 height 27
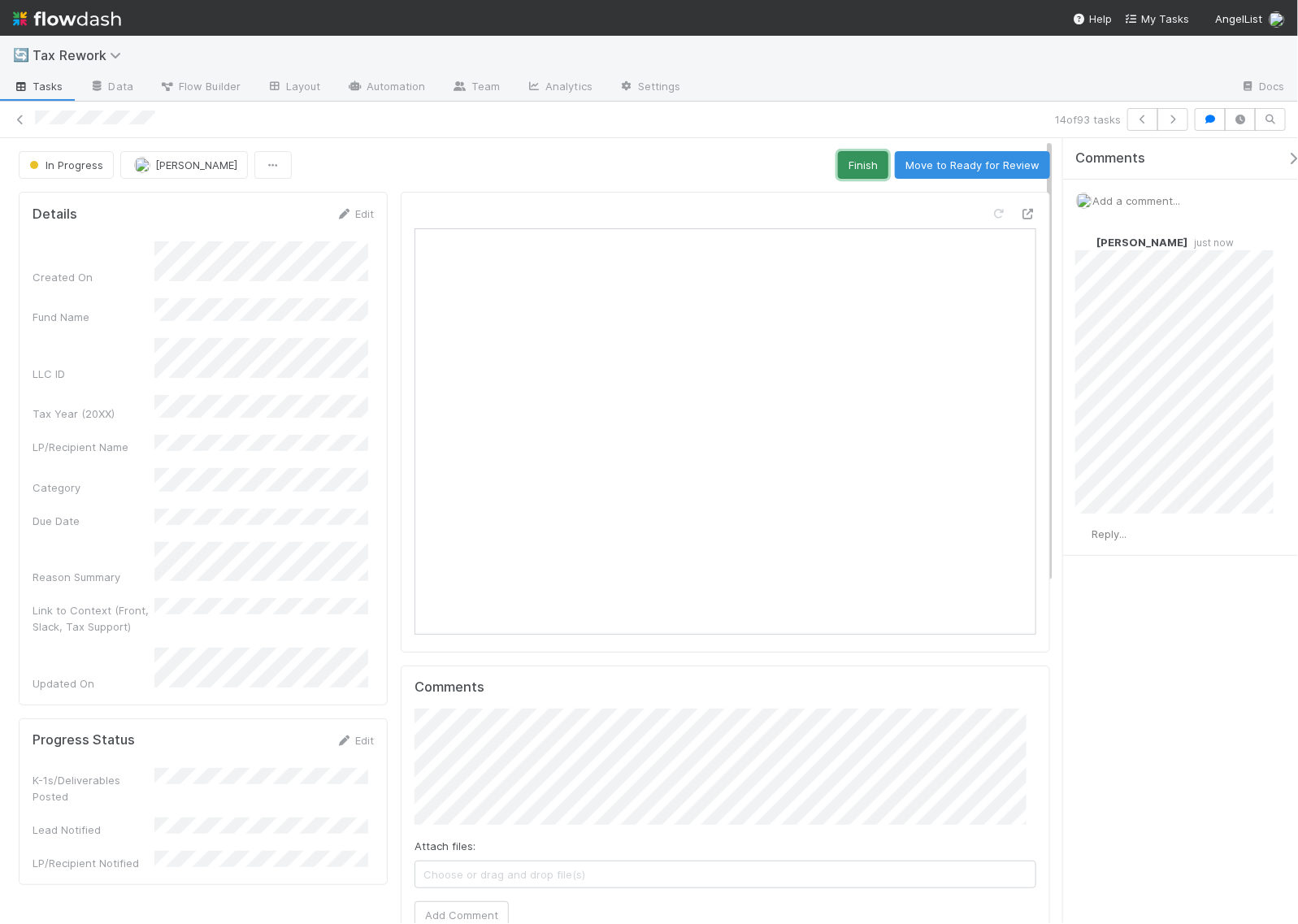
click at [845, 164] on button "Finish" at bounding box center [863, 165] width 51 height 27
click at [1173, 124] on button "button" at bounding box center [1173, 119] width 31 height 23
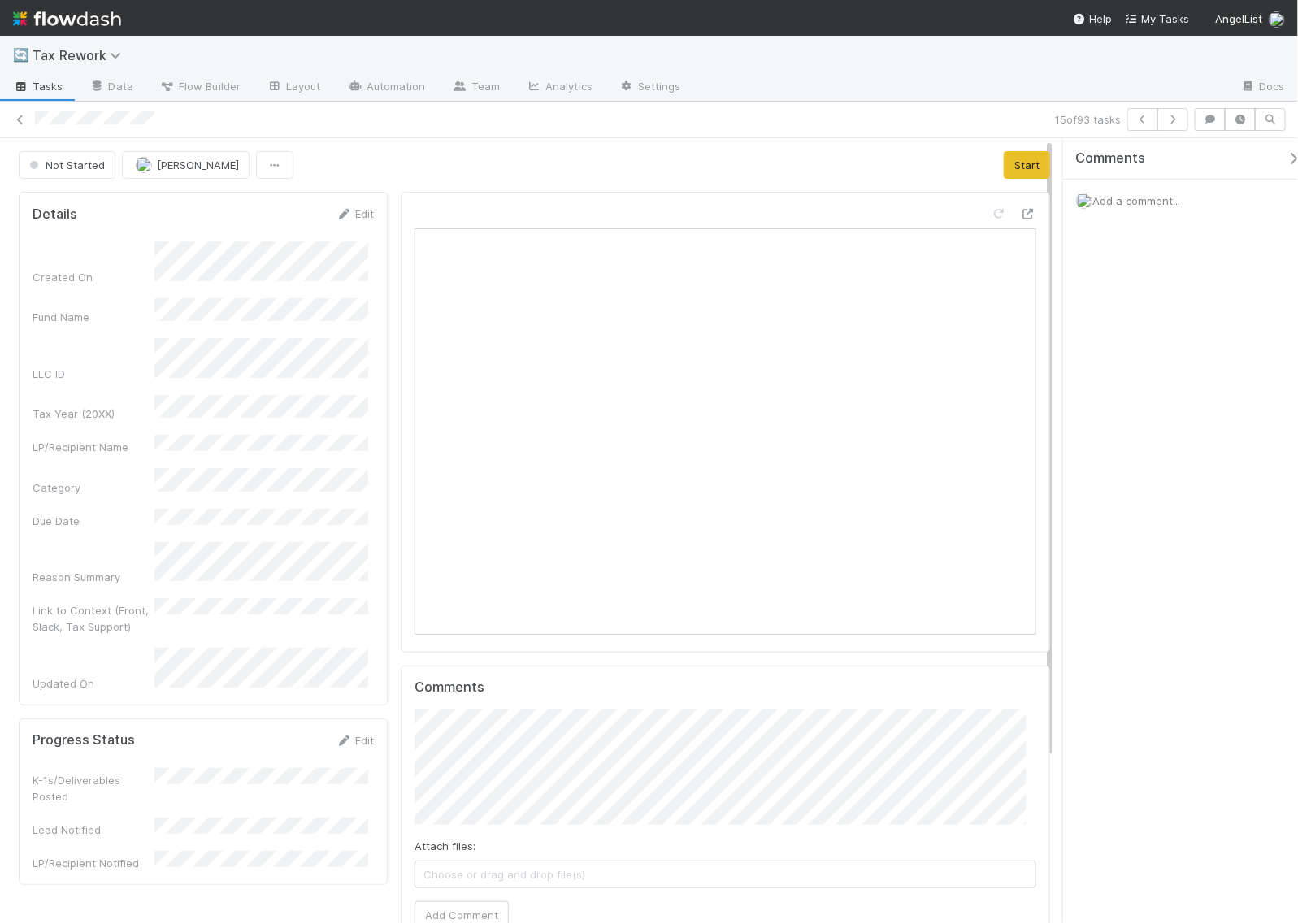
click at [1139, 196] on span "Add a comment..." at bounding box center [1136, 200] width 88 height 13
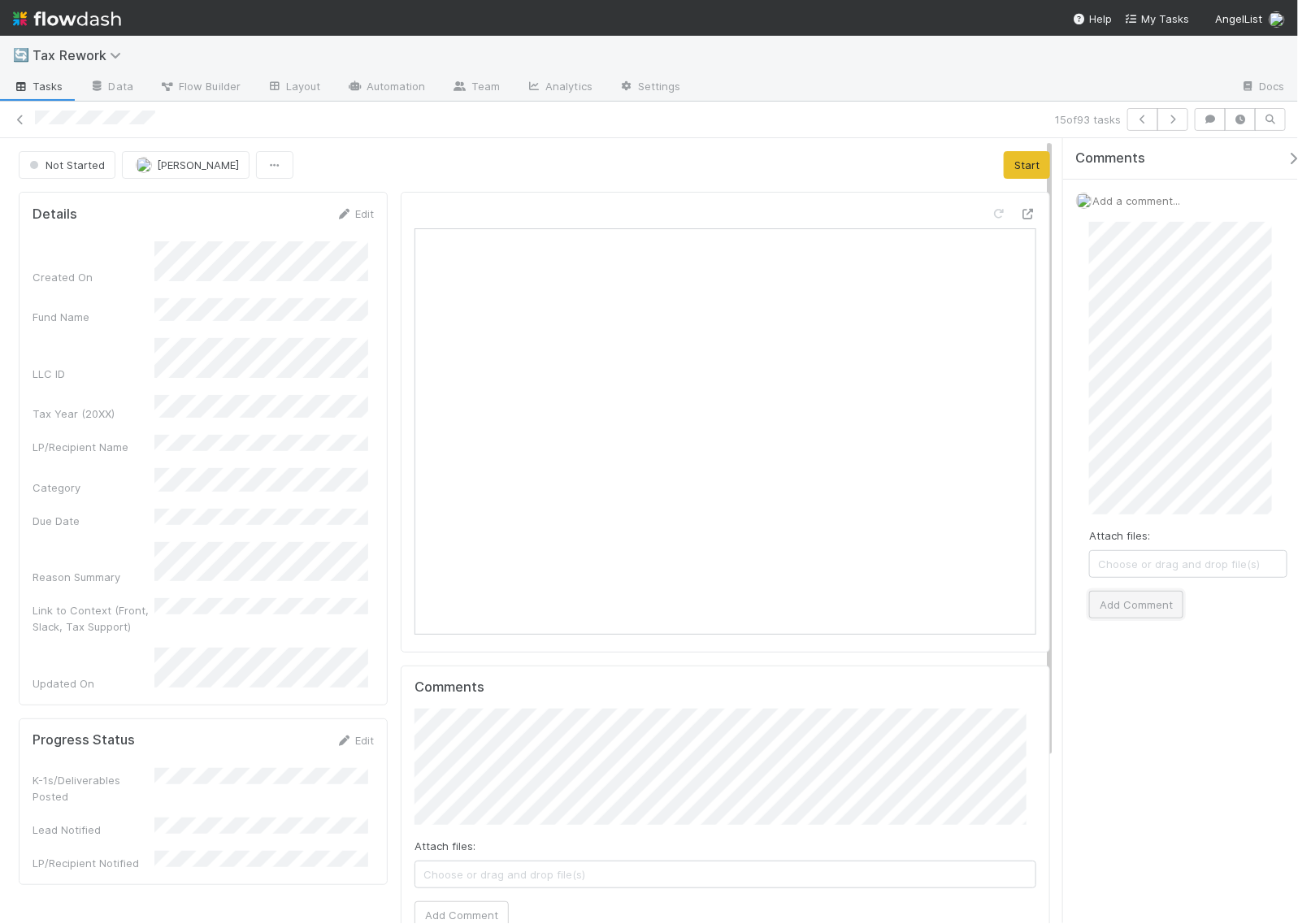
click at [1148, 598] on button "Add Comment" at bounding box center [1136, 604] width 94 height 27
click at [1022, 161] on button "Start" at bounding box center [1027, 165] width 46 height 27
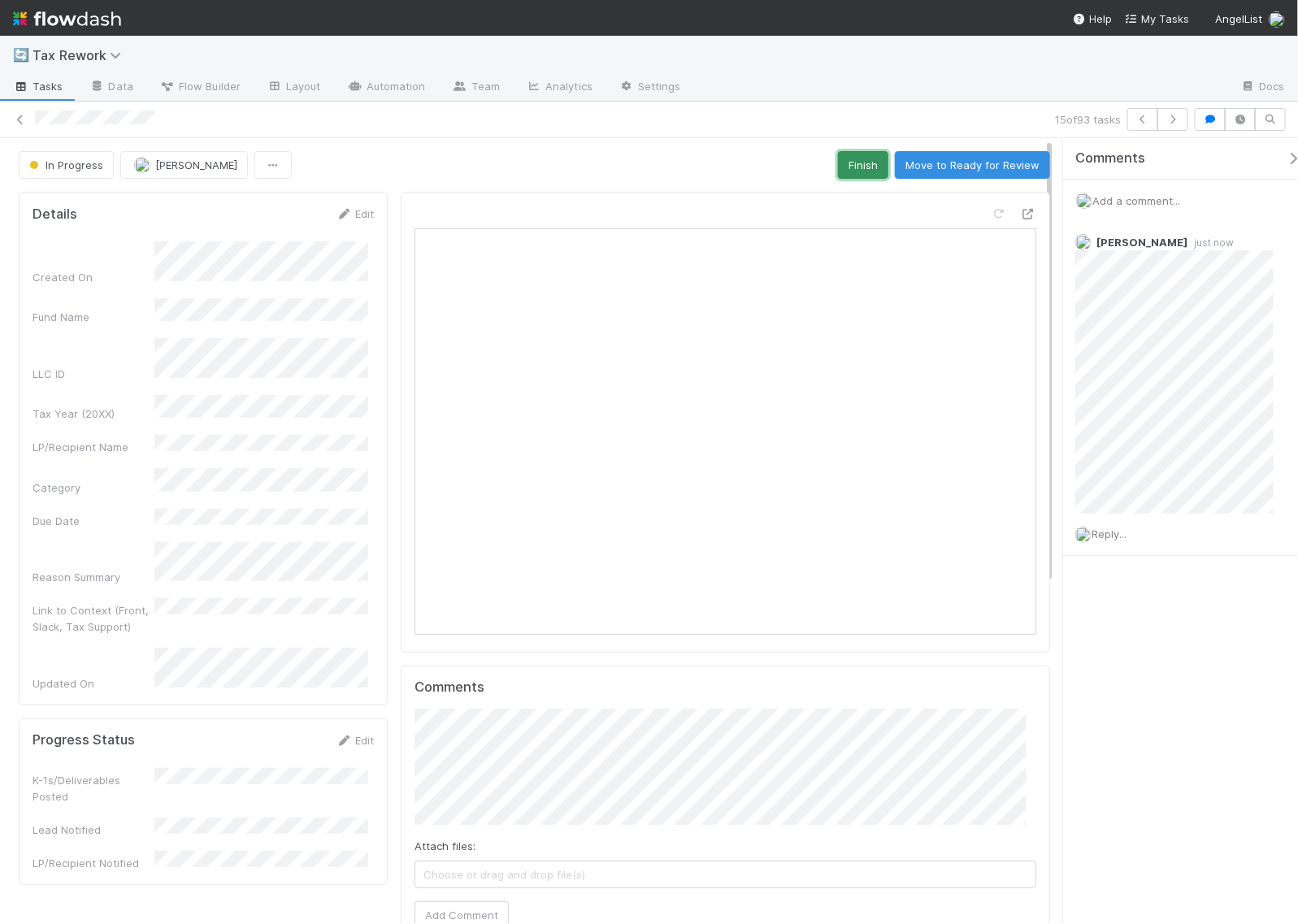
click at [849, 167] on button "Finish" at bounding box center [863, 165] width 51 height 27
click at [1181, 118] on button "button" at bounding box center [1173, 119] width 31 height 23
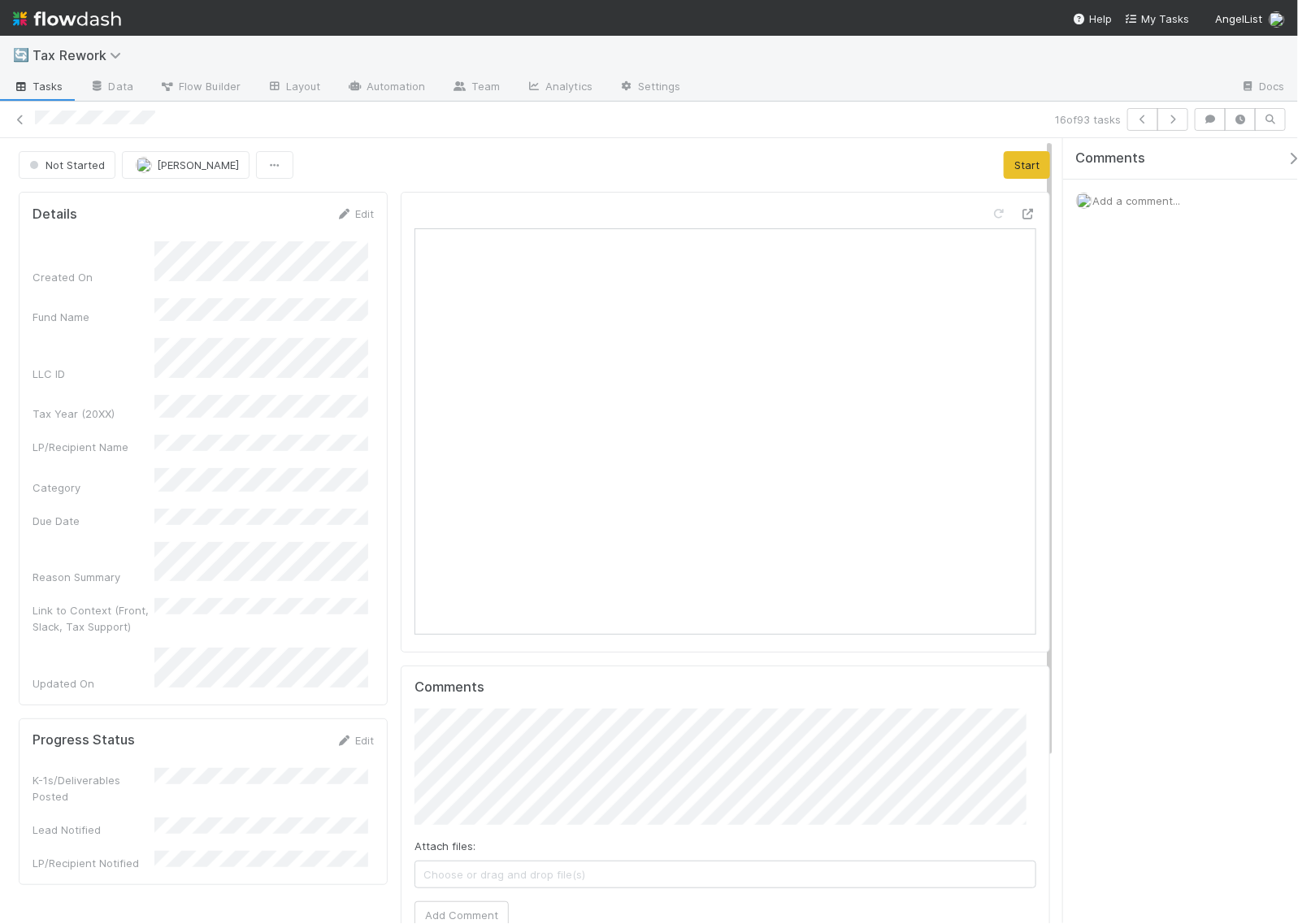
click at [1122, 201] on span "Add a comment..." at bounding box center [1136, 200] width 88 height 13
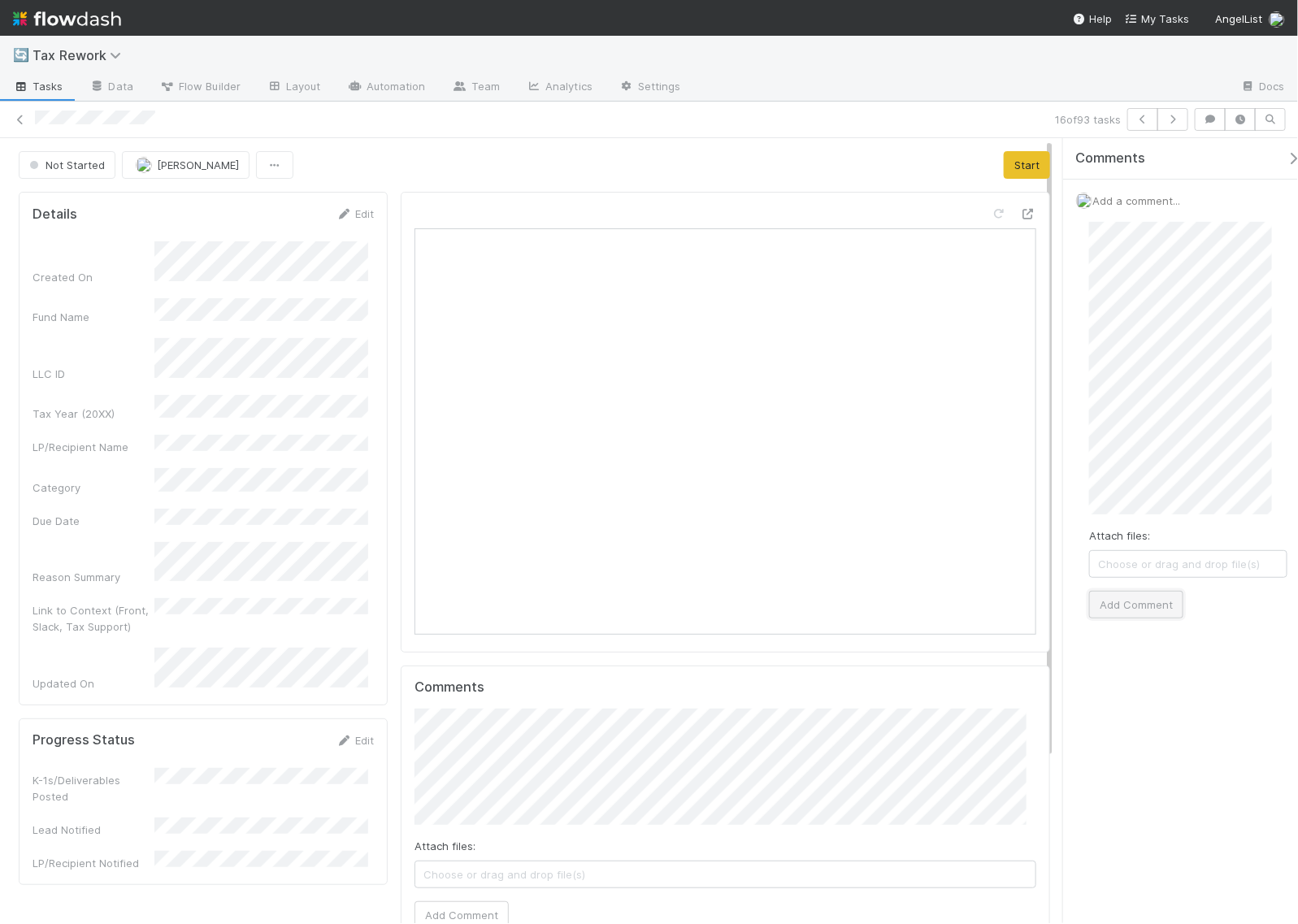
click at [1142, 608] on button "Add Comment" at bounding box center [1136, 604] width 94 height 27
click at [1015, 156] on button "Start" at bounding box center [1027, 165] width 46 height 27
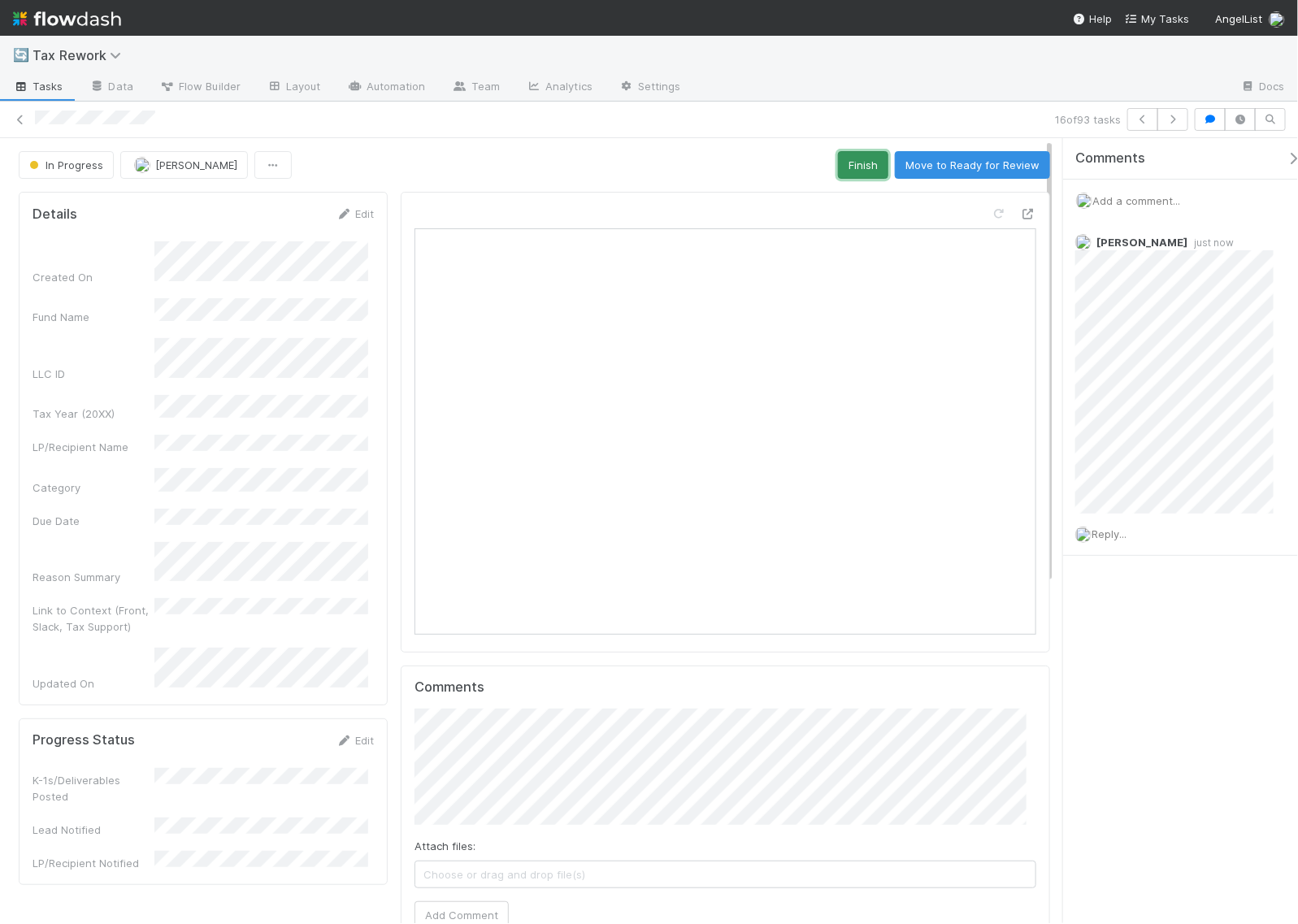
click at [843, 163] on button "Finish" at bounding box center [863, 165] width 51 height 27
click at [1173, 127] on button "button" at bounding box center [1173, 119] width 31 height 23
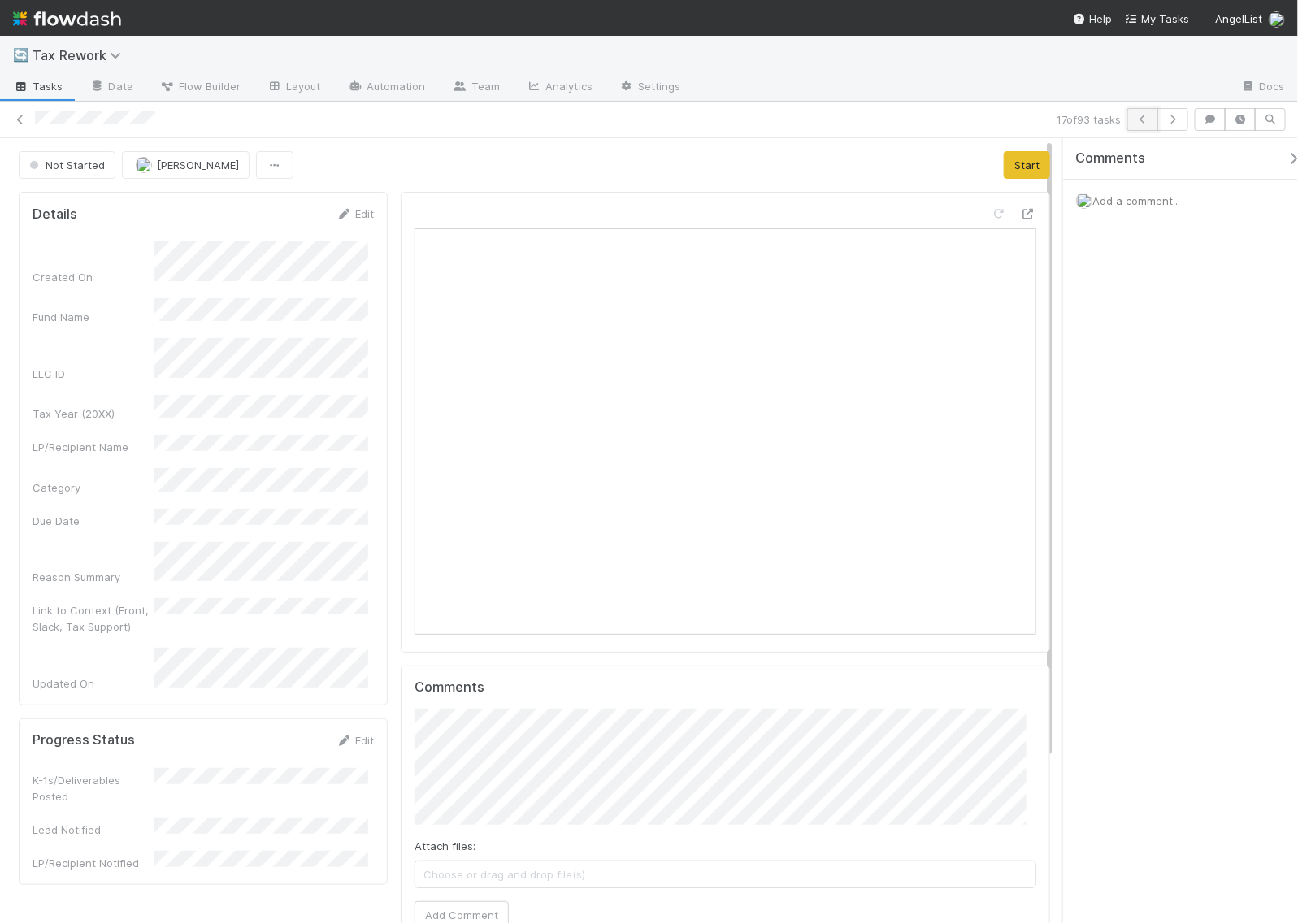
click at [1142, 120] on icon "button" at bounding box center [1143, 119] width 16 height 9
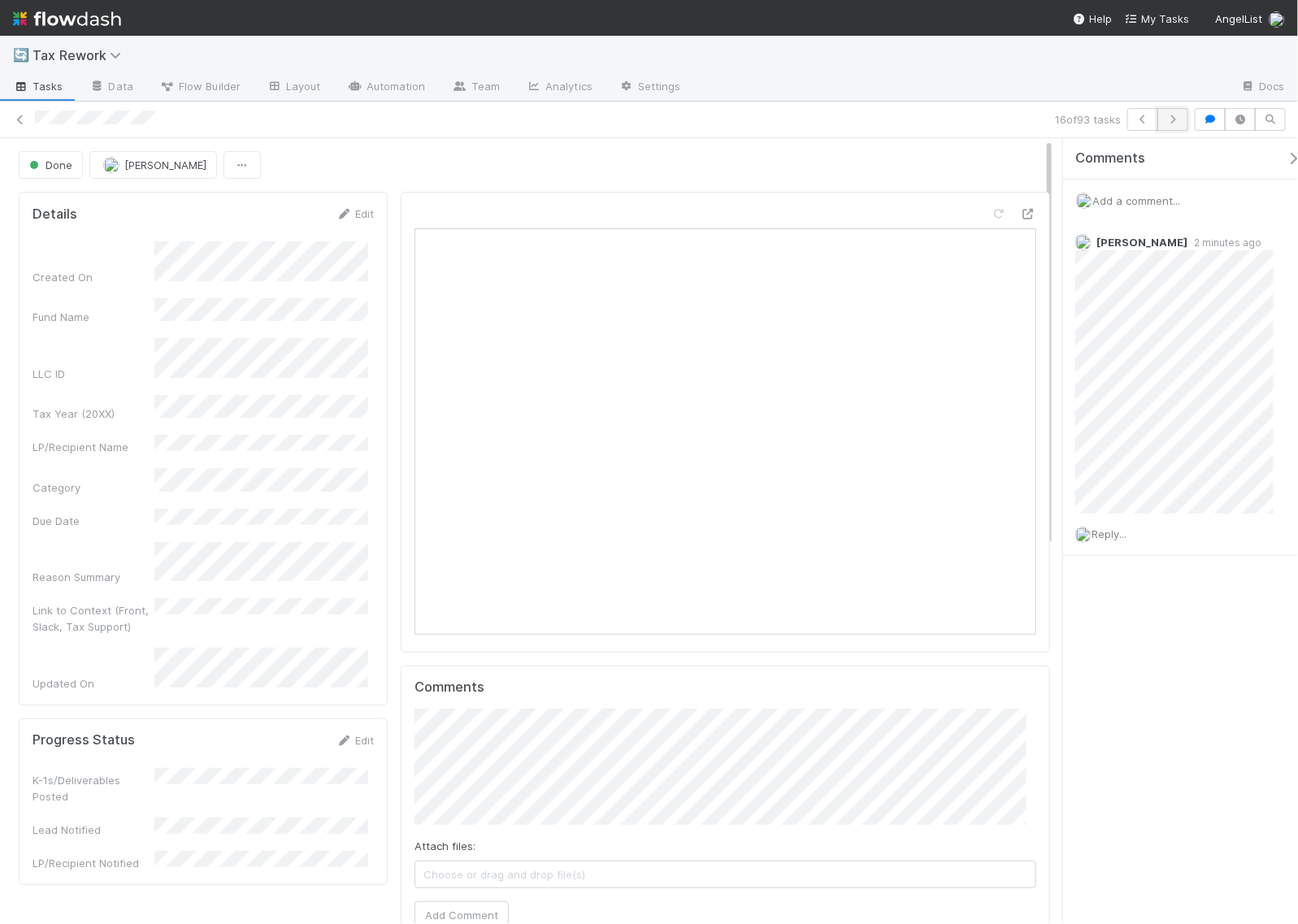
click at [1178, 119] on icon "button" at bounding box center [1173, 119] width 16 height 9
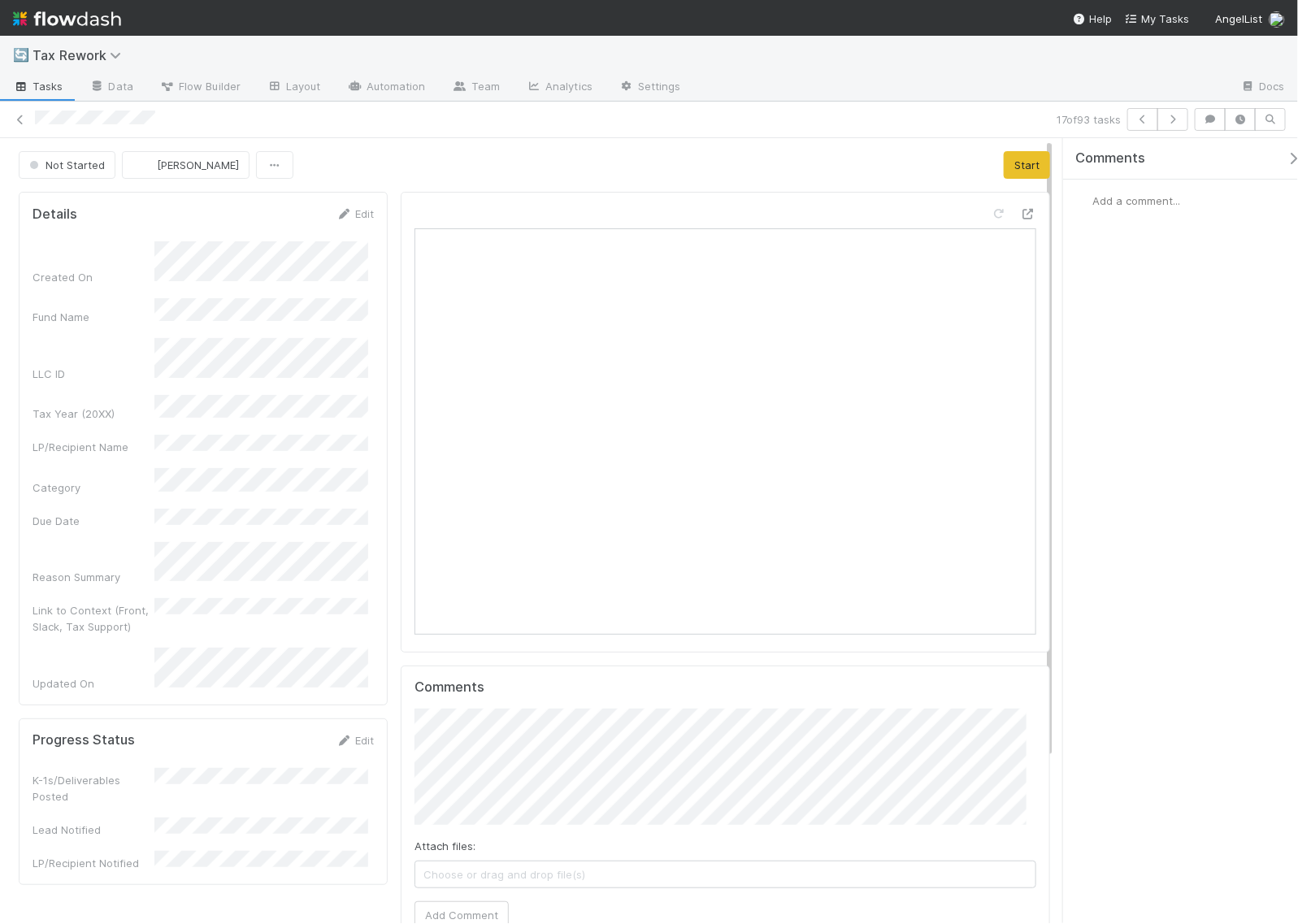
click at [1136, 193] on div "Add a comment..." at bounding box center [1189, 200] width 250 height 42
click at [1135, 198] on span "Add a comment..." at bounding box center [1136, 200] width 88 height 13
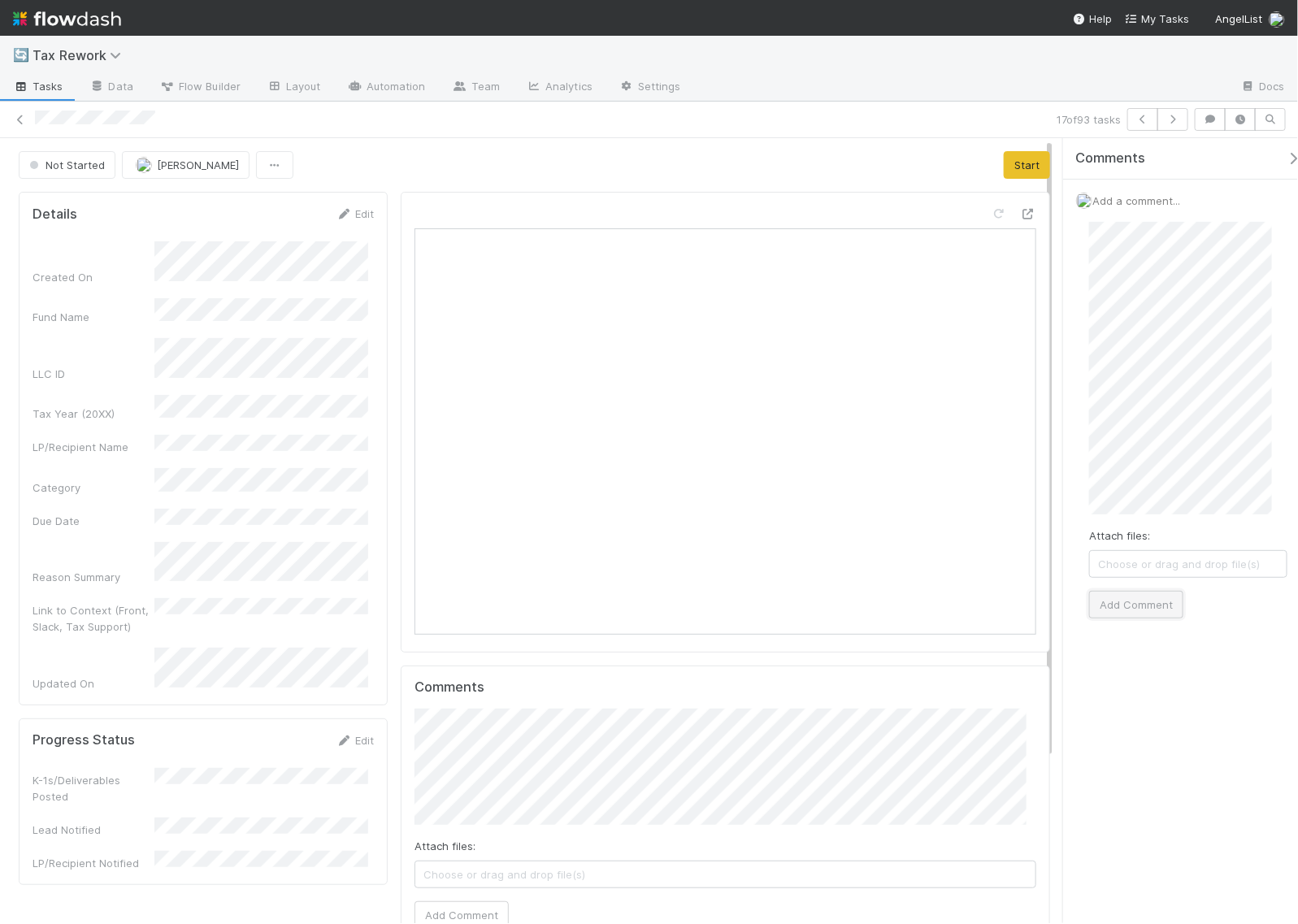
click at [1127, 612] on button "Add Comment" at bounding box center [1136, 604] width 94 height 27
click at [1004, 168] on button "Start" at bounding box center [1027, 165] width 46 height 27
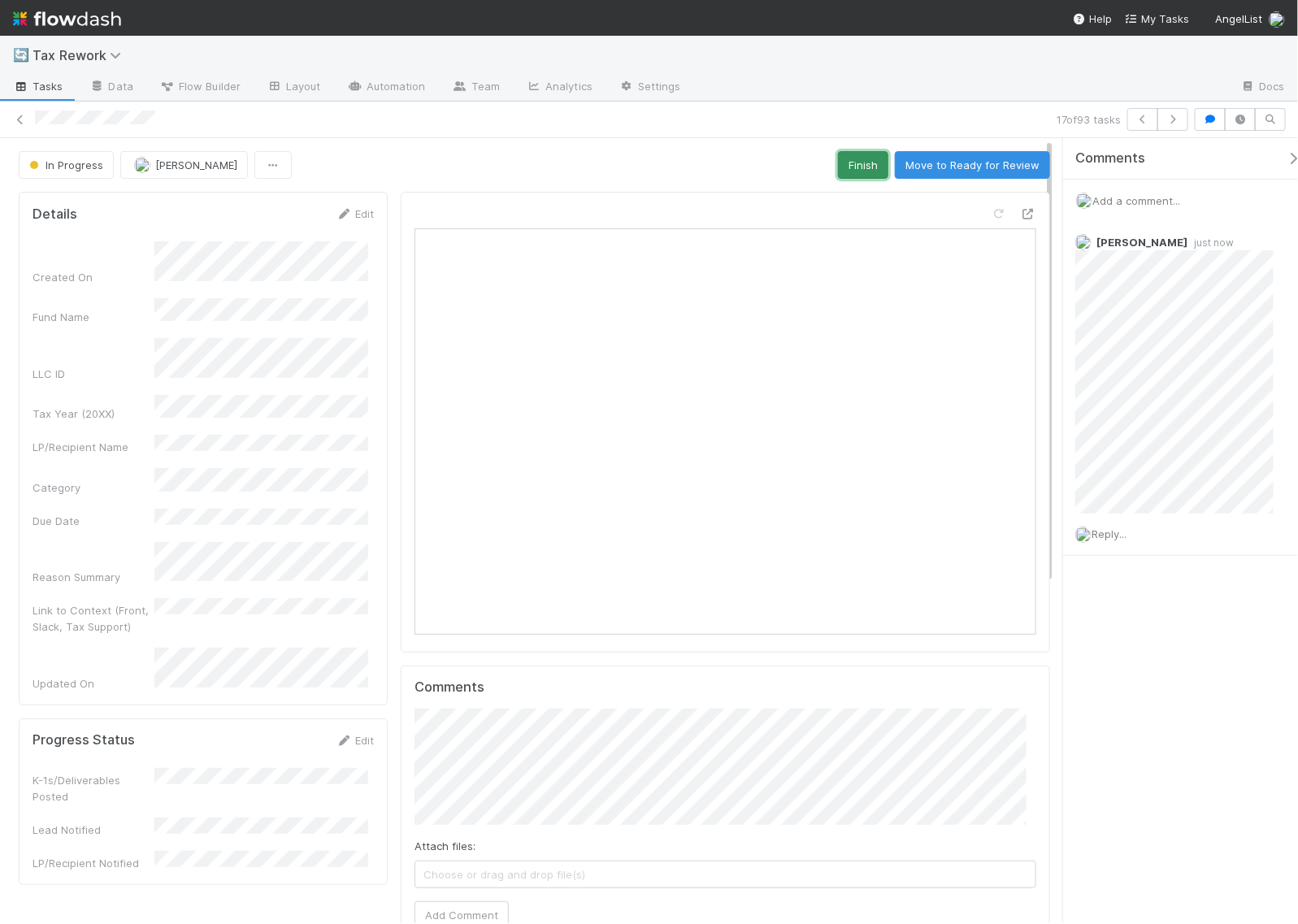
click at [838, 164] on button "Finish" at bounding box center [863, 165] width 51 height 27
